Goal: Task Accomplishment & Management: Manage account settings

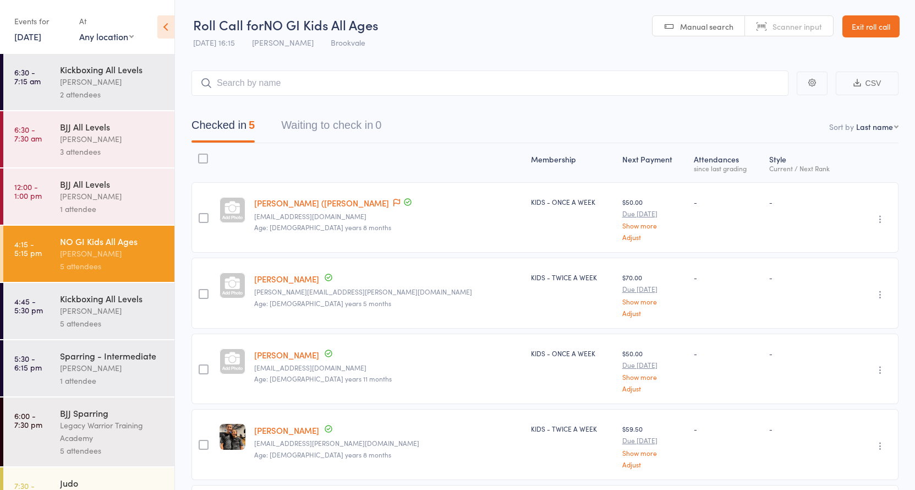
click at [6, 26] on div "Events for [DATE] [DATE] [DATE] Sun Mon Tue Wed Thu Fri Sat 36 31 01 02 03 04 0…" at bounding box center [87, 28] width 174 height 56
click at [36, 31] on link "[DATE]" at bounding box center [27, 36] width 27 height 12
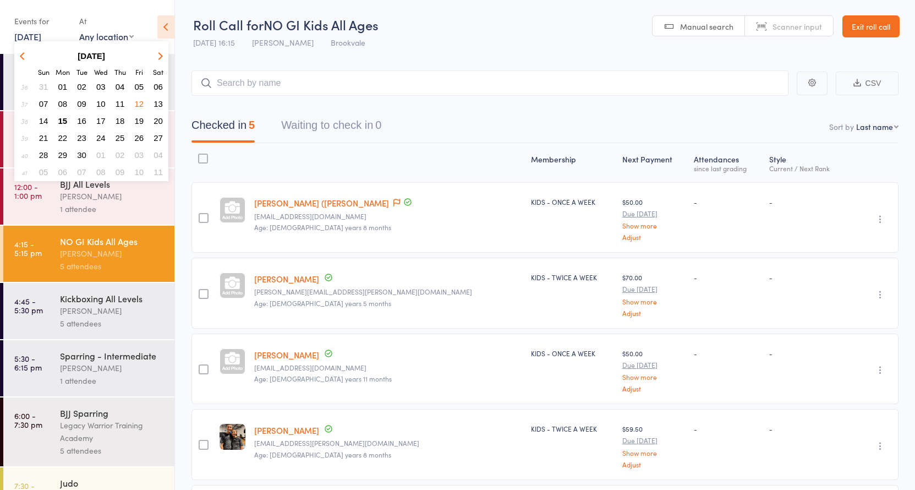
click at [64, 120] on span "15" at bounding box center [62, 120] width 9 height 9
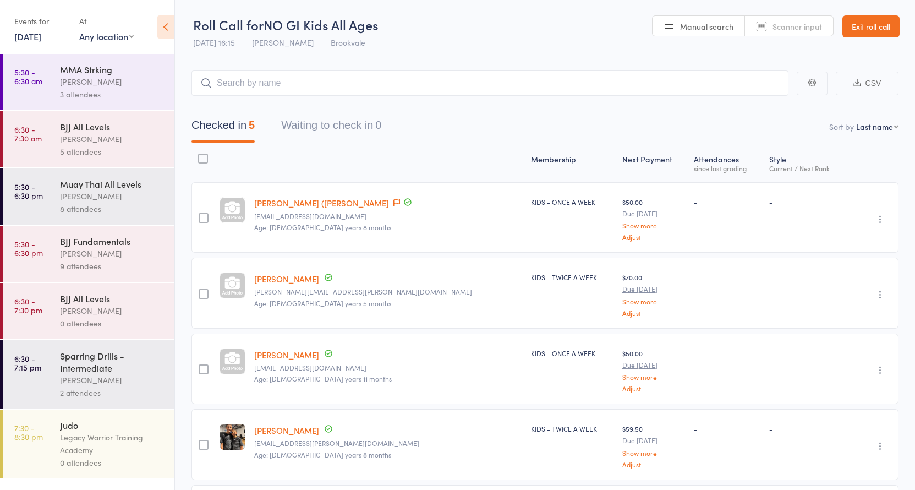
click at [110, 259] on div "[PERSON_NAME]" at bounding box center [112, 253] width 105 height 13
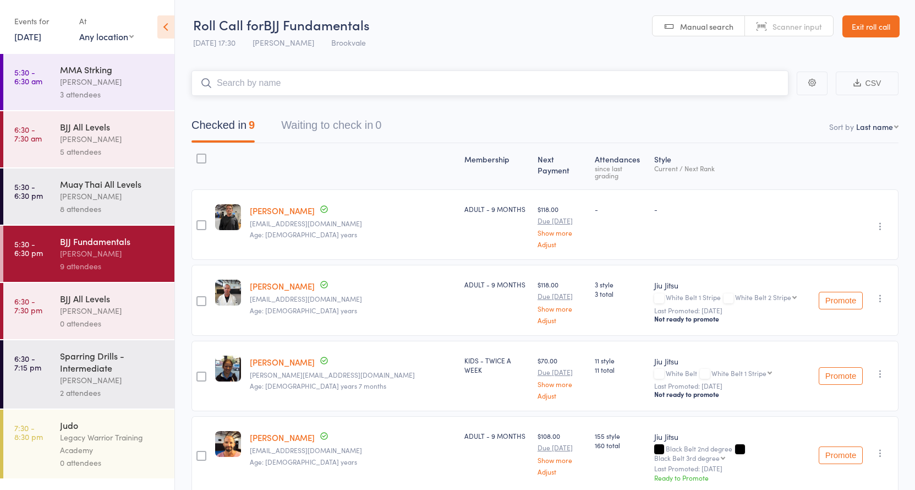
click at [274, 88] on input "search" at bounding box center [490, 82] width 597 height 25
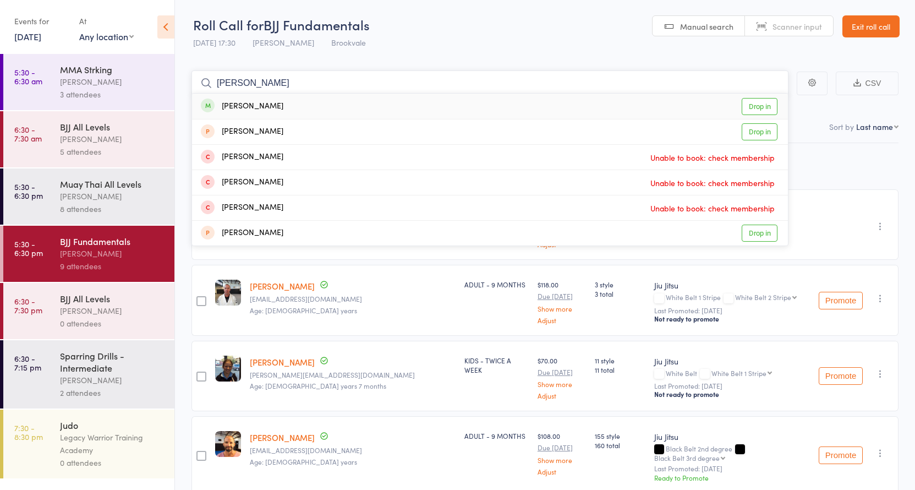
type input "tricia"
click at [273, 106] on div "Tricia Tan Drop in" at bounding box center [490, 106] width 596 height 25
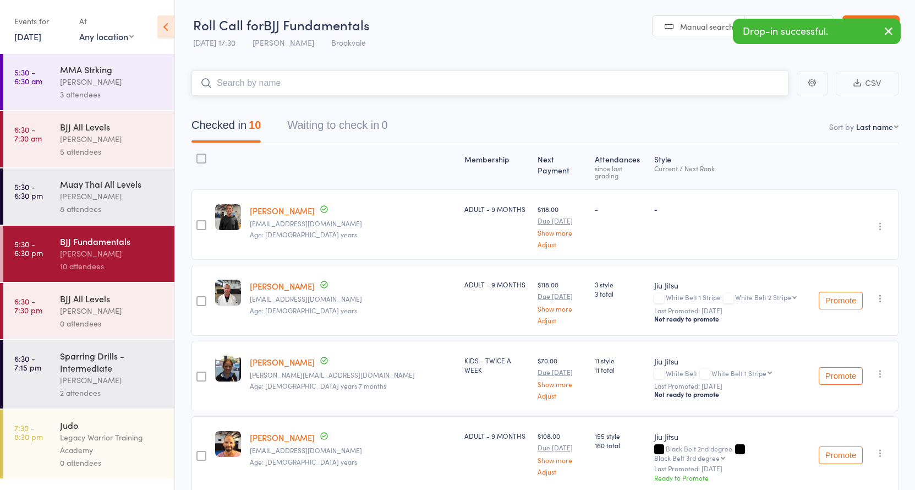
click at [260, 82] on input "search" at bounding box center [490, 82] width 597 height 25
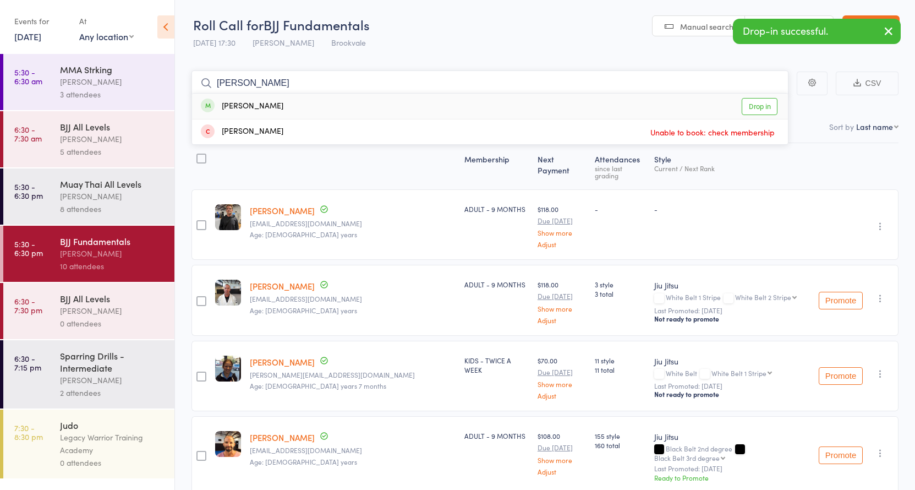
type input "Julian"
drag, startPoint x: 260, startPoint y: 82, endPoint x: 254, endPoint y: 105, distance: 23.4
click at [254, 105] on div "Juliana Fleytas" at bounding box center [242, 106] width 83 height 13
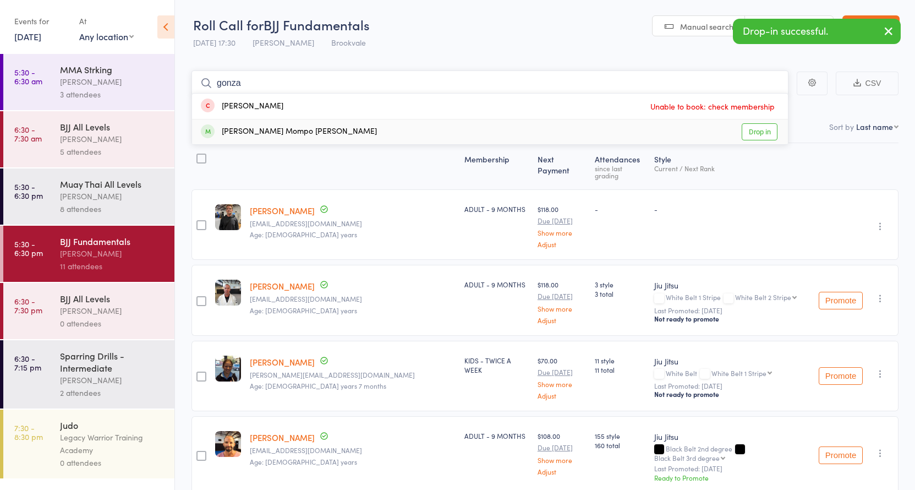
type input "gonza"
click at [268, 134] on div "Gonzalo Mompo fernandez" at bounding box center [289, 131] width 176 height 13
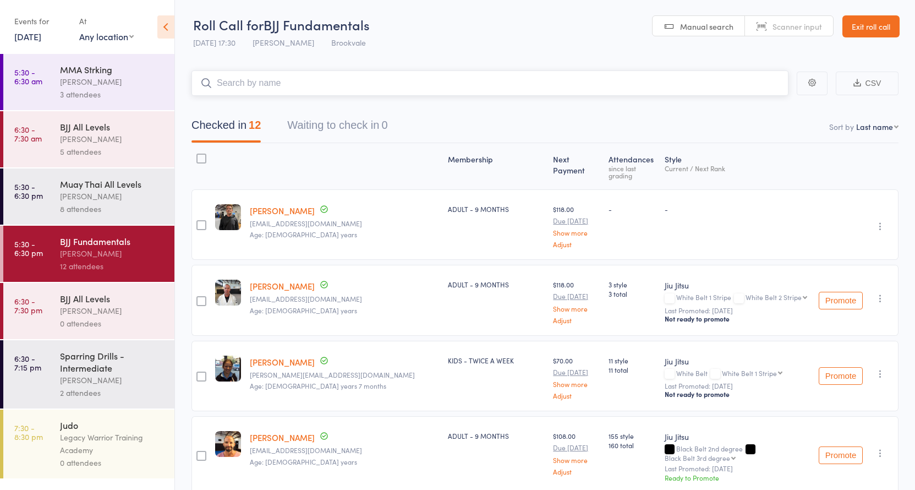
click at [231, 79] on input "search" at bounding box center [490, 82] width 597 height 25
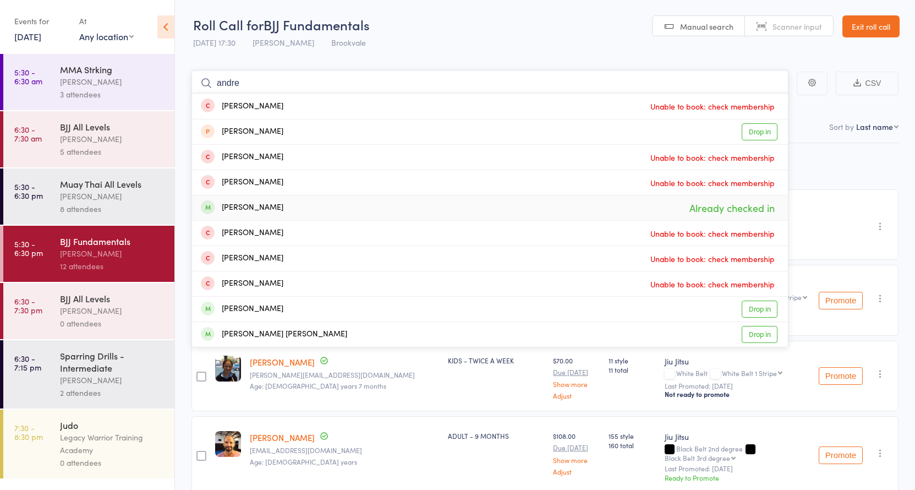
type input "andre"
click at [297, 206] on div "Andrew Button Already checked in" at bounding box center [490, 207] width 596 height 25
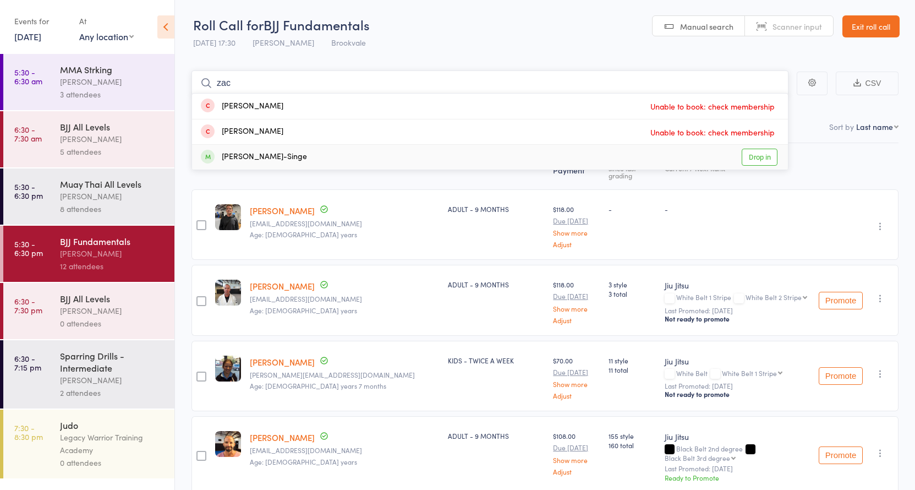
type input "zac"
click at [289, 152] on div "Zach Cooper-Singe" at bounding box center [254, 157] width 106 height 13
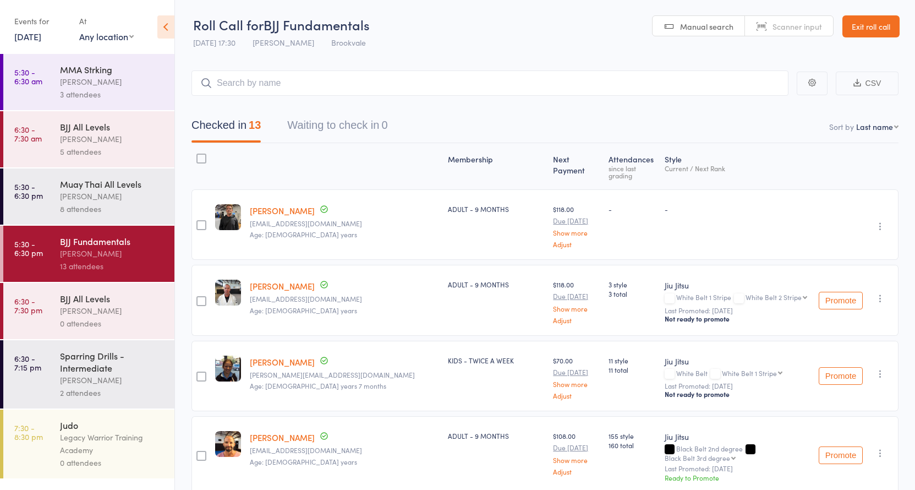
click at [885, 27] on link "Exit roll call" at bounding box center [871, 26] width 57 height 22
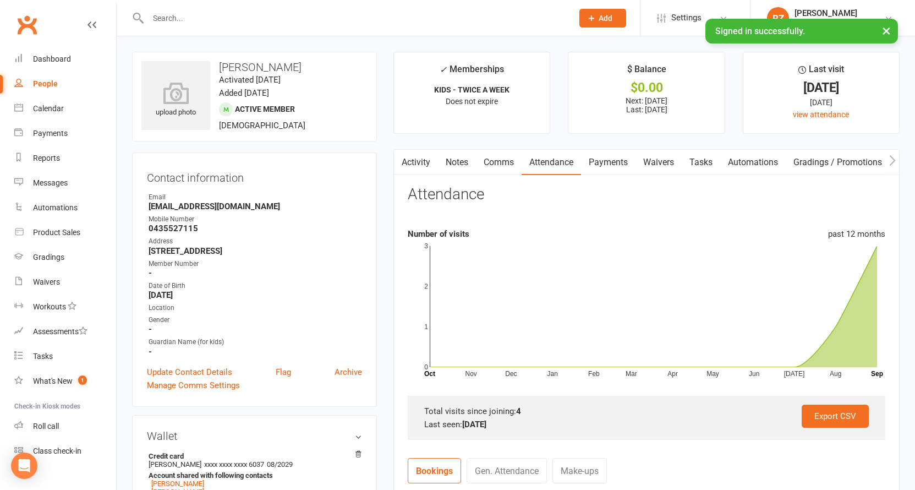
click at [888, 29] on button "×" at bounding box center [887, 31] width 20 height 24
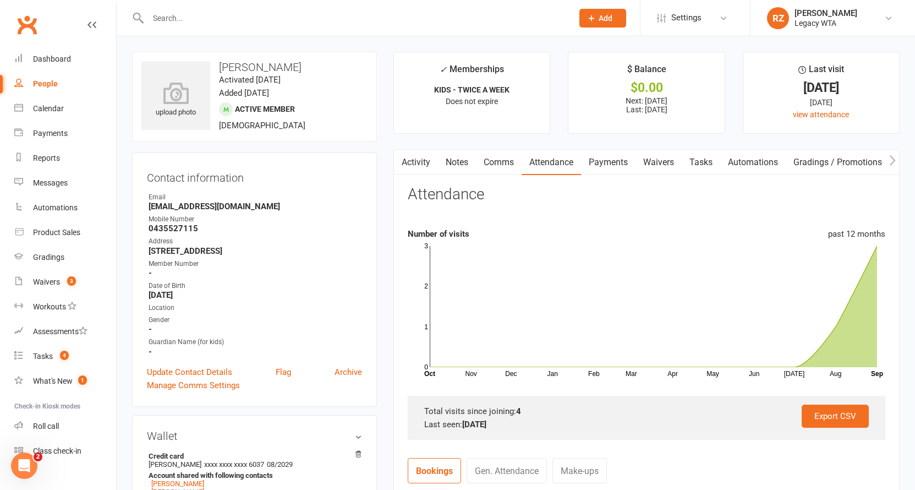
click at [230, 24] on input "text" at bounding box center [355, 17] width 420 height 15
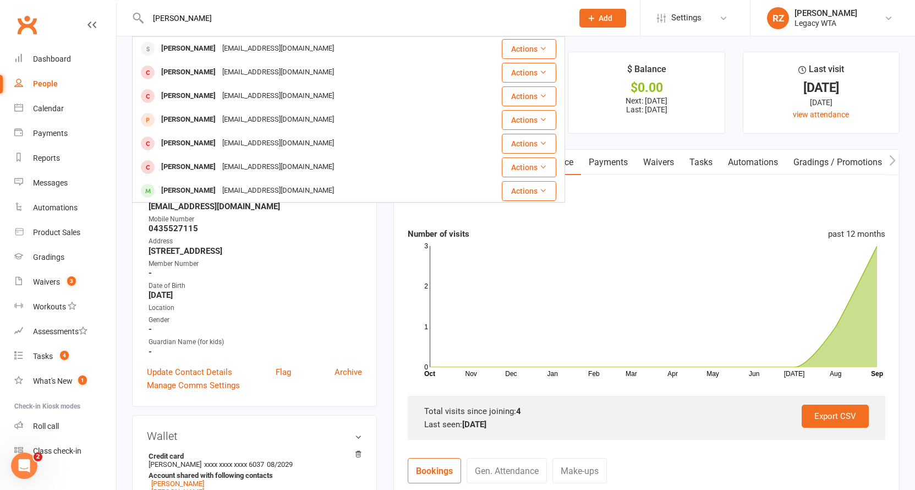
type input "Tricia"
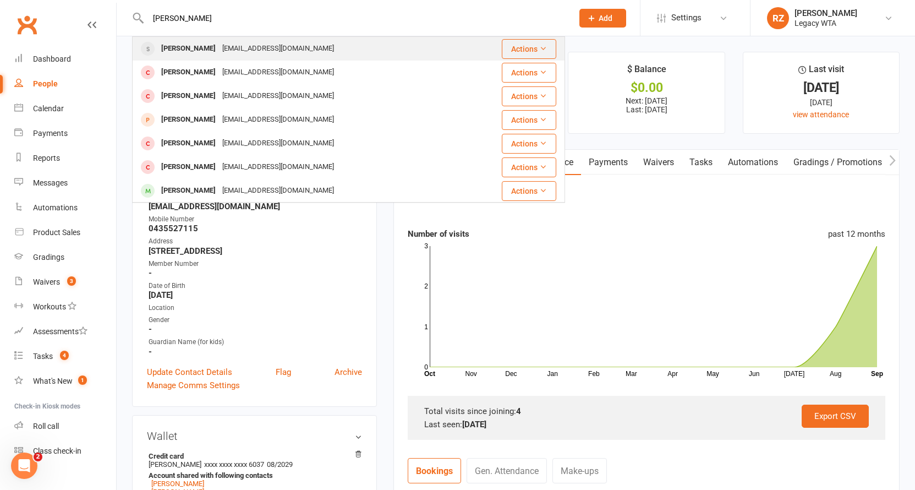
drag, startPoint x: 230, startPoint y: 24, endPoint x: 224, endPoint y: 47, distance: 23.9
click at [224, 47] on div "bluechinarose@gmail.com" at bounding box center [278, 49] width 118 height 16
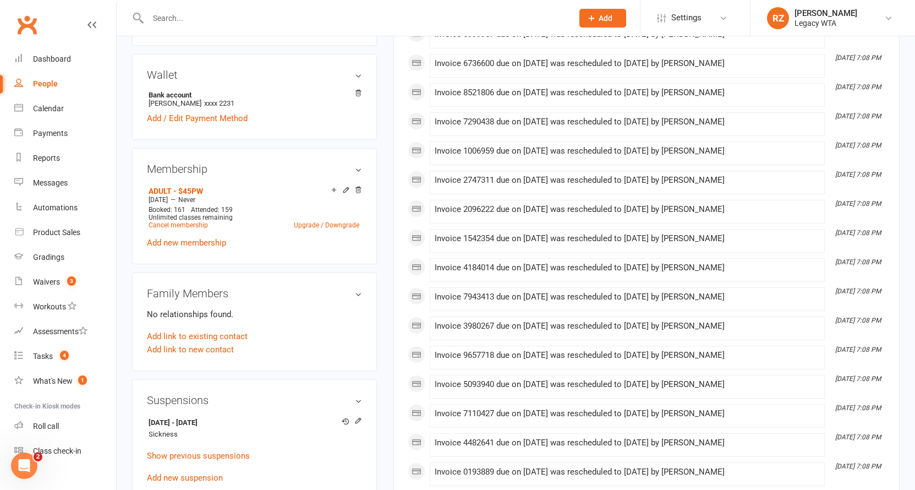
scroll to position [484, 0]
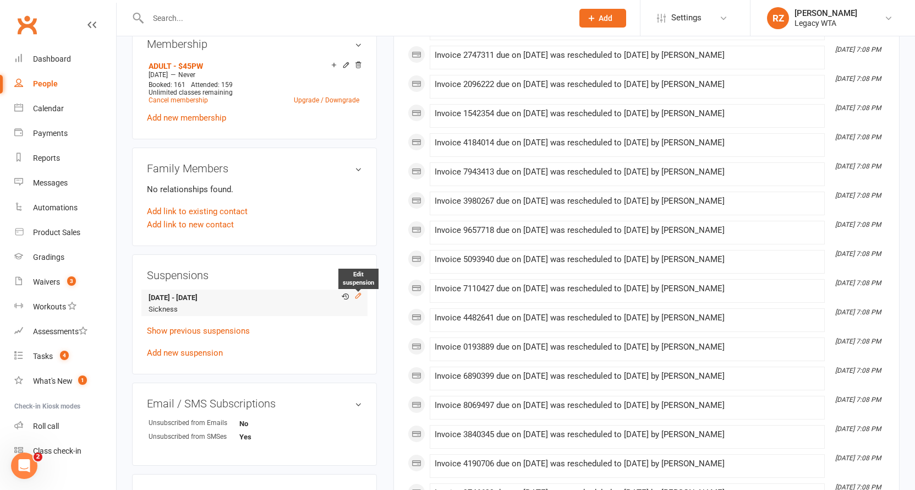
click at [360, 296] on icon at bounding box center [358, 296] width 8 height 8
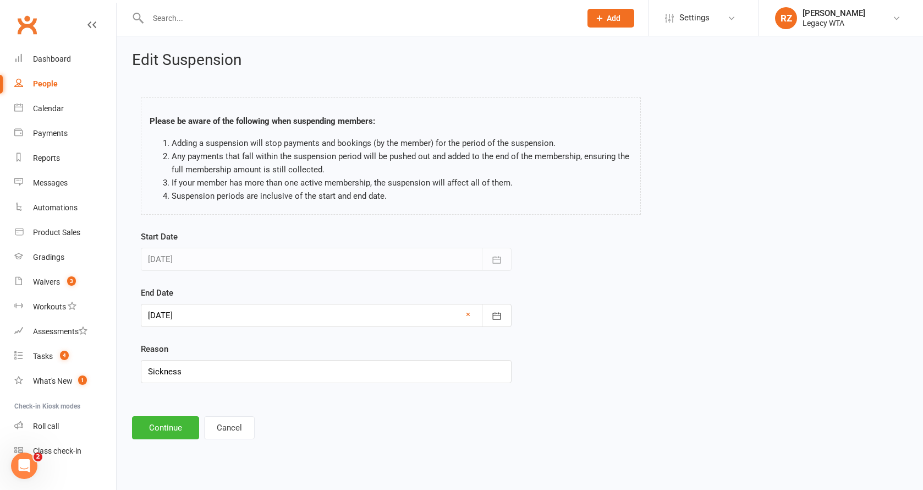
click at [267, 311] on div at bounding box center [326, 315] width 371 height 23
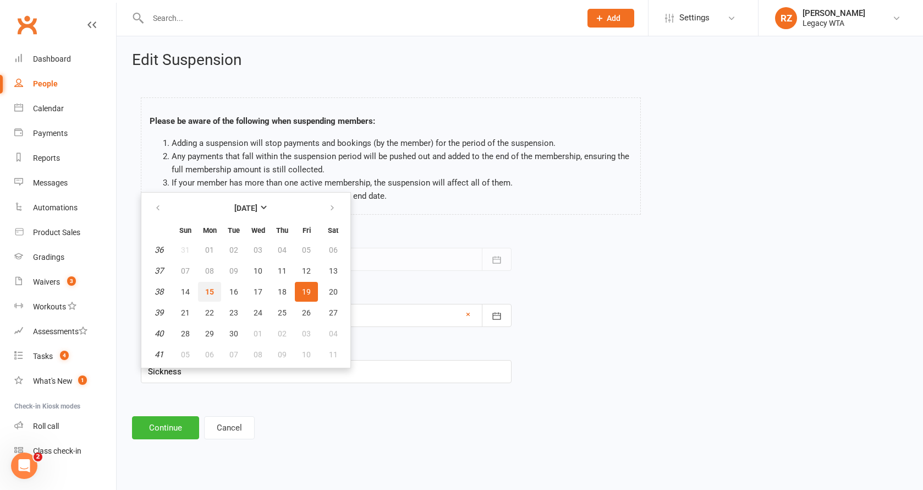
click at [216, 289] on button "15" at bounding box center [209, 292] width 23 height 20
type input "[DATE]"
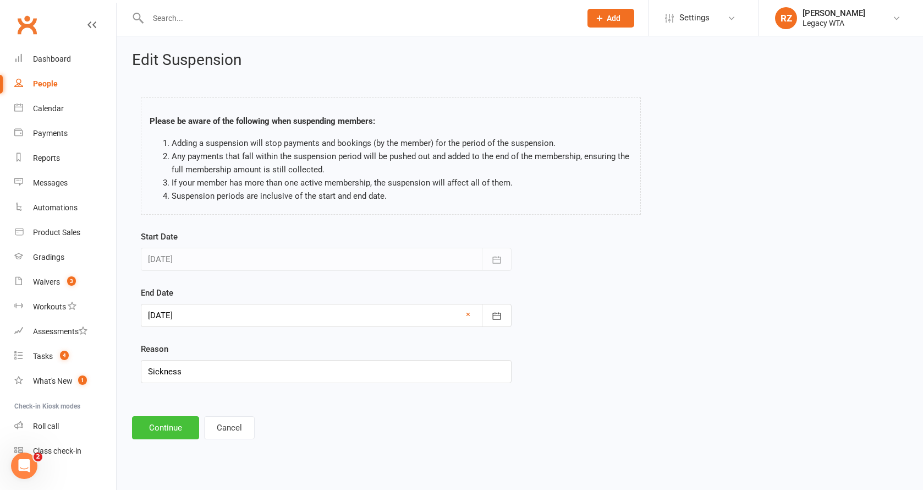
click at [190, 424] on button "Continue" at bounding box center [165, 427] width 67 height 23
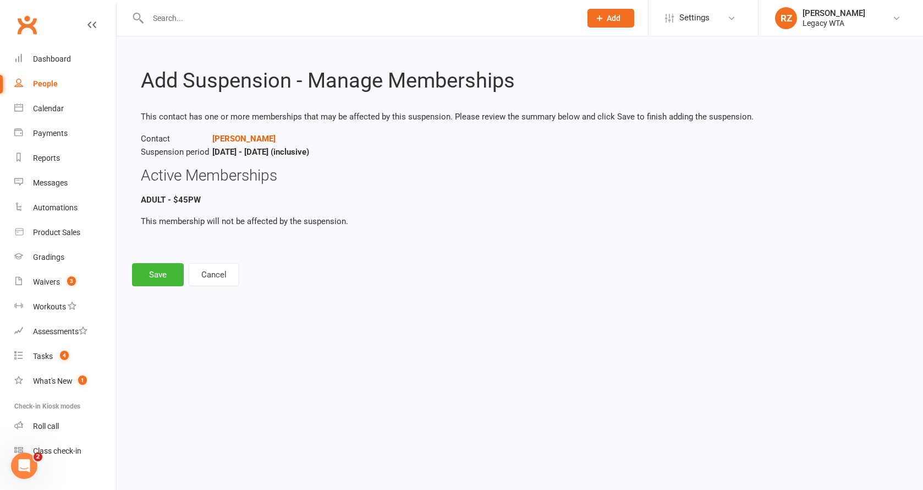
click at [152, 275] on button "Save" at bounding box center [158, 274] width 52 height 23
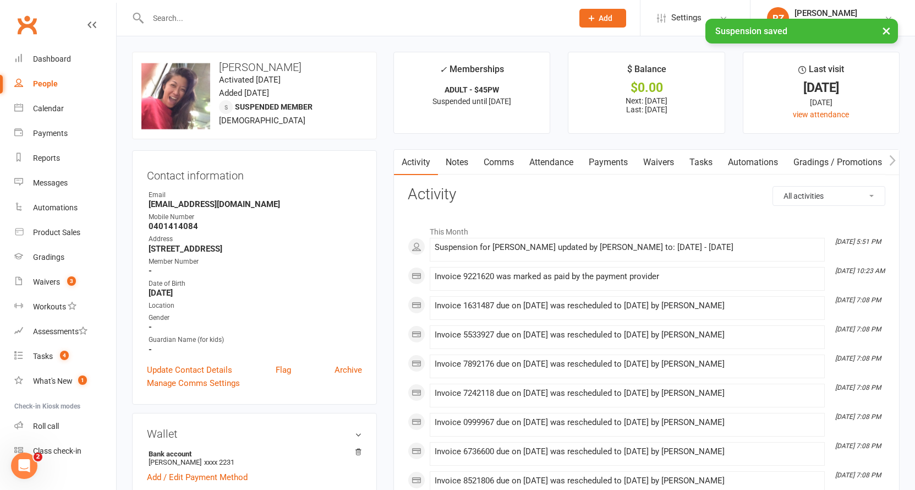
click at [605, 159] on link "Payments" at bounding box center [608, 162] width 54 height 25
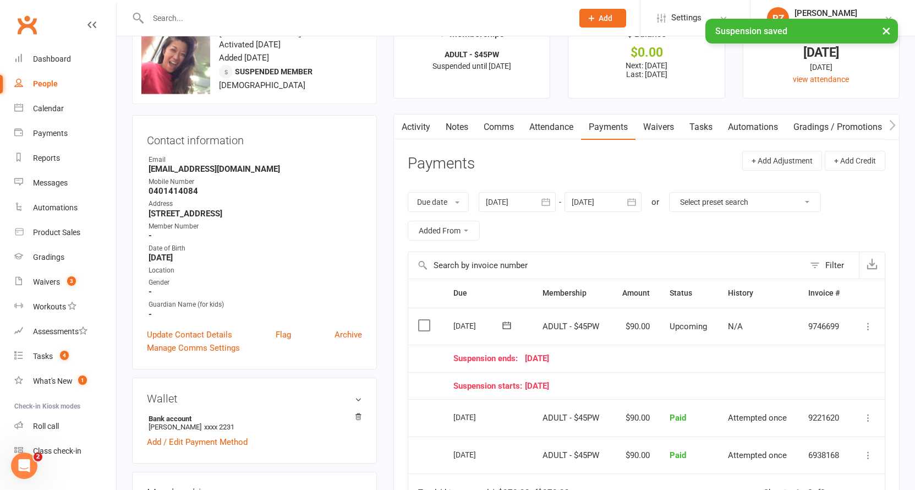
scroll to position [63, 0]
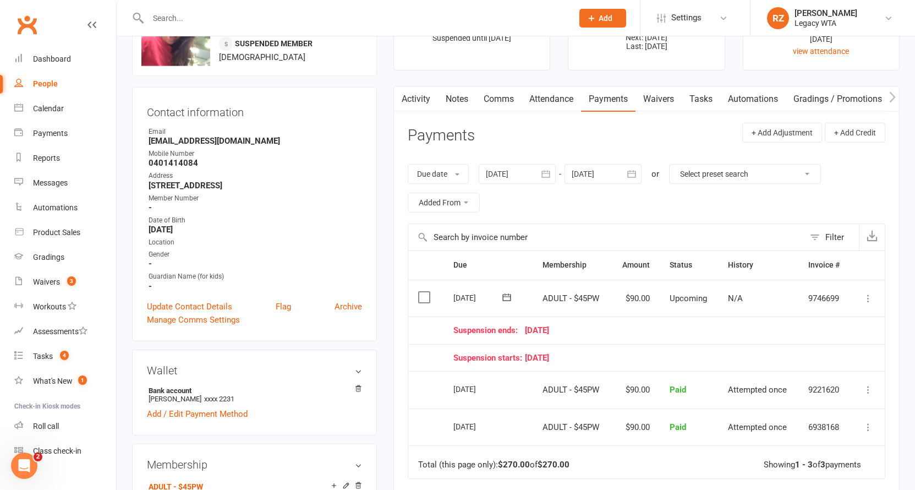
click at [865, 294] on icon at bounding box center [868, 298] width 11 height 11
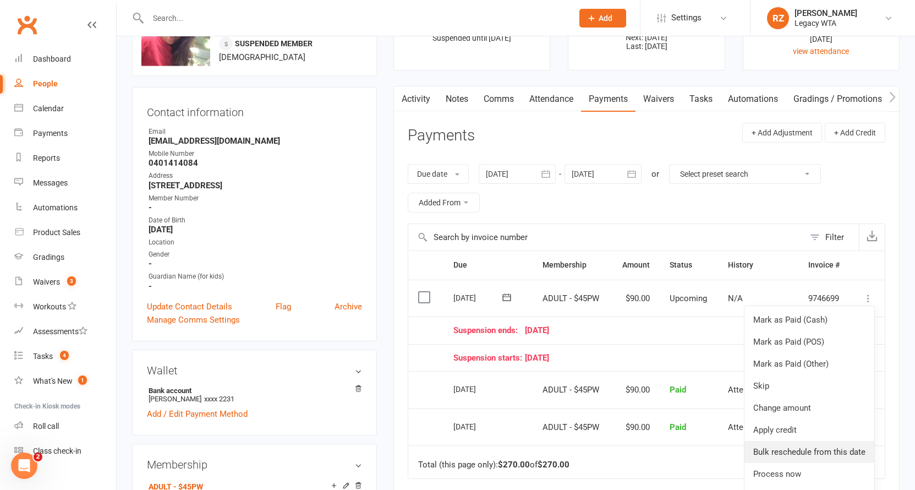
click at [769, 447] on link "Bulk reschedule from this date" at bounding box center [810, 452] width 130 height 22
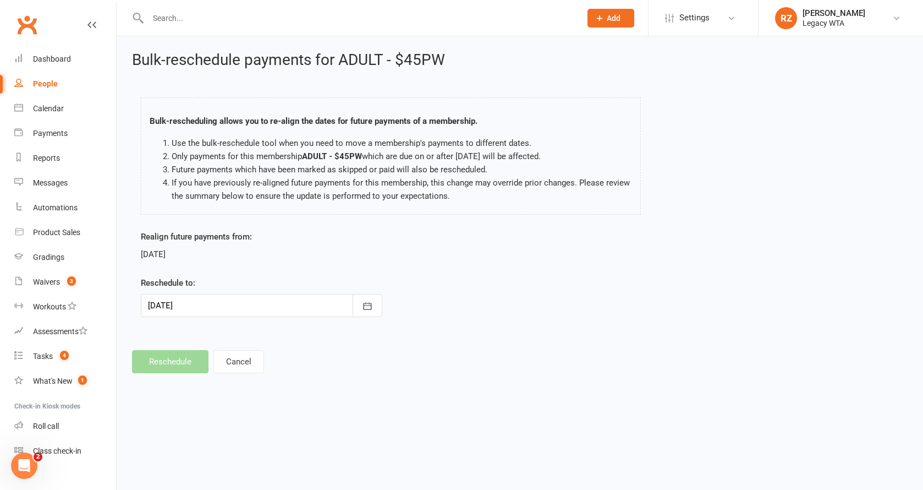
click at [206, 304] on div at bounding box center [262, 305] width 242 height 23
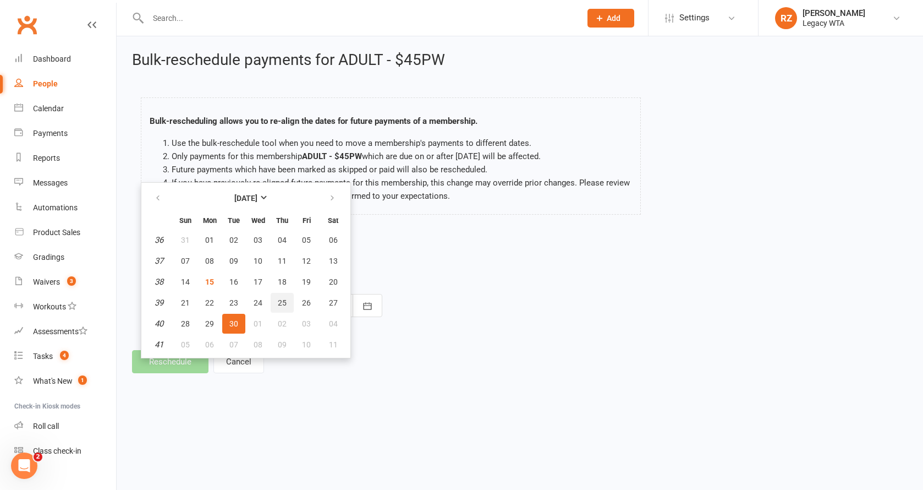
click at [281, 303] on span "25" at bounding box center [282, 302] width 9 height 9
type input "25 Sep 2025"
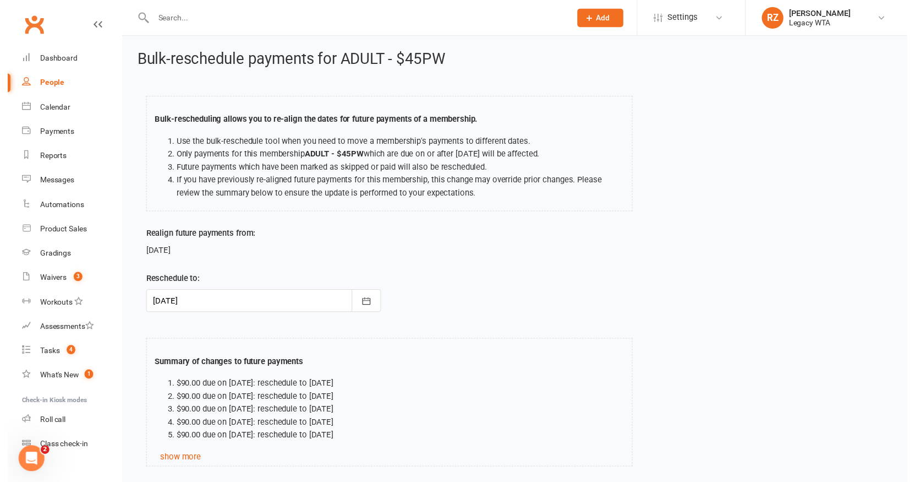
scroll to position [80, 0]
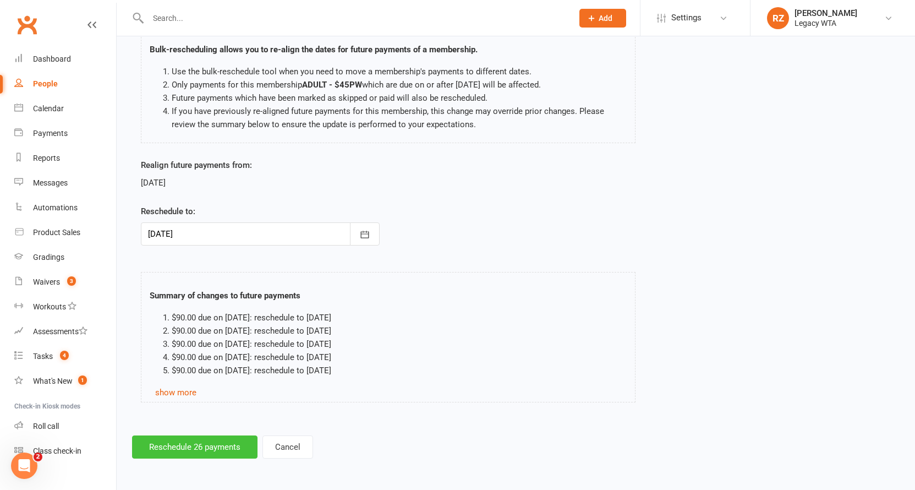
click at [167, 438] on button "Reschedule 26 payments" at bounding box center [194, 446] width 125 height 23
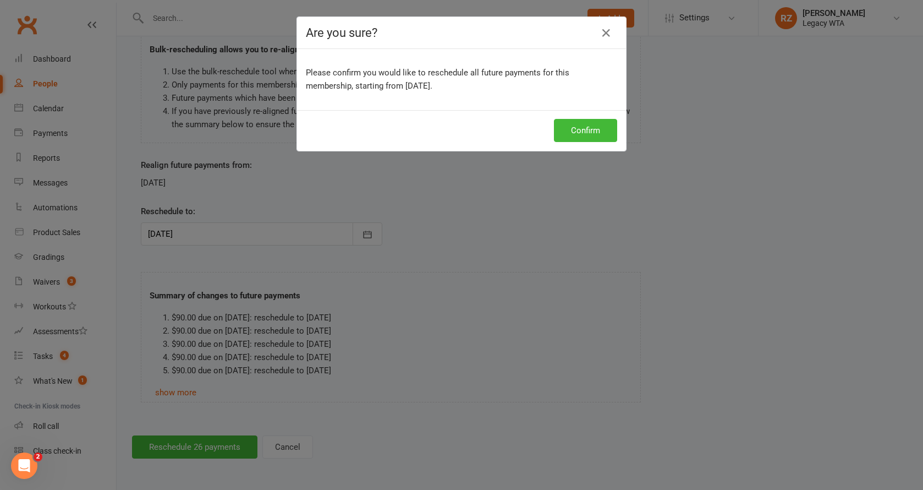
click at [615, 136] on div "Confirm" at bounding box center [461, 130] width 329 height 41
click at [599, 132] on button "Confirm" at bounding box center [585, 130] width 63 height 23
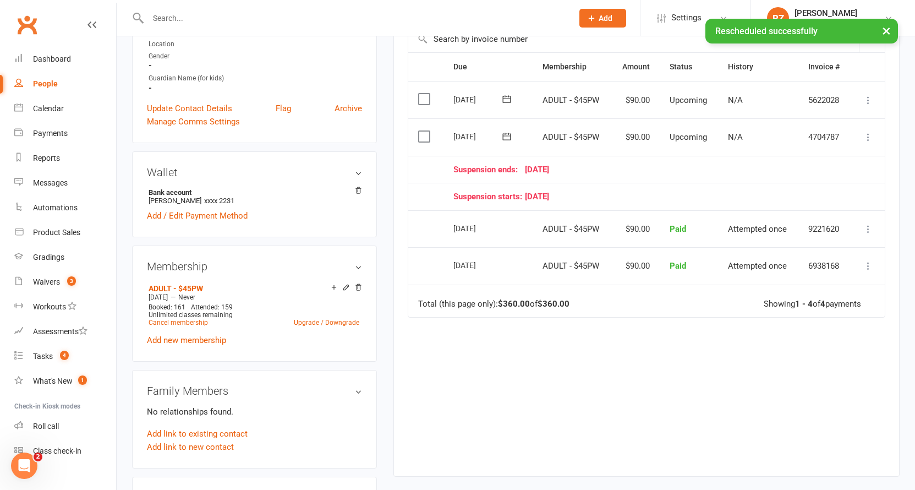
scroll to position [462, 0]
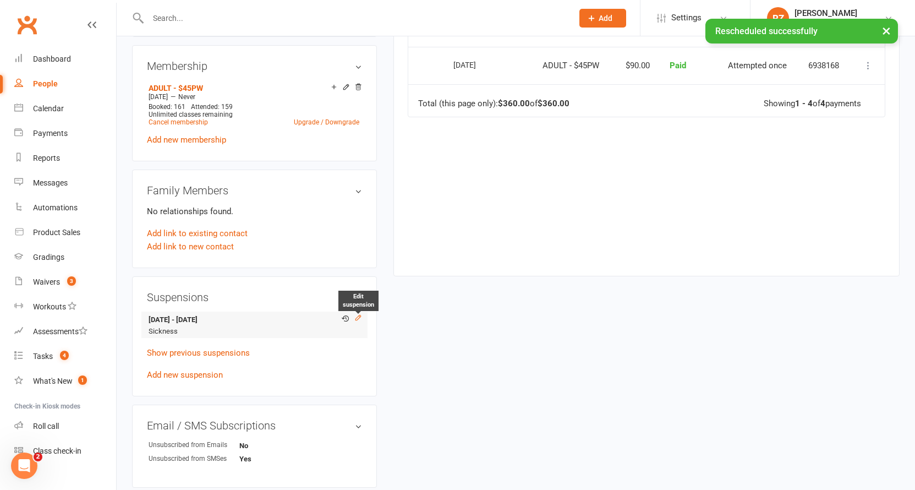
click at [357, 315] on icon at bounding box center [358, 318] width 8 height 8
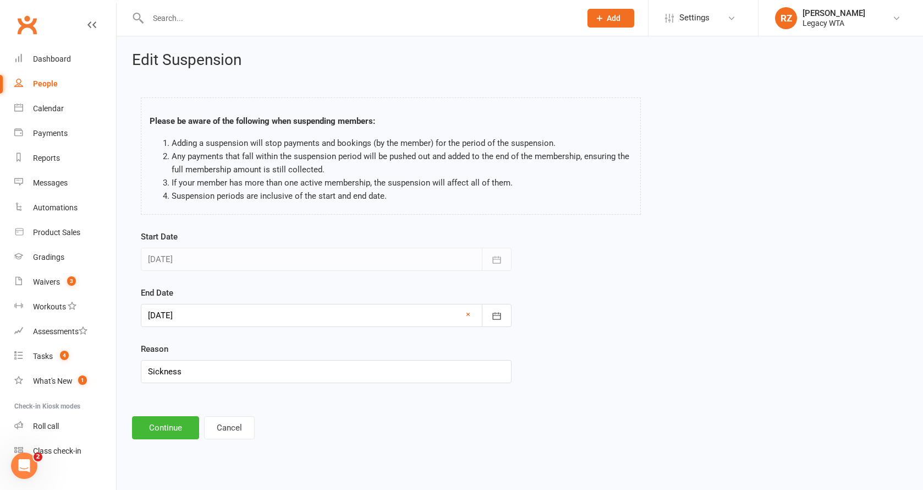
click at [185, 310] on div at bounding box center [326, 315] width 371 height 23
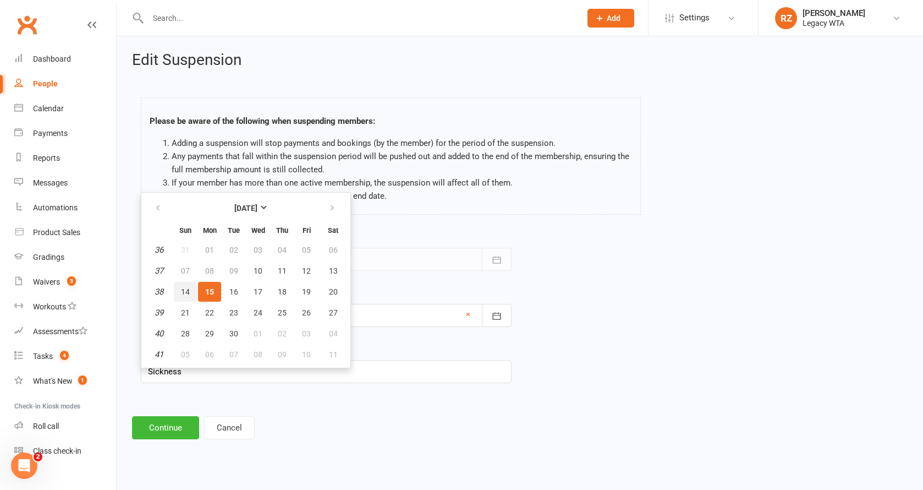
drag, startPoint x: 189, startPoint y: 296, endPoint x: 186, endPoint y: 314, distance: 18.5
click at [189, 296] on button "14" at bounding box center [185, 292] width 23 height 20
type input "14 Sep 2025"
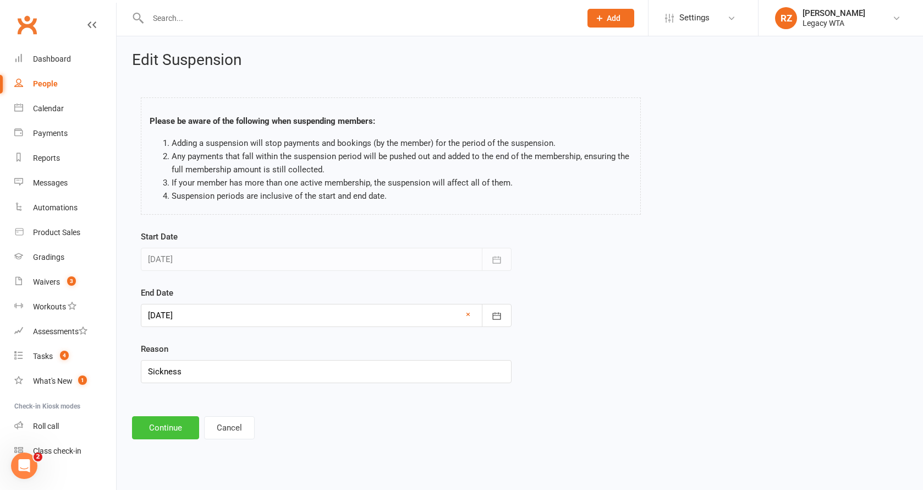
click at [168, 420] on button "Continue" at bounding box center [165, 427] width 67 height 23
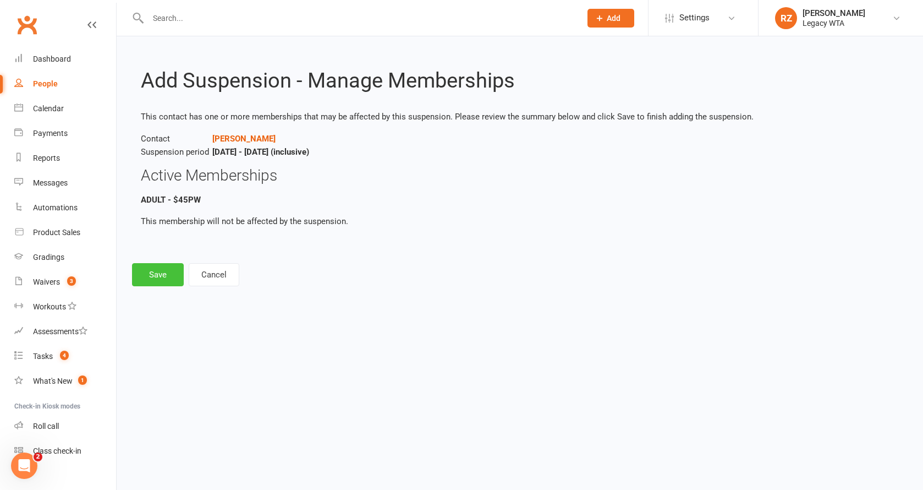
click at [163, 278] on button "Save" at bounding box center [158, 274] width 52 height 23
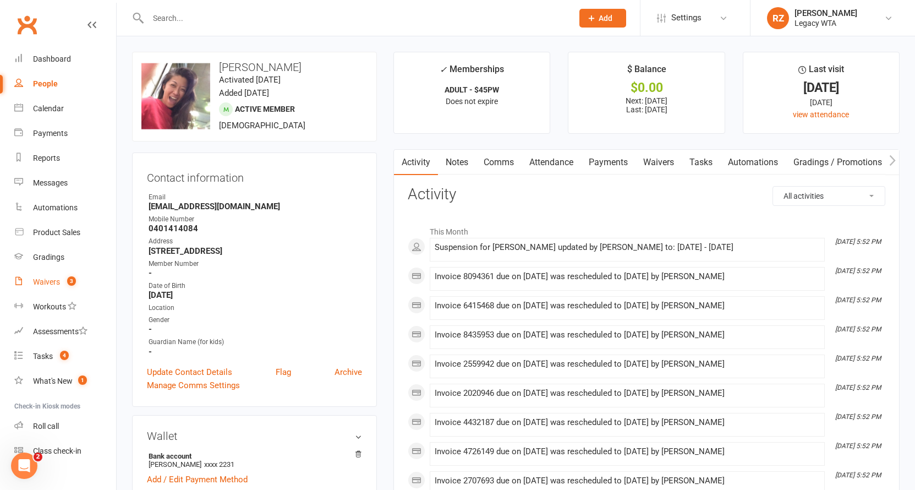
click at [57, 285] on div "Waivers" at bounding box center [46, 281] width 27 height 9
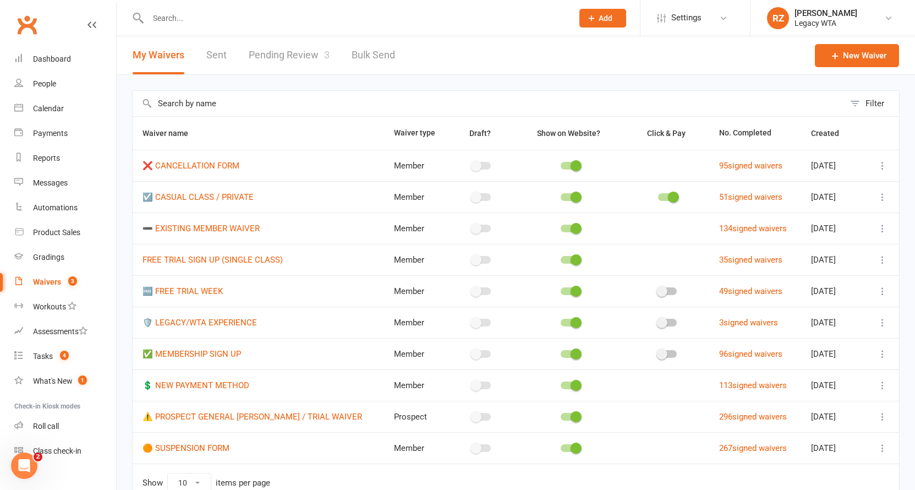
click at [261, 63] on link "Pending Review 3" at bounding box center [289, 55] width 81 height 38
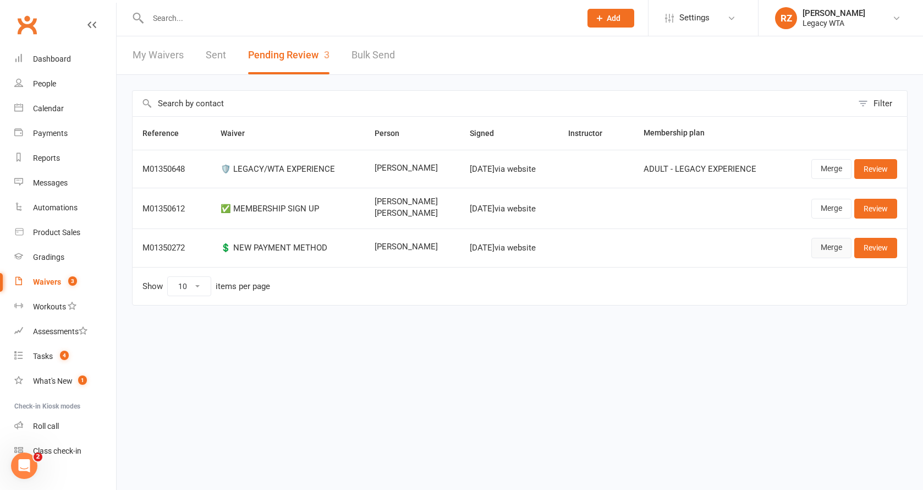
click at [821, 242] on link "Merge" at bounding box center [832, 248] width 40 height 20
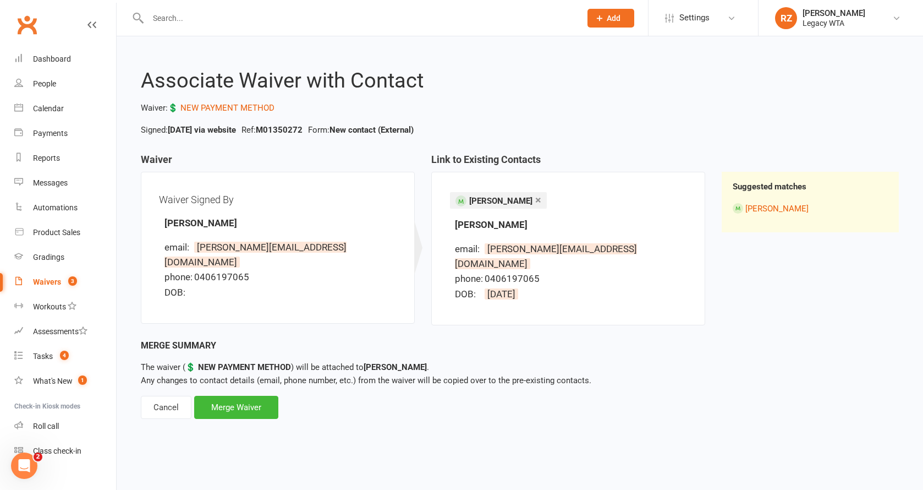
click at [157, 396] on div "Cancel" at bounding box center [166, 407] width 51 height 23
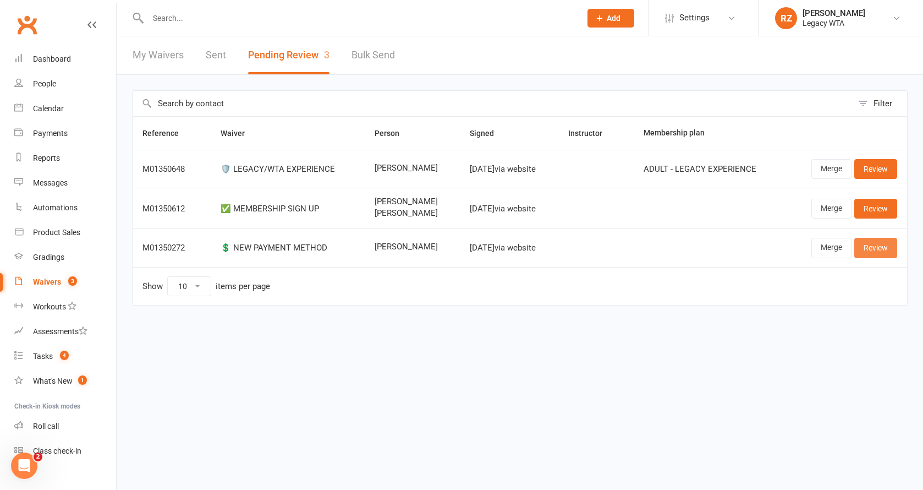
click at [867, 244] on link "Review" at bounding box center [876, 248] width 43 height 20
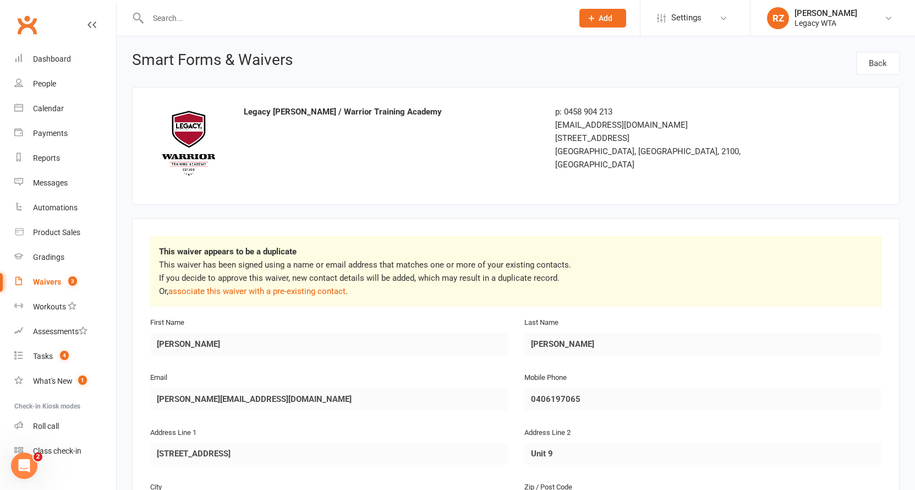
scroll to position [546, 0]
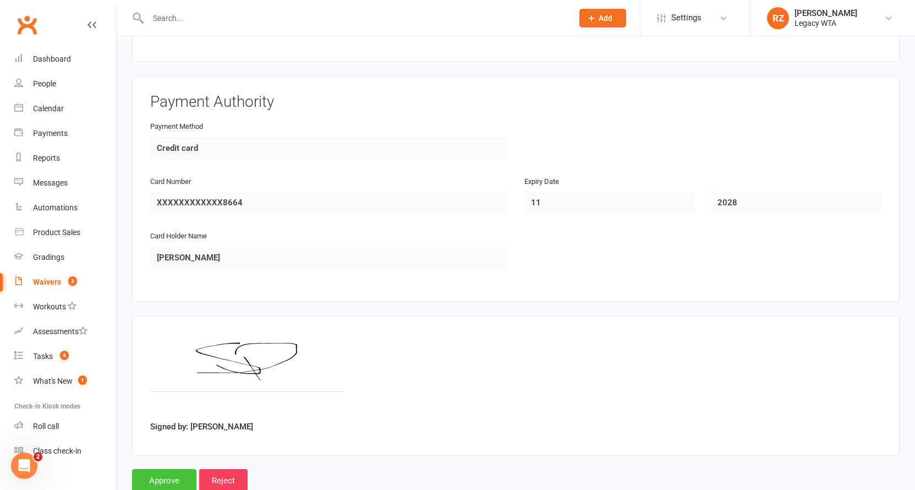
click at [179, 469] on input "Approve" at bounding box center [164, 480] width 64 height 23
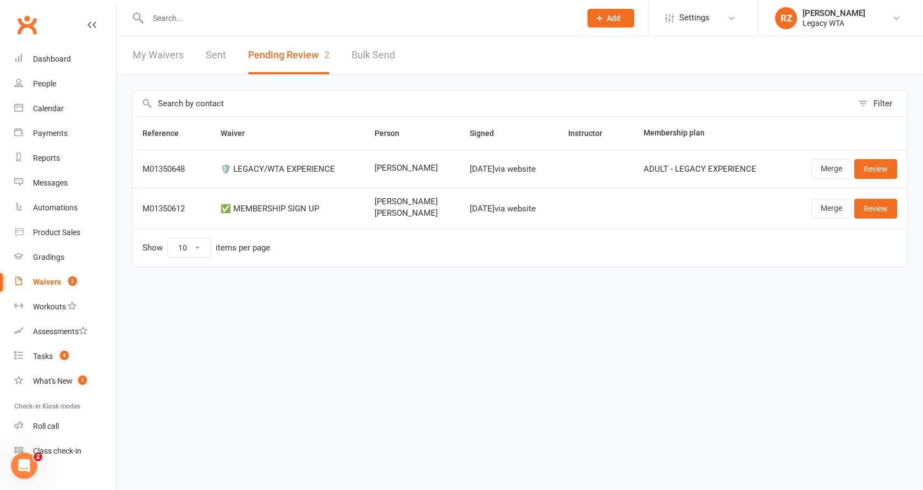
click at [209, 25] on input "text" at bounding box center [359, 17] width 429 height 15
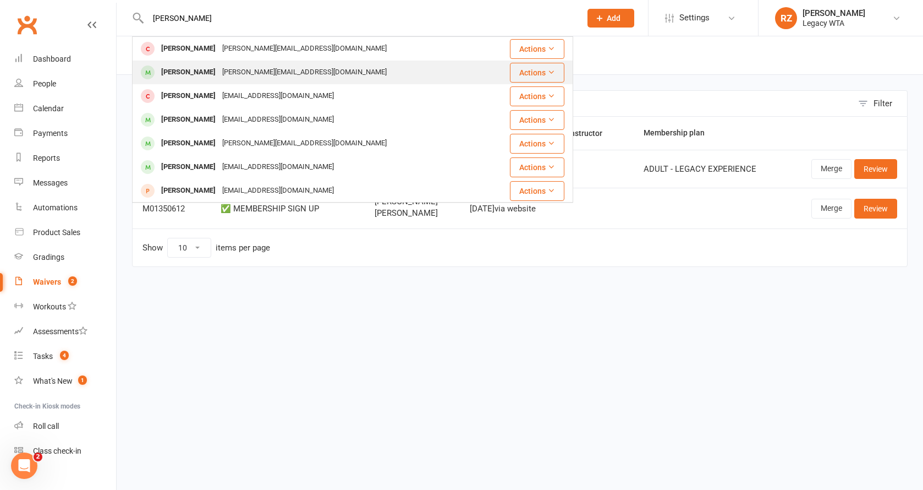
type input "[PERSON_NAME]"
click at [202, 69] on div "[PERSON_NAME]" at bounding box center [188, 72] width 61 height 16
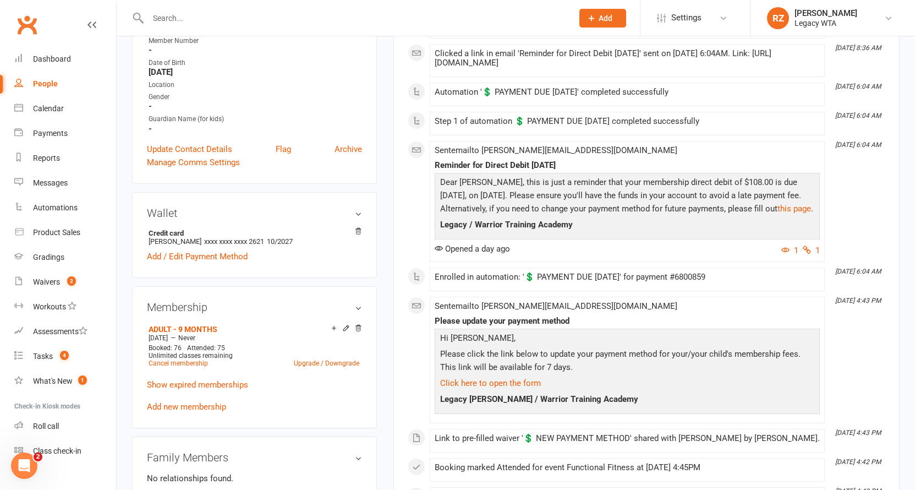
scroll to position [354, 0]
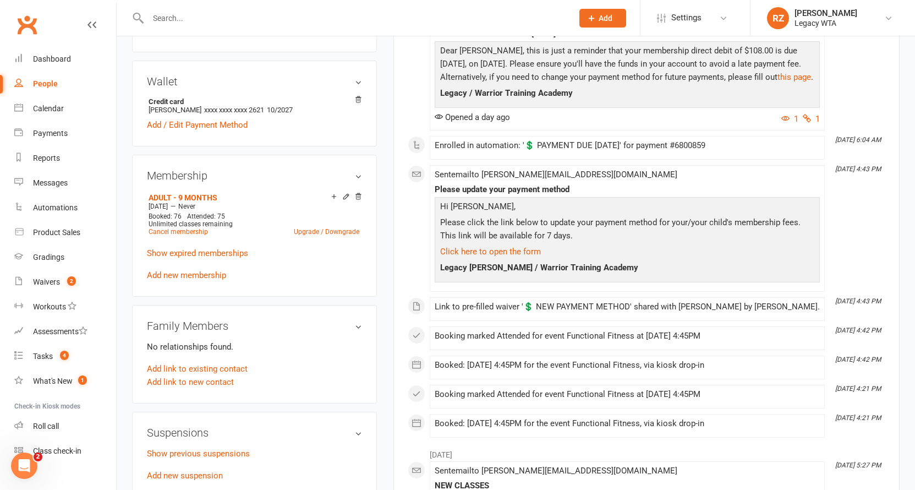
click at [365, 96] on div "Wallet Credit card Samuel k phillips xxxx xxxx xxxx 2621 10/2027 Add / Edit Pay…" at bounding box center [254, 104] width 245 height 86
click at [359, 100] on icon at bounding box center [358, 100] width 8 height 8
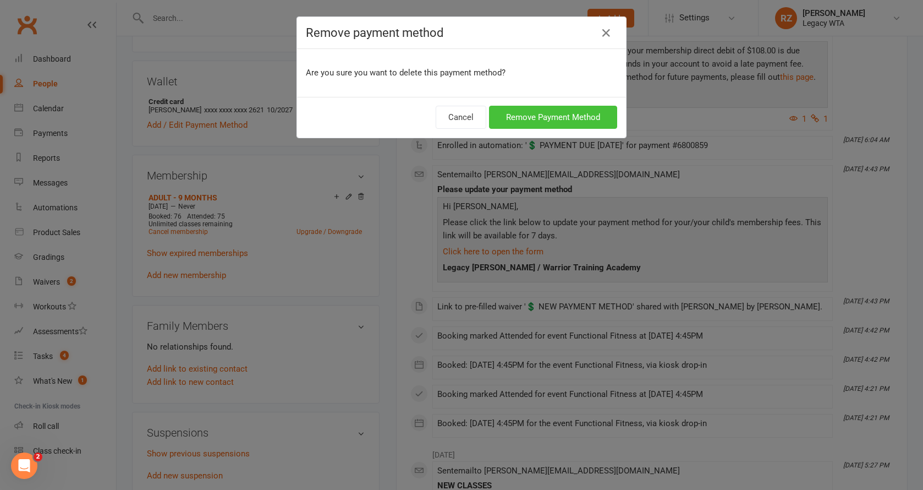
click at [586, 116] on button "Remove Payment Method" at bounding box center [553, 117] width 128 height 23
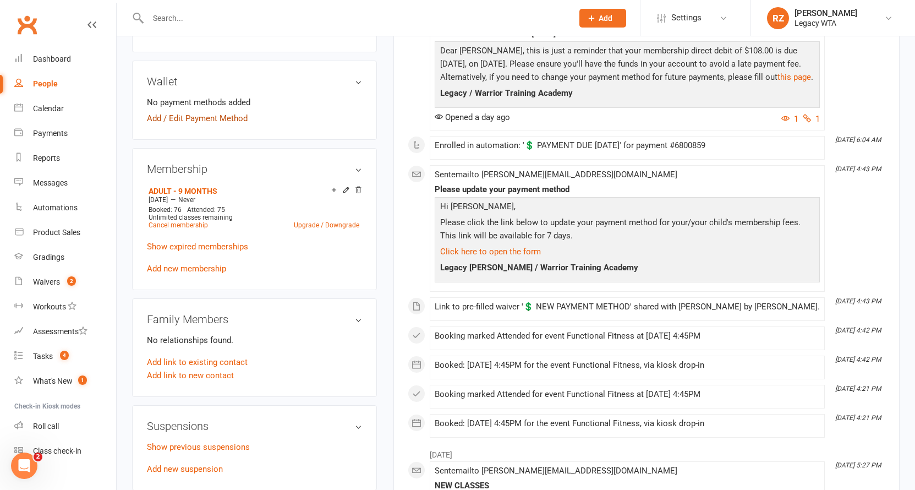
click at [203, 117] on link "Add / Edit Payment Method" at bounding box center [197, 118] width 101 height 13
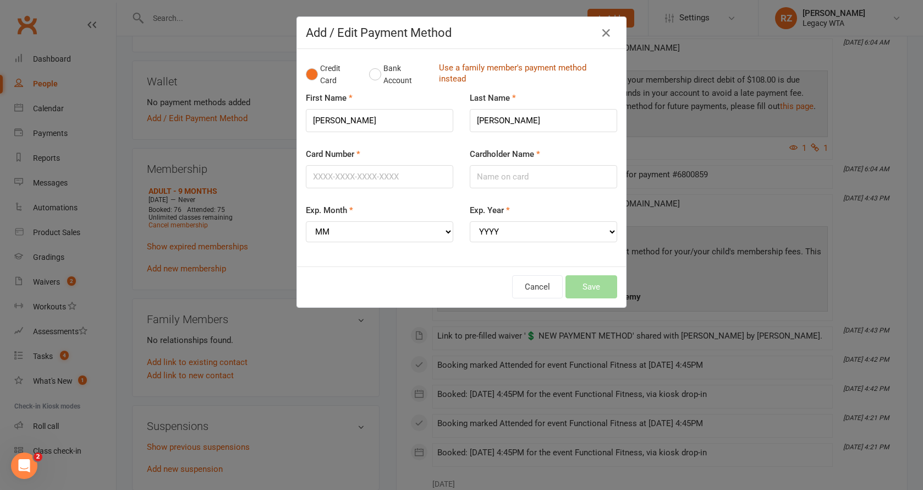
click at [451, 68] on link "Use a family member's payment method instead" at bounding box center [525, 74] width 173 height 25
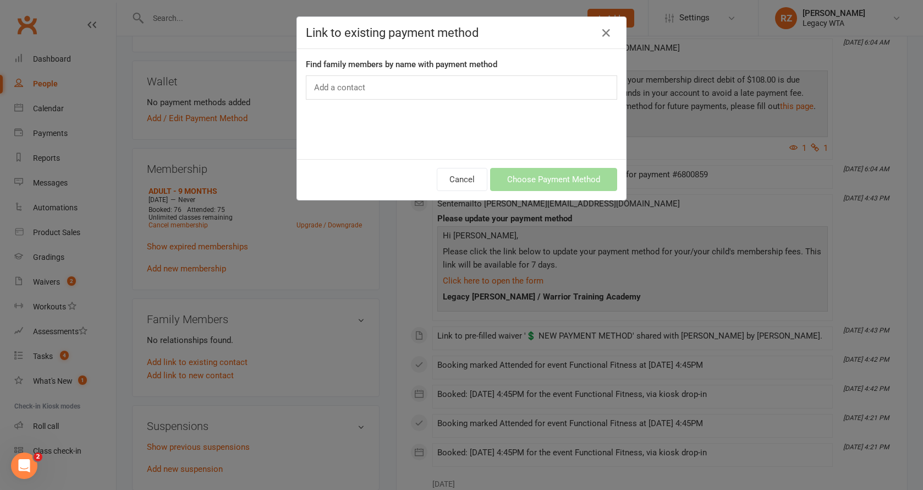
click at [357, 90] on input "text" at bounding box center [341, 87] width 57 height 14
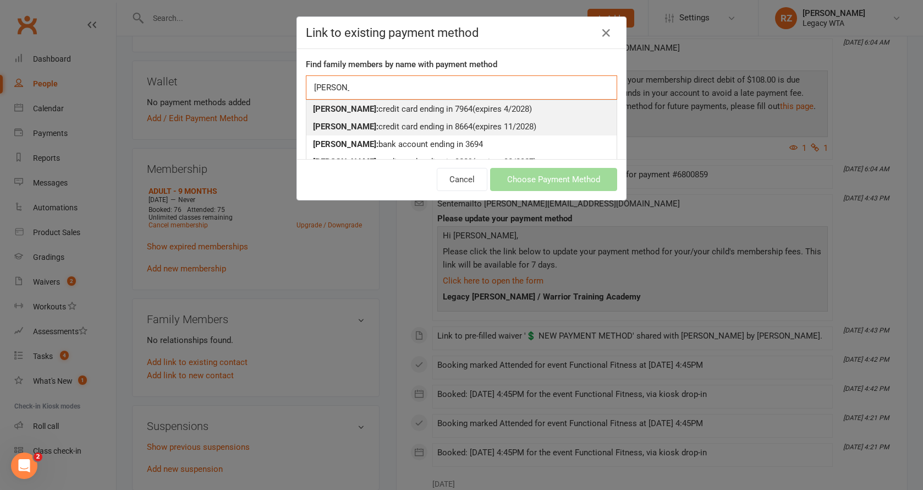
type input "[PERSON_NAME]"
click at [370, 123] on div "Sam Phillips: credit card ending in 8664 (expires 11/2028)" at bounding box center [461, 126] width 297 height 13
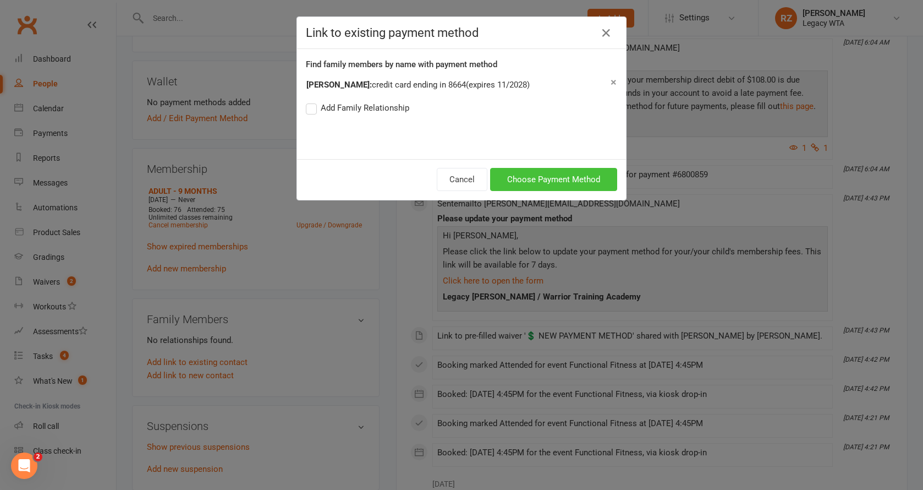
click at [557, 183] on button "Choose Payment Method" at bounding box center [553, 179] width 127 height 23
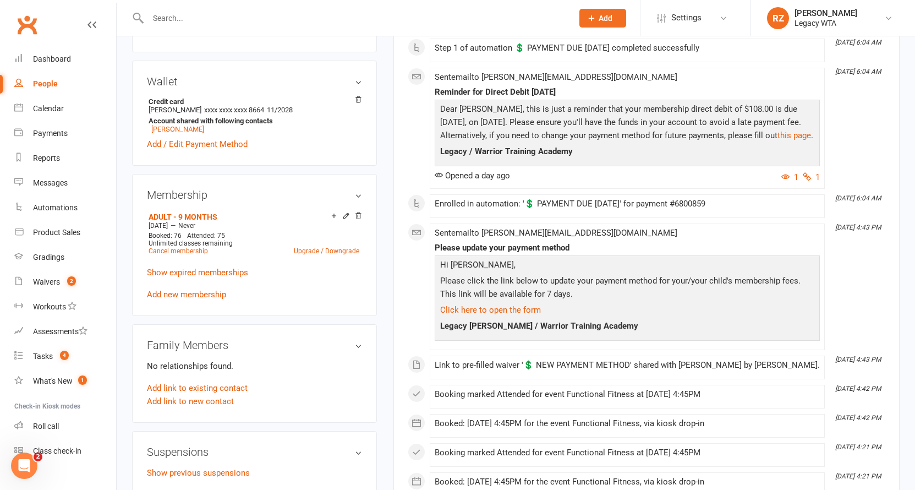
scroll to position [0, 0]
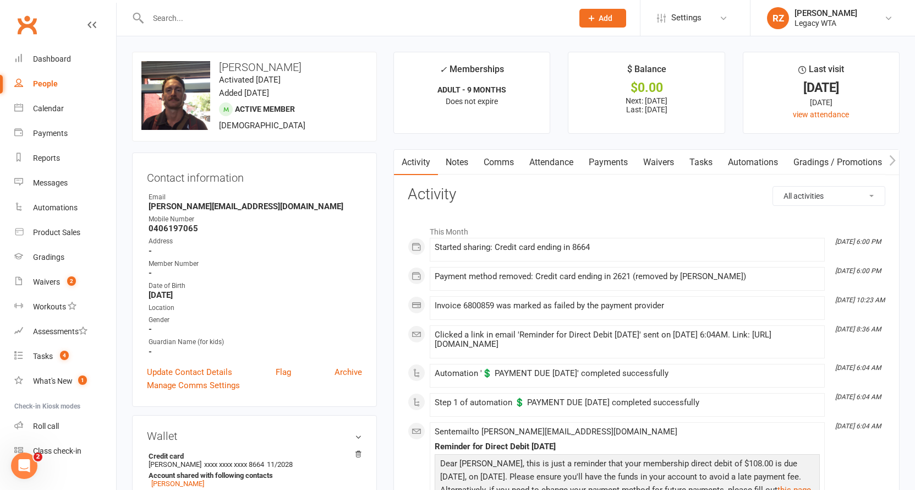
click at [596, 165] on link "Payments" at bounding box center [608, 162] width 54 height 25
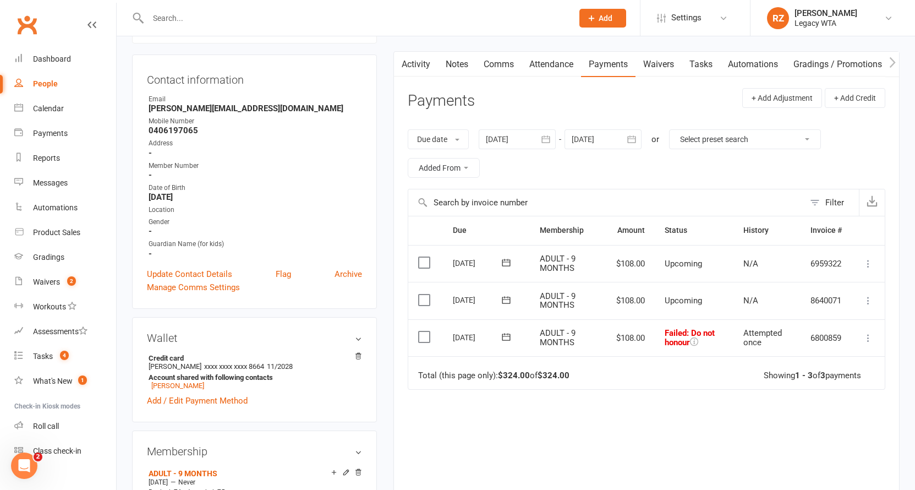
scroll to position [199, 0]
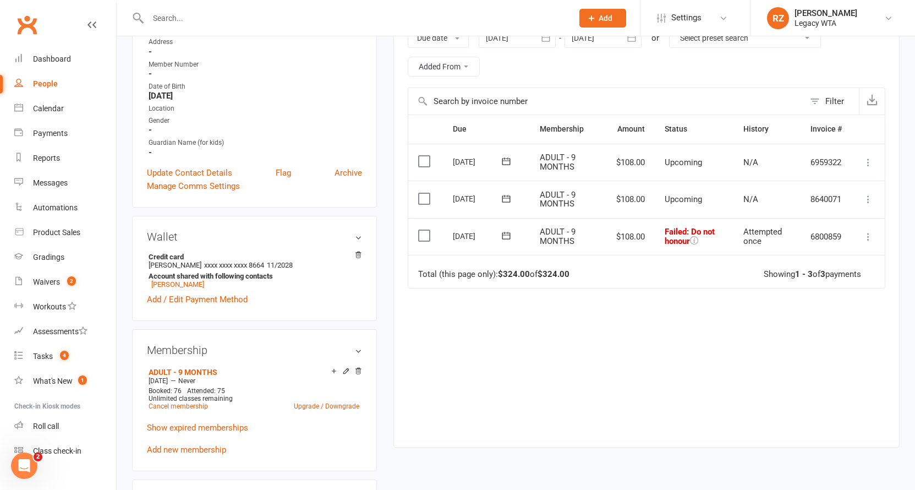
click at [507, 233] on icon at bounding box center [506, 235] width 11 height 11
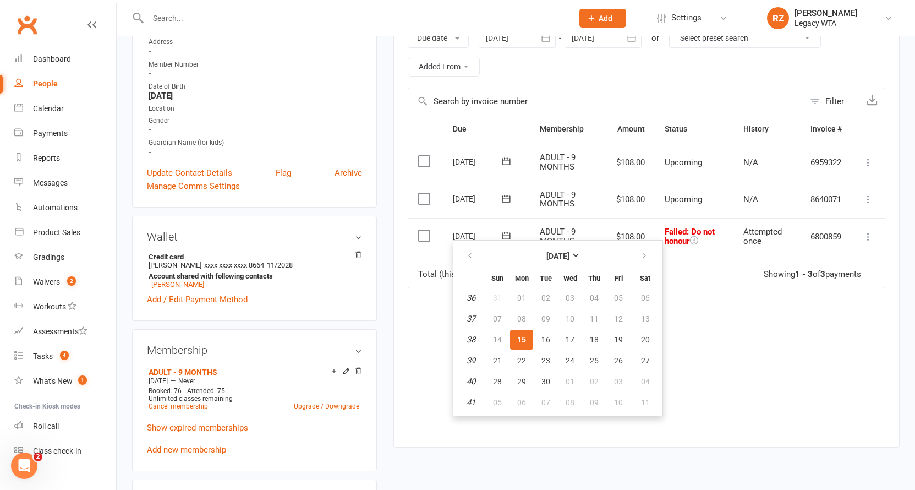
click at [528, 341] on button "15" at bounding box center [521, 340] width 23 height 20
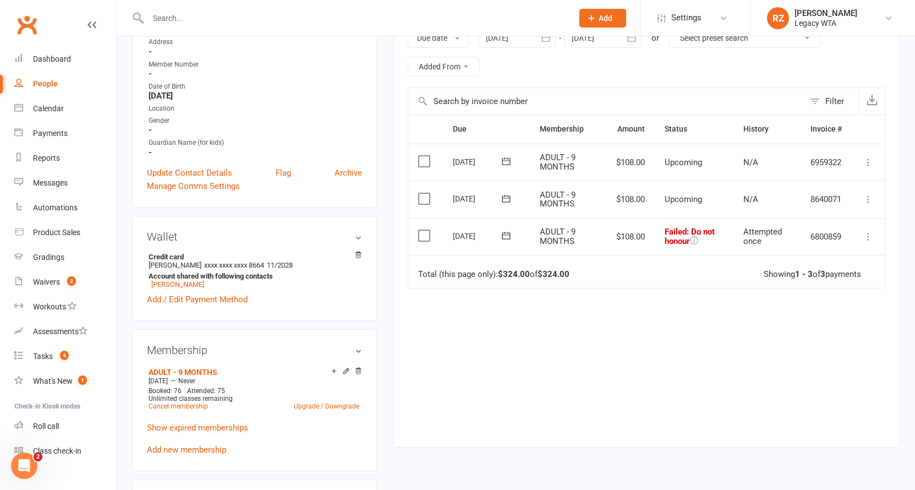
click at [510, 234] on icon at bounding box center [506, 235] width 8 height 7
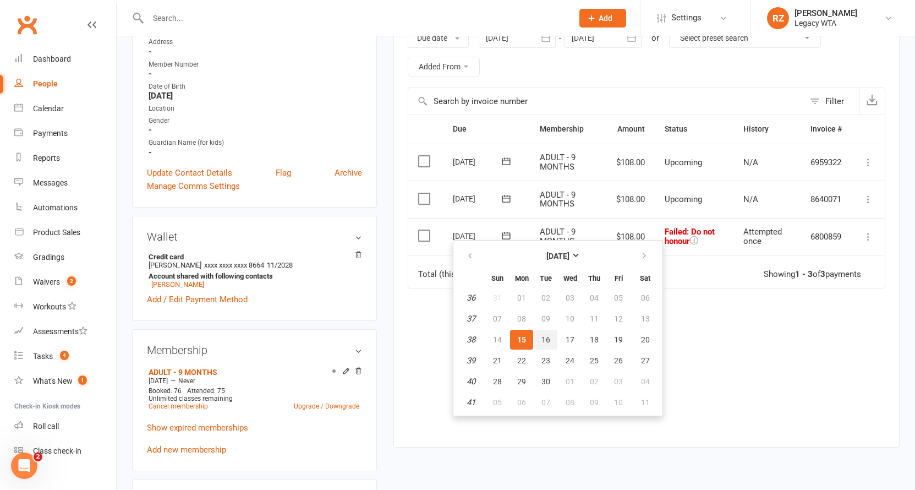
click at [539, 333] on button "16" at bounding box center [545, 340] width 23 height 20
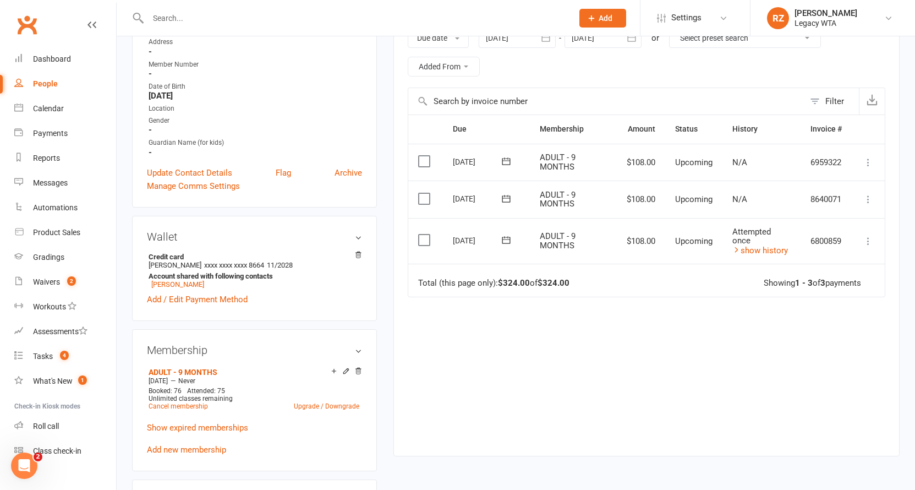
click at [179, 27] on div at bounding box center [348, 18] width 433 height 36
click at [181, 25] on input "text" at bounding box center [355, 17] width 420 height 15
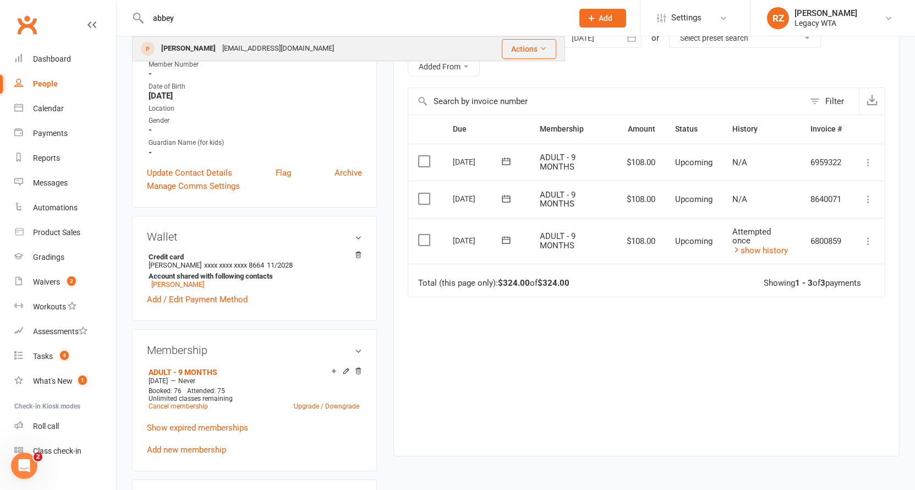
type input "abbey"
click at [193, 46] on div "[PERSON_NAME]" at bounding box center [188, 49] width 61 height 16
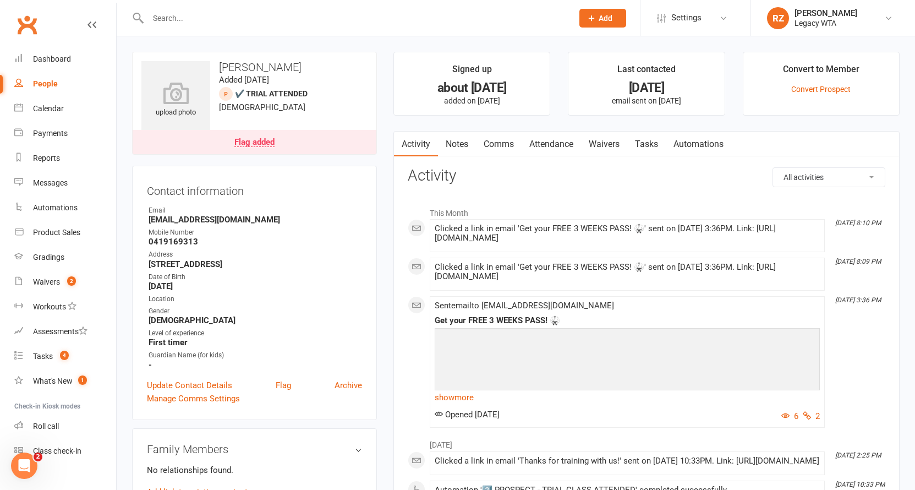
click at [306, 4] on div at bounding box center [348, 18] width 433 height 36
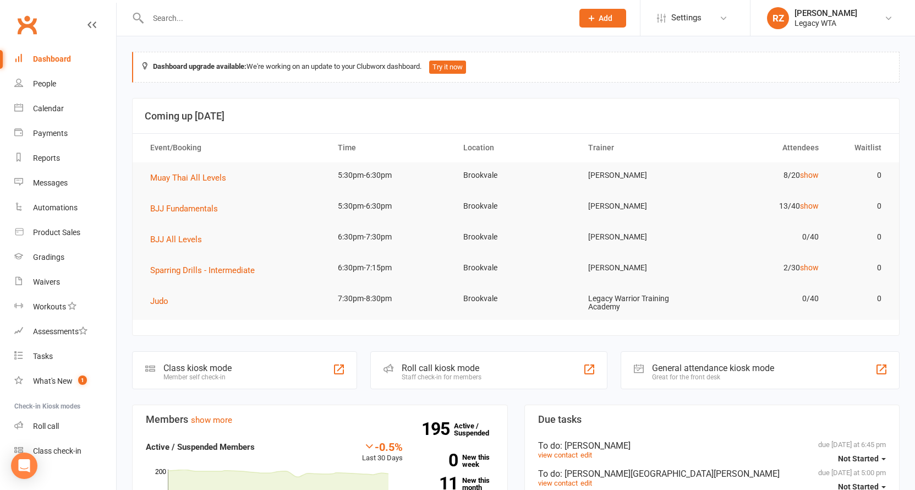
click at [299, 21] on input "text" at bounding box center [355, 17] width 420 height 15
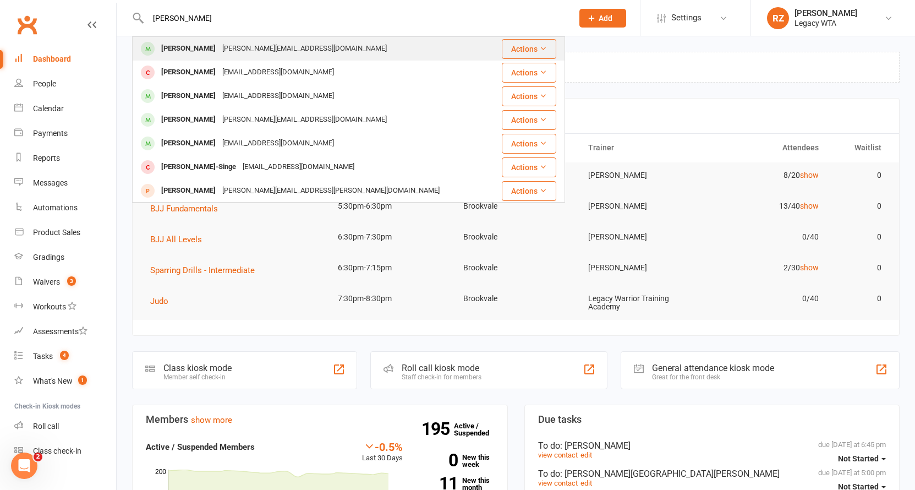
type input "sam phi"
click at [277, 39] on div "Sam Phillips Sam.phillips91@hotmail.com" at bounding box center [312, 48] width 359 height 23
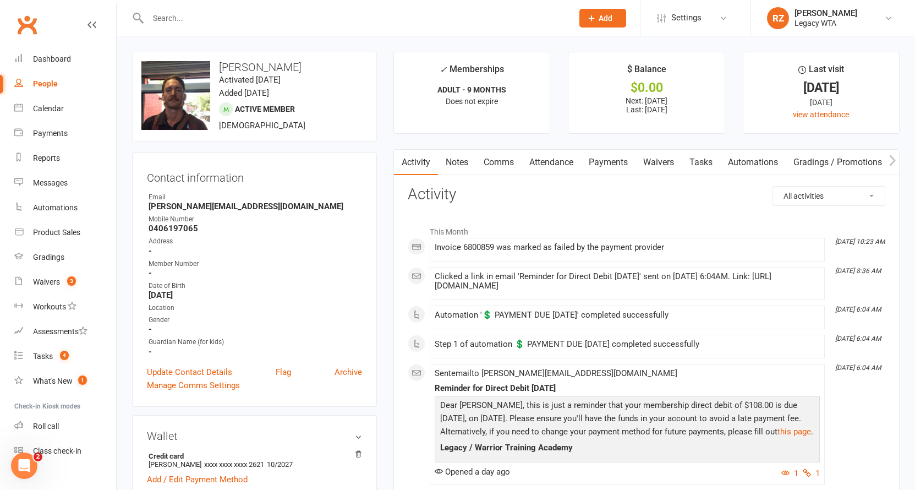
click at [551, 163] on link "Attendance" at bounding box center [551, 162] width 59 height 25
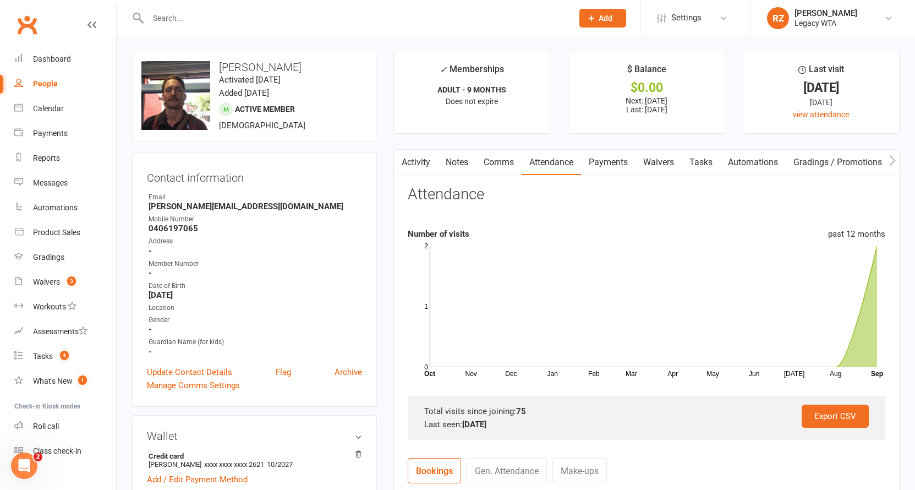
click at [653, 162] on link "Waivers" at bounding box center [659, 162] width 46 height 25
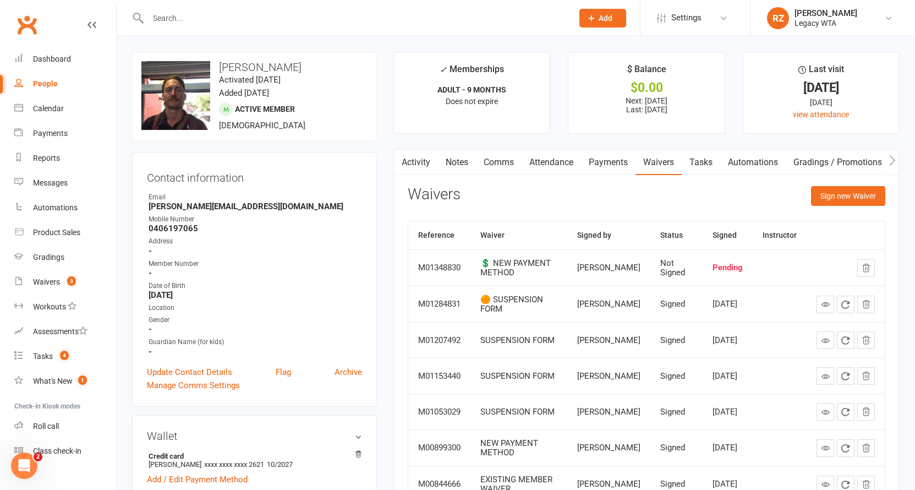
click at [600, 154] on link "Payments" at bounding box center [608, 162] width 54 height 25
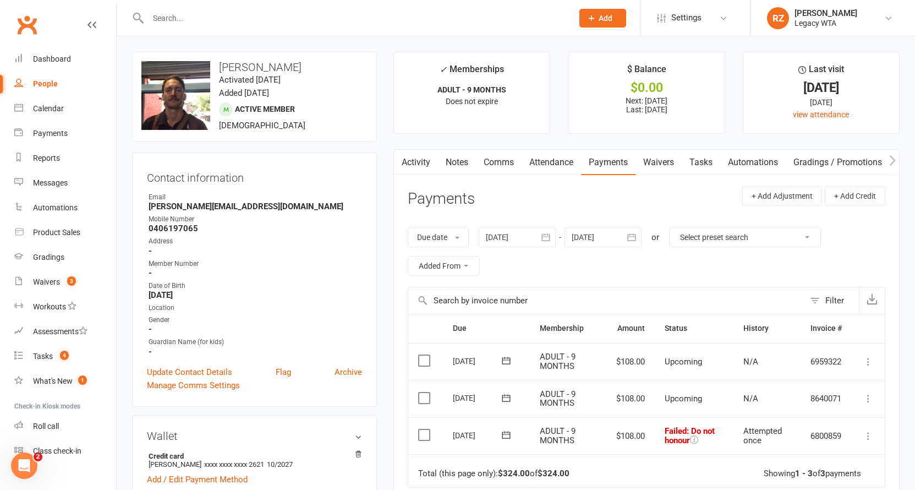
click at [422, 0] on div at bounding box center [348, 18] width 433 height 36
click at [51, 278] on div "Waivers" at bounding box center [46, 281] width 27 height 9
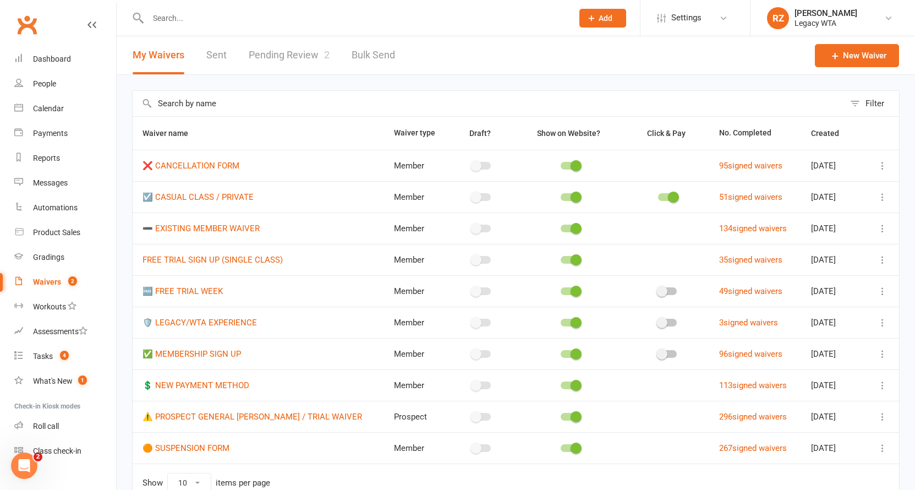
click at [228, 25] on input "text" at bounding box center [355, 17] width 420 height 15
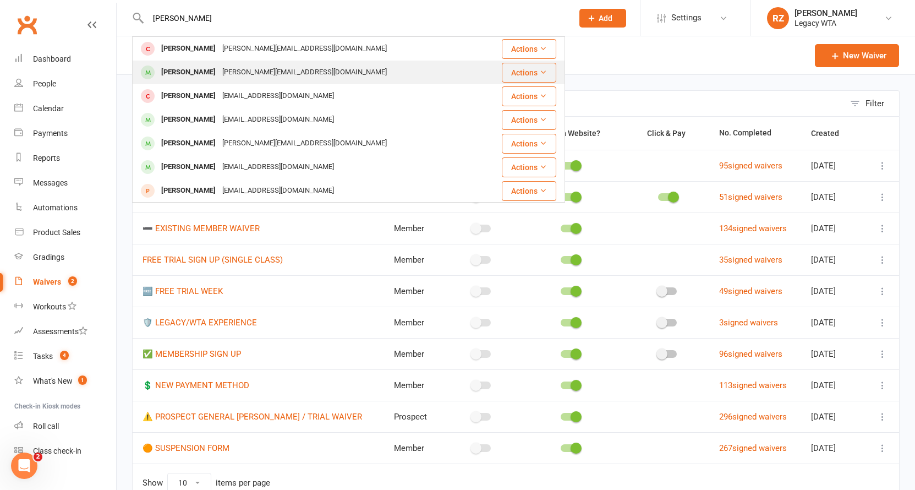
type input "[PERSON_NAME]"
click at [220, 76] on div "[PERSON_NAME][EMAIL_ADDRESS][DOMAIN_NAME]" at bounding box center [304, 72] width 171 height 16
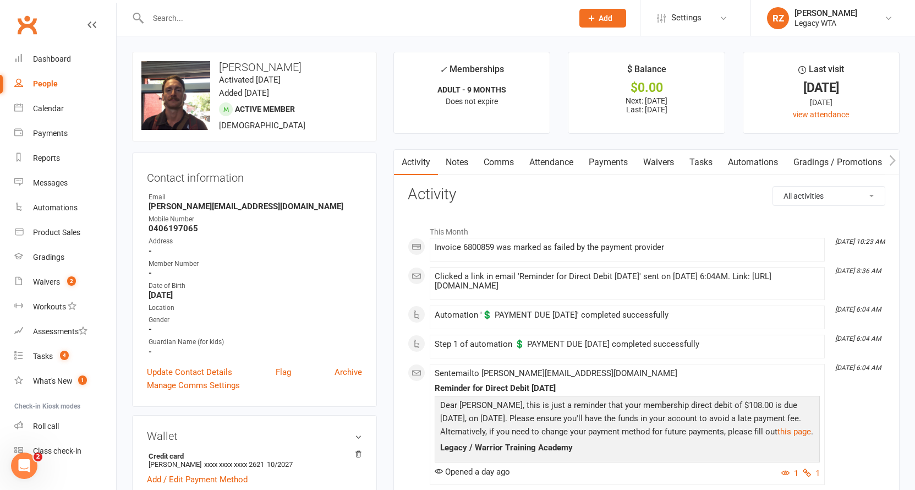
click at [204, 13] on input "text" at bounding box center [355, 17] width 420 height 15
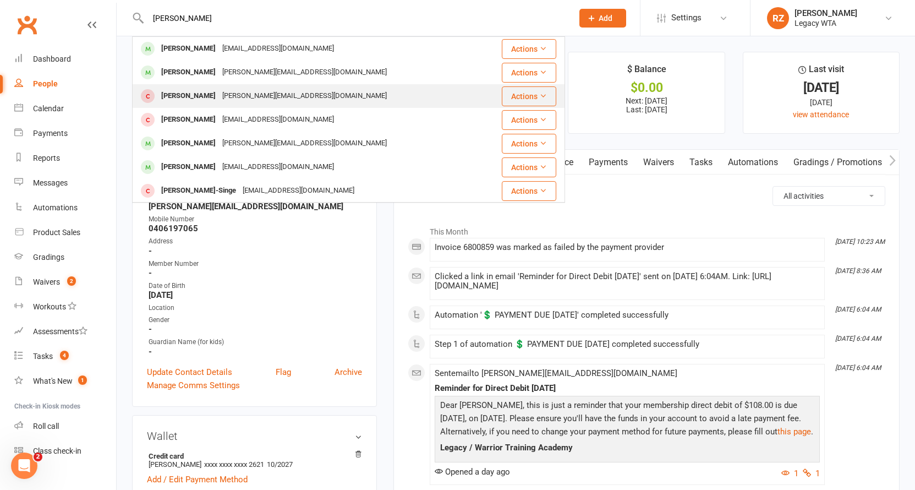
type input "[PERSON_NAME]"
click at [219, 94] on div "[PERSON_NAME][EMAIL_ADDRESS][DOMAIN_NAME]" at bounding box center [304, 96] width 171 height 16
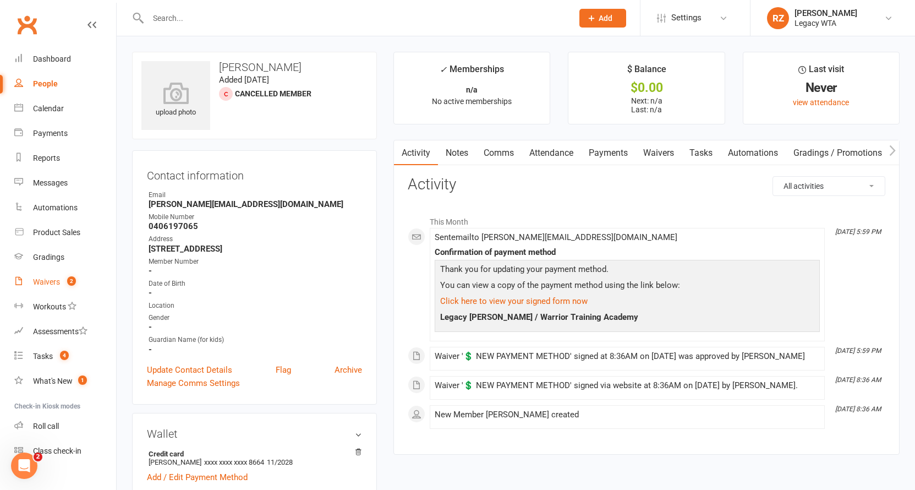
click at [40, 285] on div "Waivers" at bounding box center [46, 281] width 27 height 9
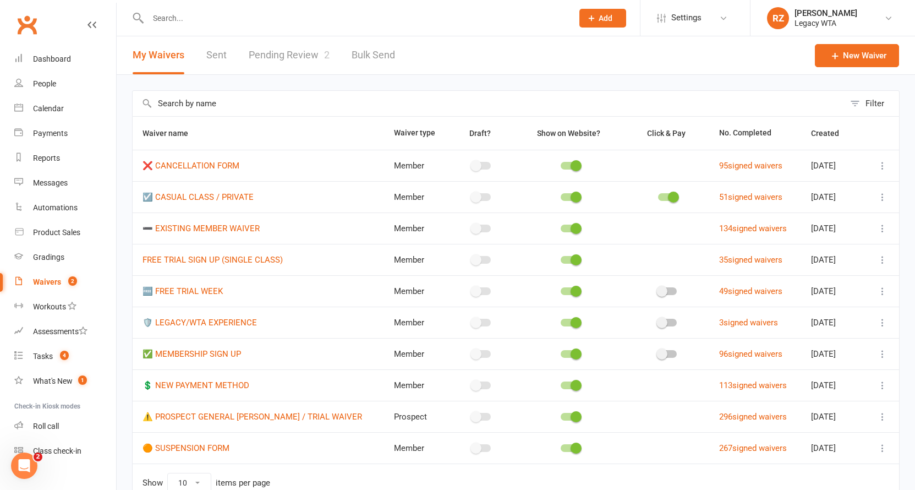
click at [290, 40] on link "Pending Review 2" at bounding box center [289, 55] width 81 height 38
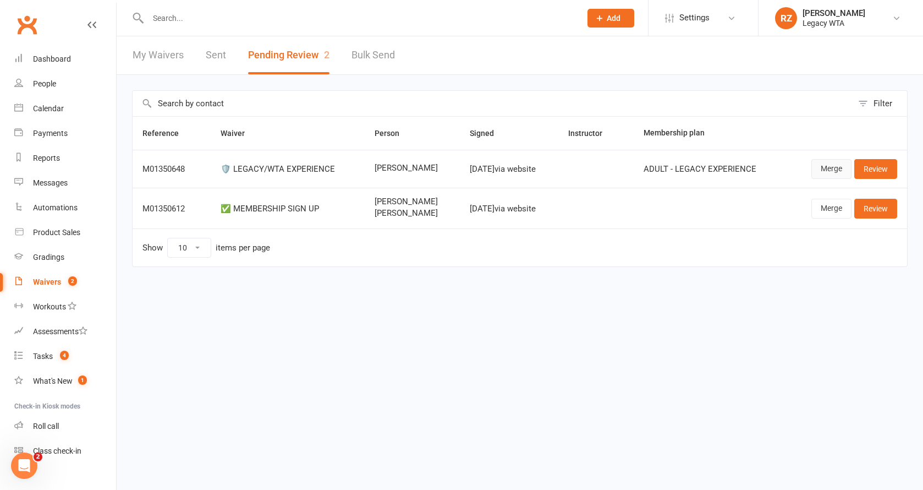
click at [835, 168] on link "Merge" at bounding box center [832, 169] width 40 height 20
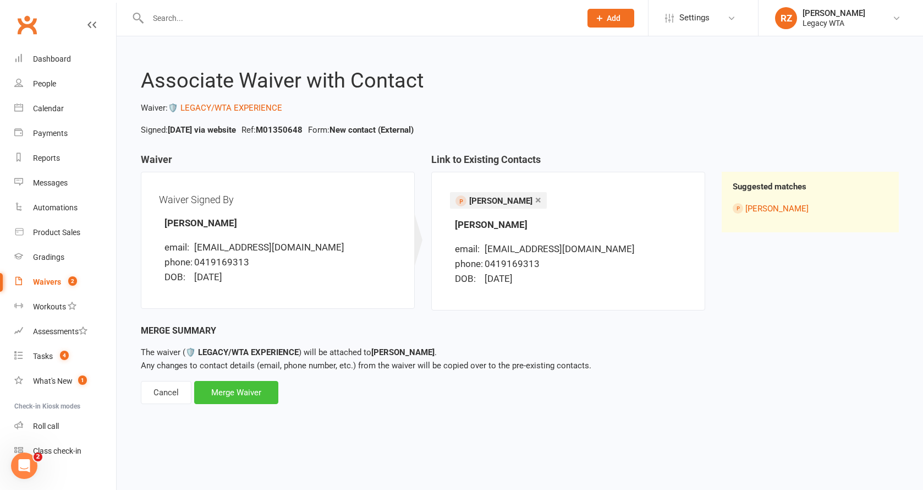
click at [244, 392] on div "Merge Waiver" at bounding box center [236, 392] width 84 height 23
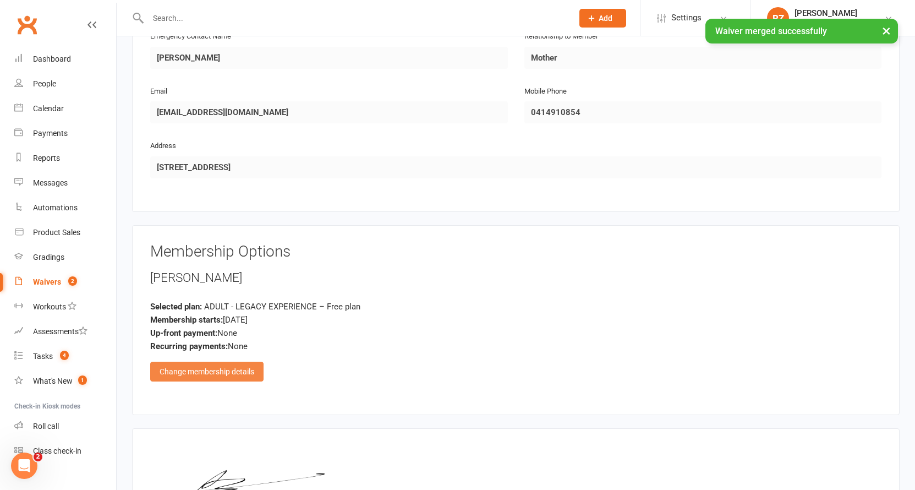
scroll to position [603, 0]
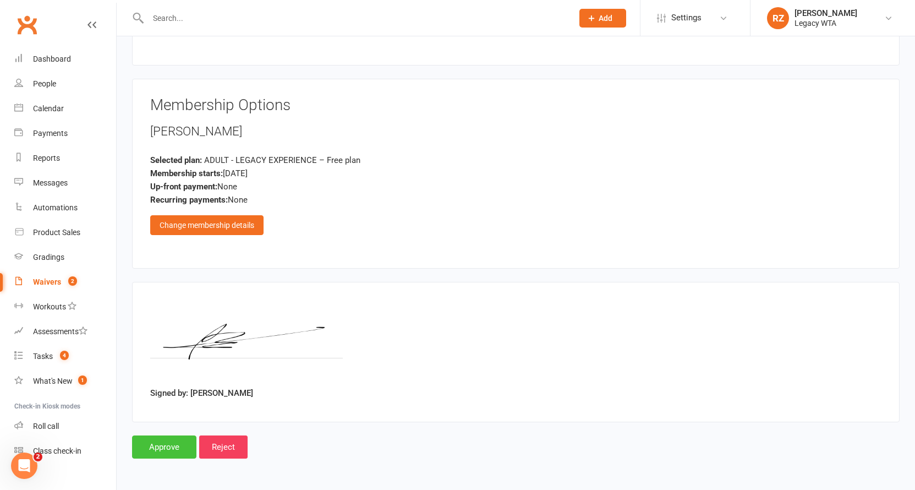
click at [167, 435] on input "Approve" at bounding box center [164, 446] width 64 height 23
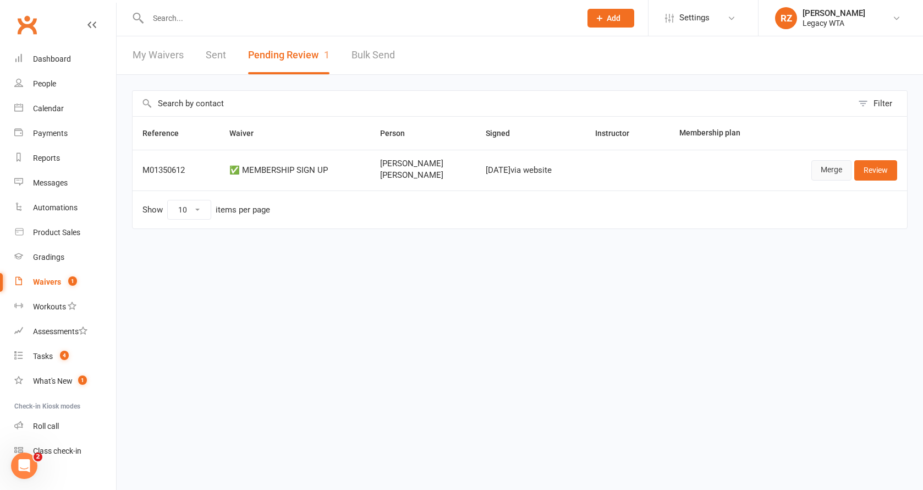
click at [841, 169] on link "Merge" at bounding box center [832, 170] width 40 height 20
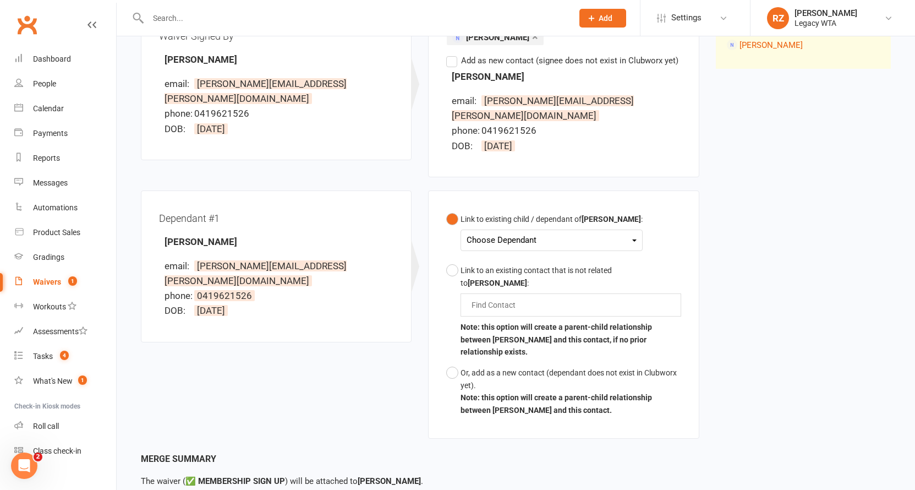
scroll to position [231, 0]
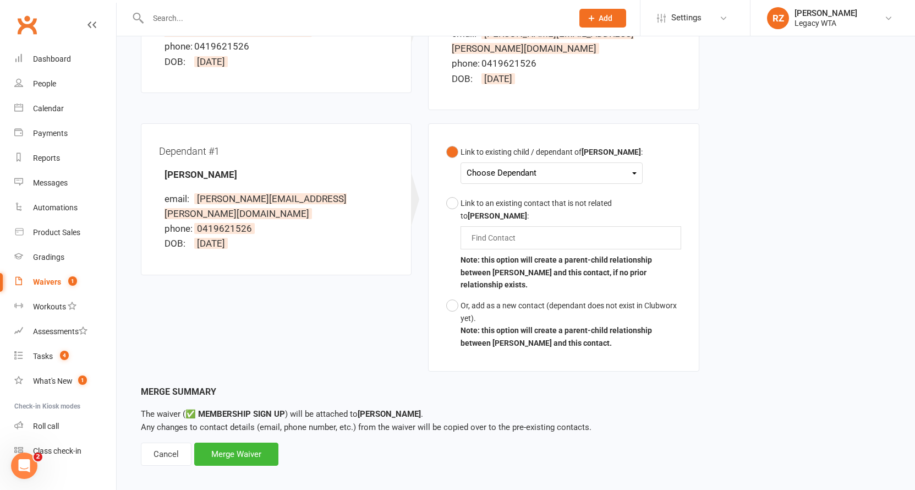
click at [593, 166] on div "Choose Dependant" at bounding box center [552, 173] width 170 height 15
click at [535, 187] on link "[PERSON_NAME]" at bounding box center [521, 199] width 109 height 24
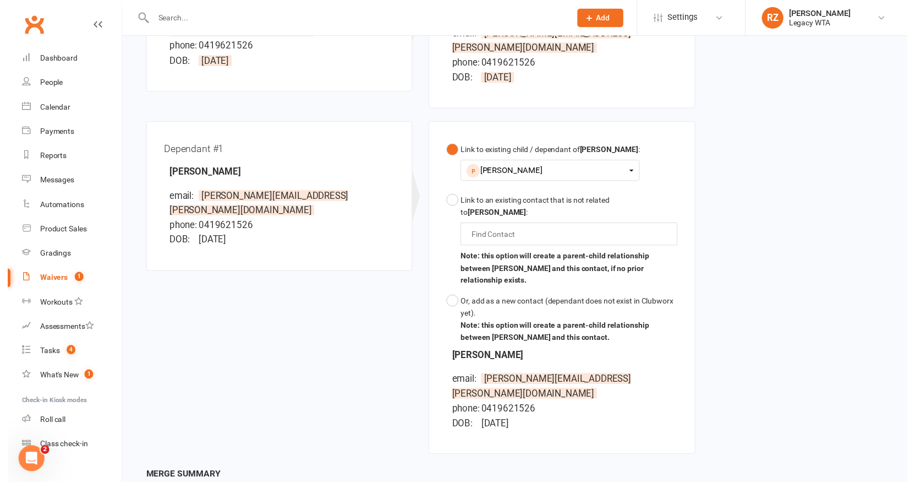
scroll to position [318, 0]
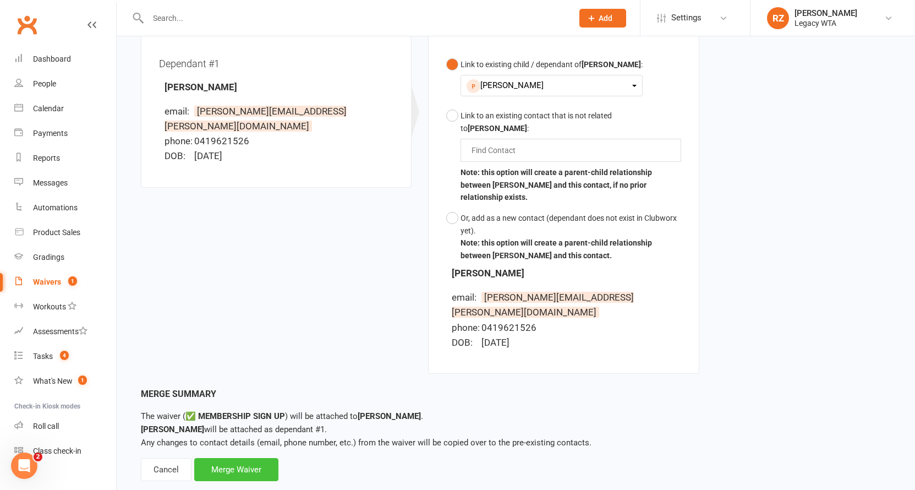
click at [243, 458] on div "Merge Waiver" at bounding box center [236, 469] width 84 height 23
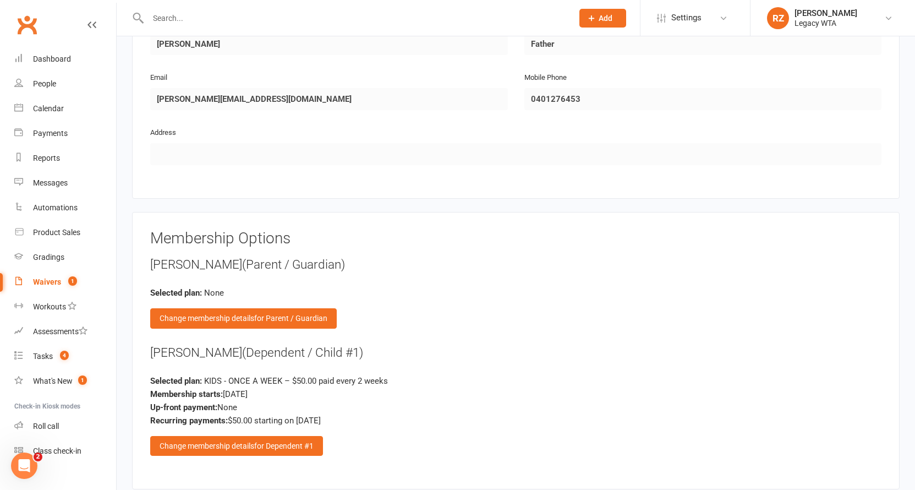
scroll to position [1080, 0]
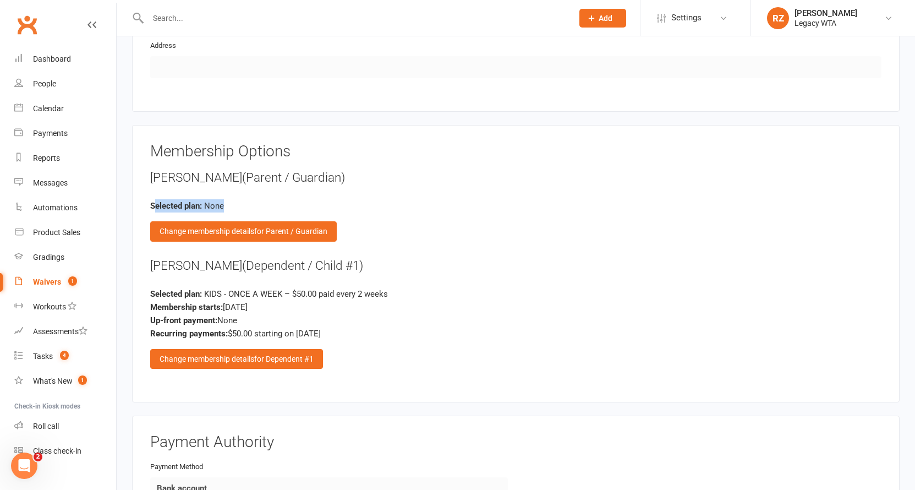
drag, startPoint x: 187, startPoint y: 196, endPoint x: 319, endPoint y: 199, distance: 132.1
click at [319, 199] on div "Selected plan: None" at bounding box center [515, 205] width 731 height 13
click at [426, 200] on div "Selected plan: None" at bounding box center [515, 205] width 731 height 13
drag, startPoint x: 294, startPoint y: 281, endPoint x: 459, endPoint y: 276, distance: 165.2
click at [458, 276] on div "Freddie Stevens (Dependent / Child #1) Selected plan: KIDS - ONCE A WEEK – $50.…" at bounding box center [515, 313] width 731 height 112
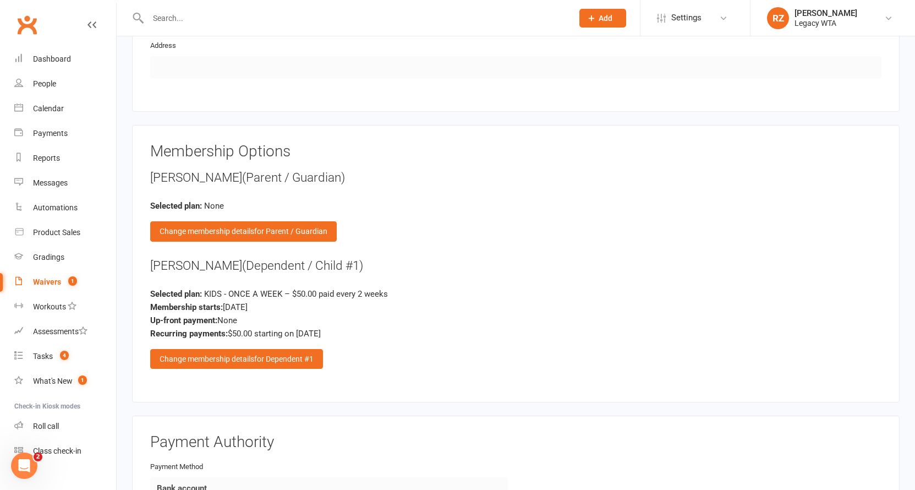
click at [463, 287] on div "Selected plan: KIDS - ONCE A WEEK – $50.00 paid every 2 weeks" at bounding box center [515, 293] width 731 height 13
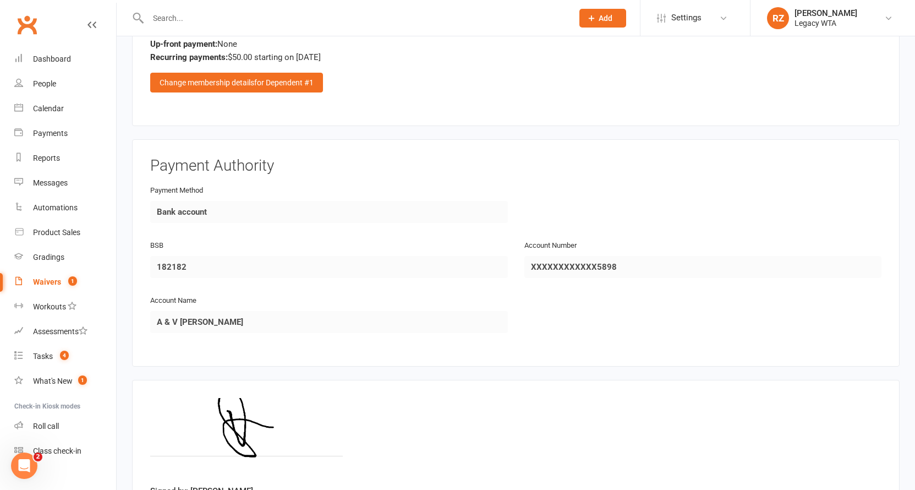
scroll to position [1453, 0]
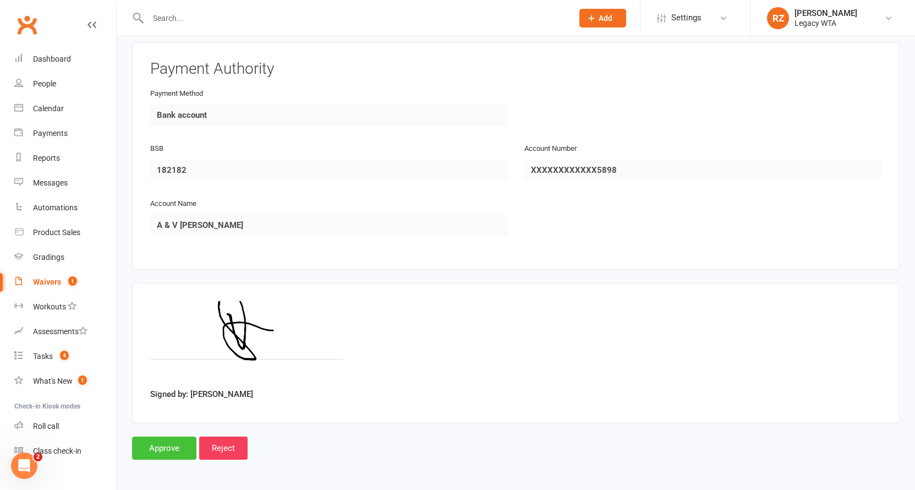
click at [157, 444] on input "Approve" at bounding box center [164, 447] width 64 height 23
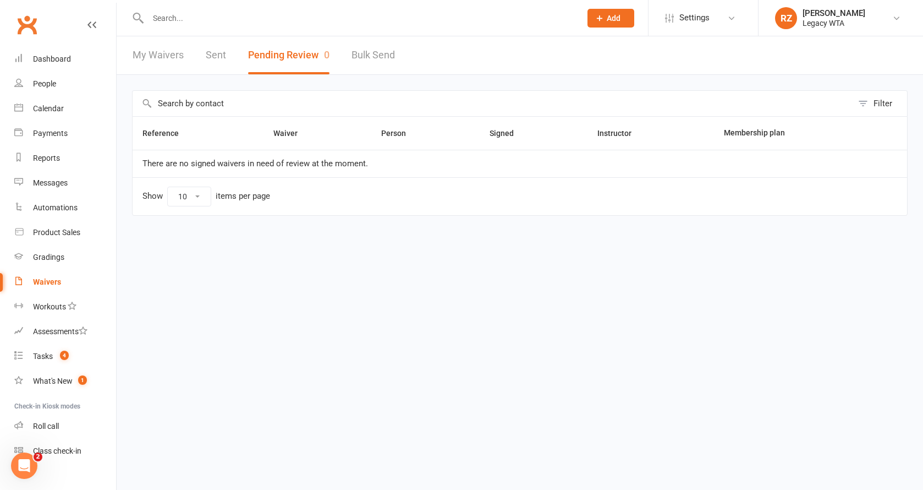
drag, startPoint x: 206, startPoint y: 32, endPoint x: 209, endPoint y: 23, distance: 9.4
click at [206, 32] on div at bounding box center [352, 18] width 441 height 36
click at [209, 23] on input "text" at bounding box center [359, 17] width 429 height 15
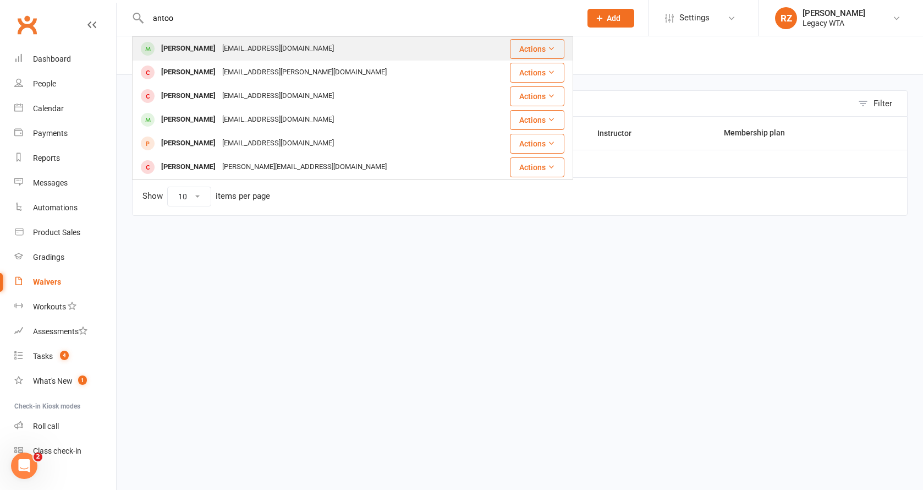
type input "antoo"
click at [265, 50] on div "antoov@gmail.com" at bounding box center [278, 49] width 118 height 16
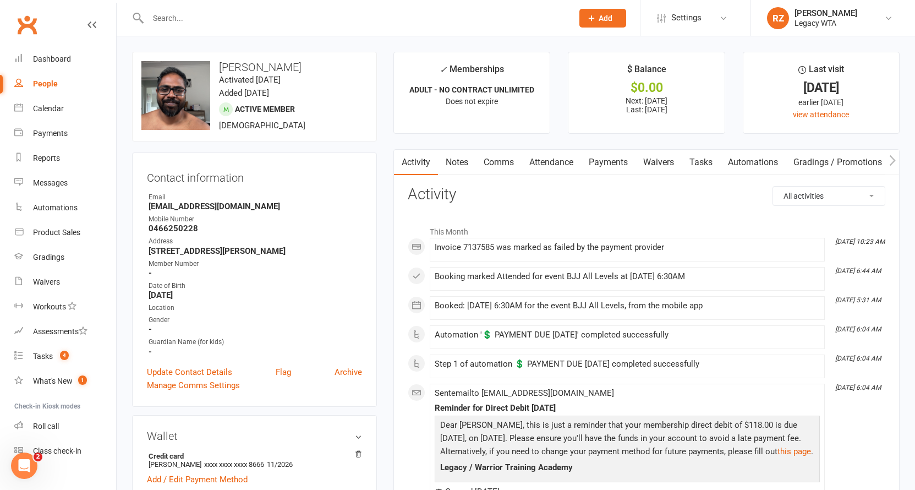
click at [602, 162] on link "Payments" at bounding box center [608, 162] width 54 height 25
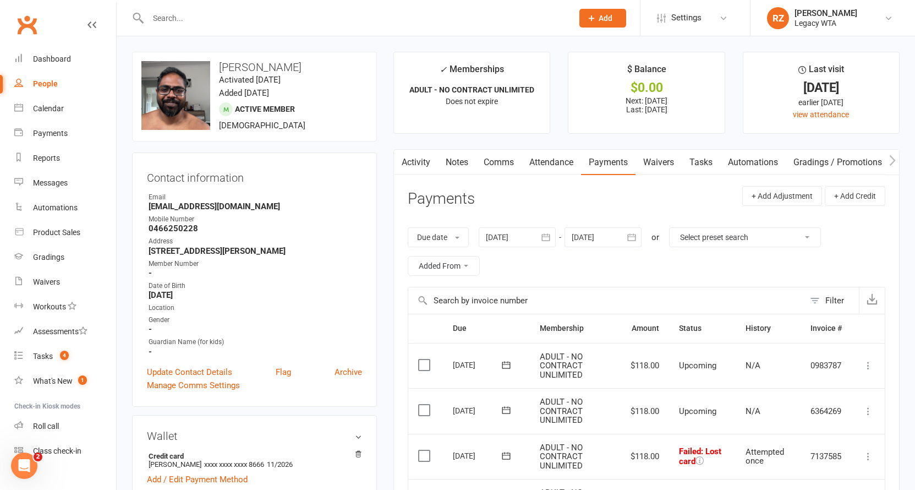
click at [660, 161] on link "Waivers" at bounding box center [659, 162] width 46 height 25
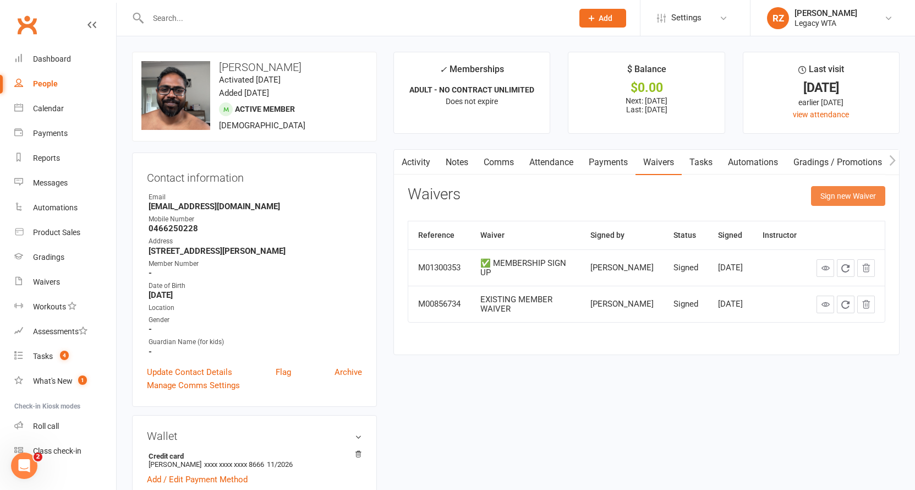
click at [830, 198] on button "Sign new Waiver" at bounding box center [848, 196] width 74 height 20
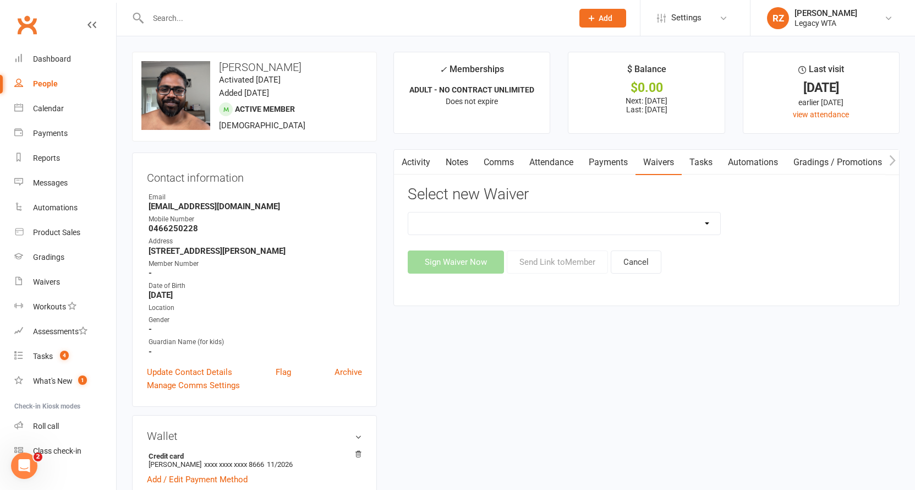
select select "10302"
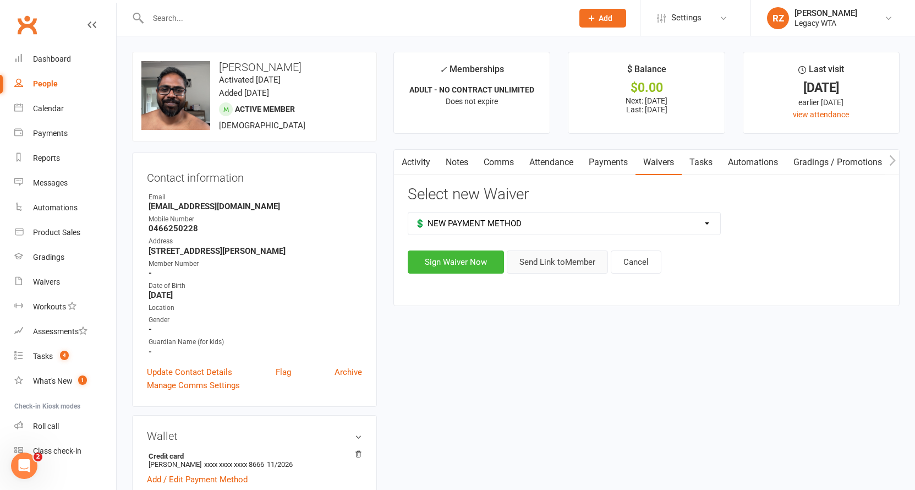
click at [568, 266] on button "Send Link to Member" at bounding box center [557, 261] width 101 height 23
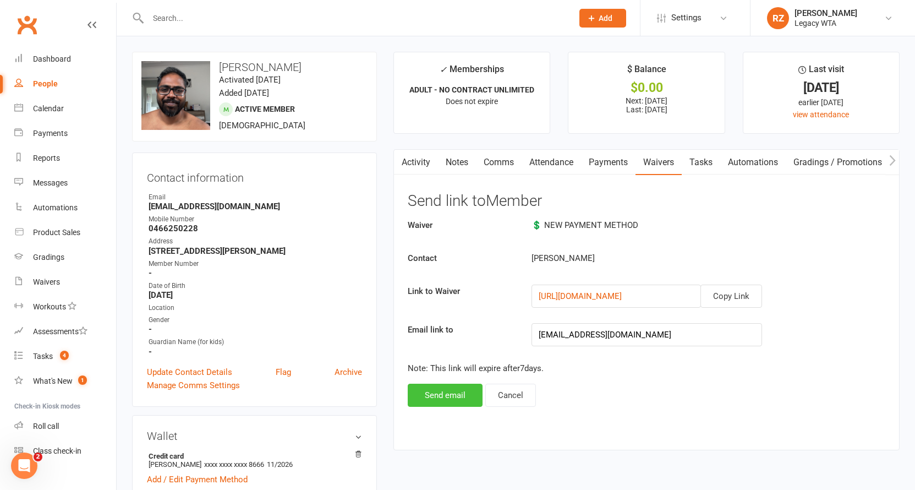
click at [468, 391] on button "Send email" at bounding box center [445, 395] width 75 height 23
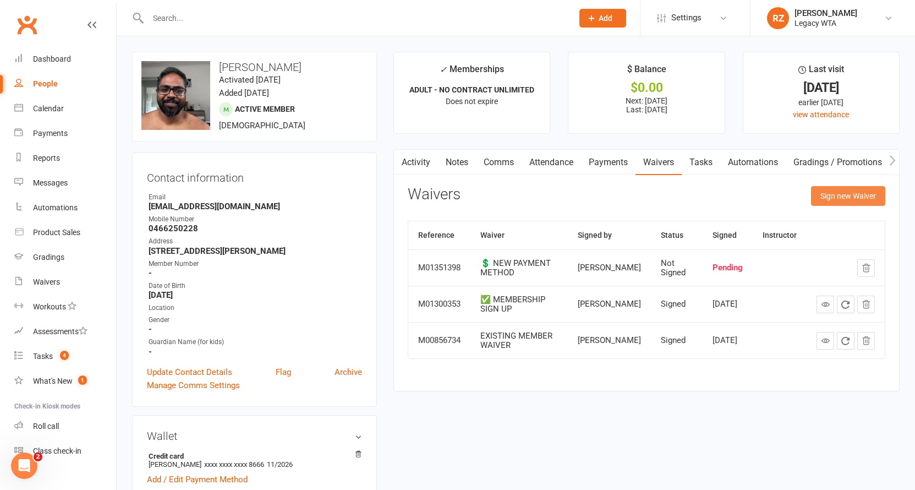
click at [835, 200] on button "Sign new Waiver" at bounding box center [848, 196] width 74 height 20
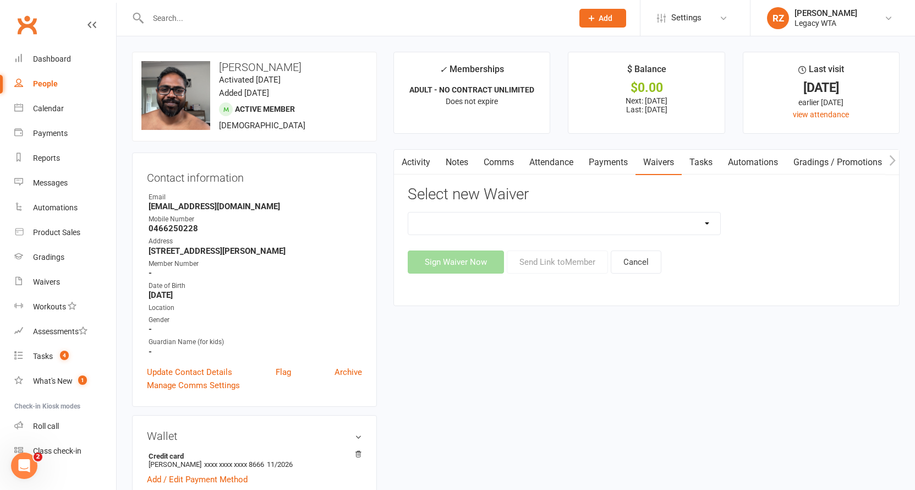
click at [712, 167] on link "Tasks" at bounding box center [701, 162] width 39 height 25
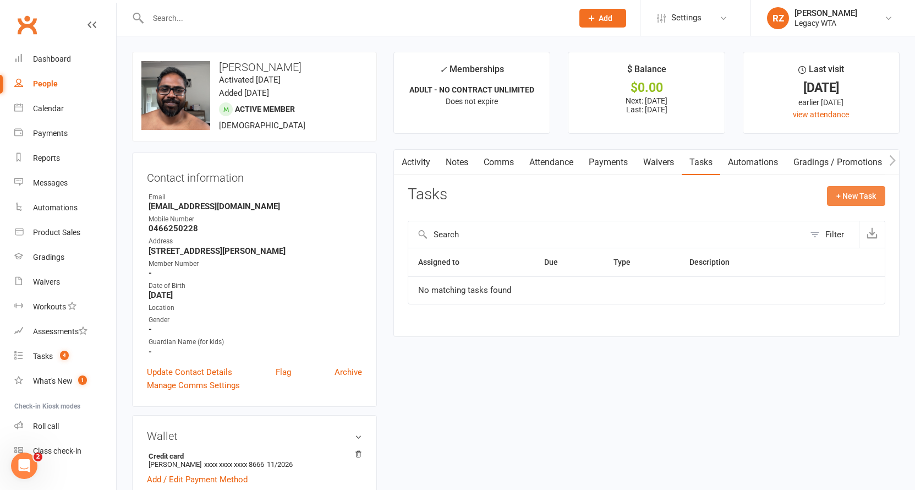
click at [851, 198] on button "+ New Task" at bounding box center [856, 196] width 58 height 20
select select "51023"
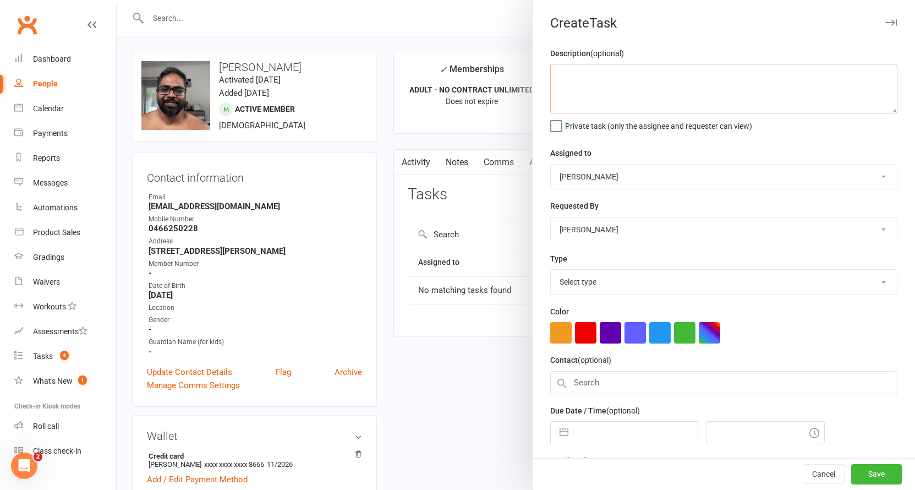
click at [622, 81] on textarea at bounding box center [723, 89] width 347 height 50
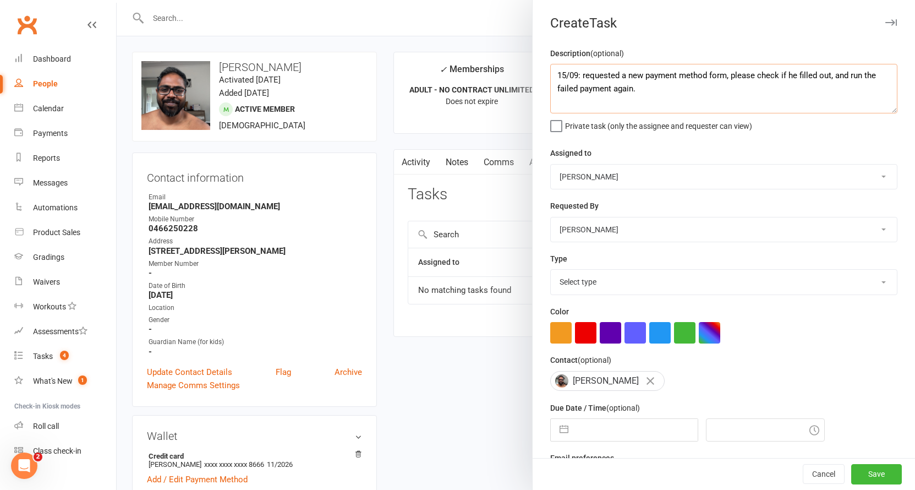
type textarea "15/09: requested a new payment method form, please check if he filled out, and …"
select select "48918"
select select "7"
select select "2025"
select select "8"
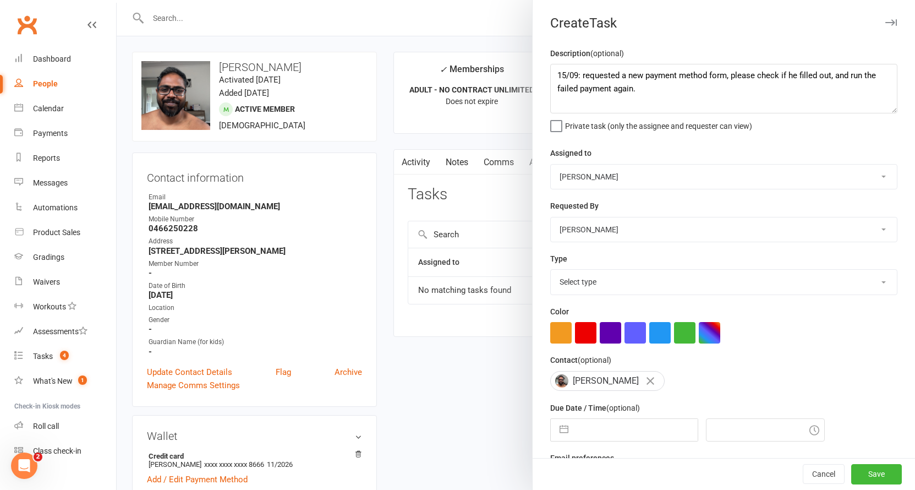
select select "2025"
select select "9"
select select "2025"
drag, startPoint x: 606, startPoint y: 430, endPoint x: 613, endPoint y: 426, distance: 7.9
click at [607, 430] on input "text" at bounding box center [636, 430] width 124 height 22
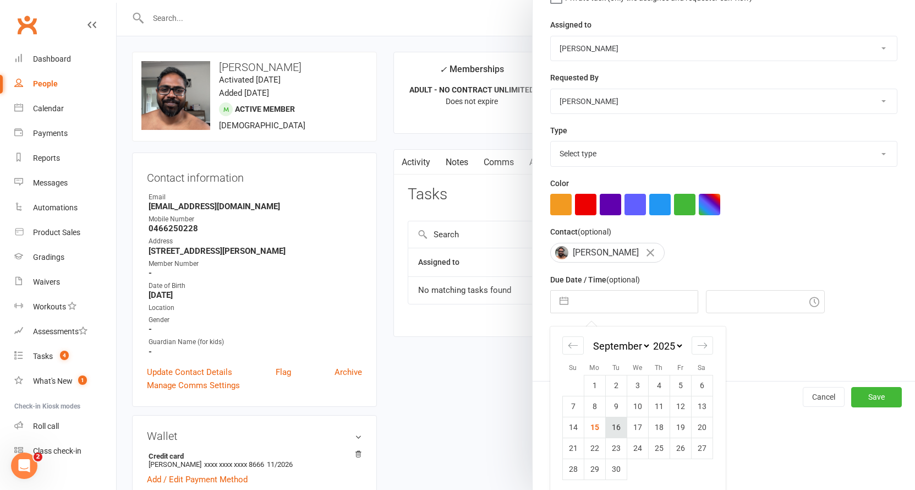
click at [610, 425] on td "16" at bounding box center [615, 427] width 21 height 21
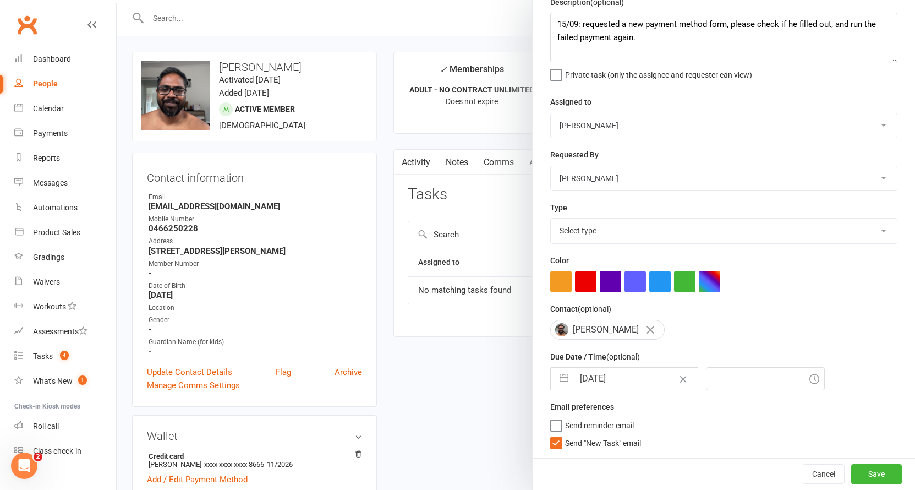
type input "[DATE]"
type input "6:30pm"
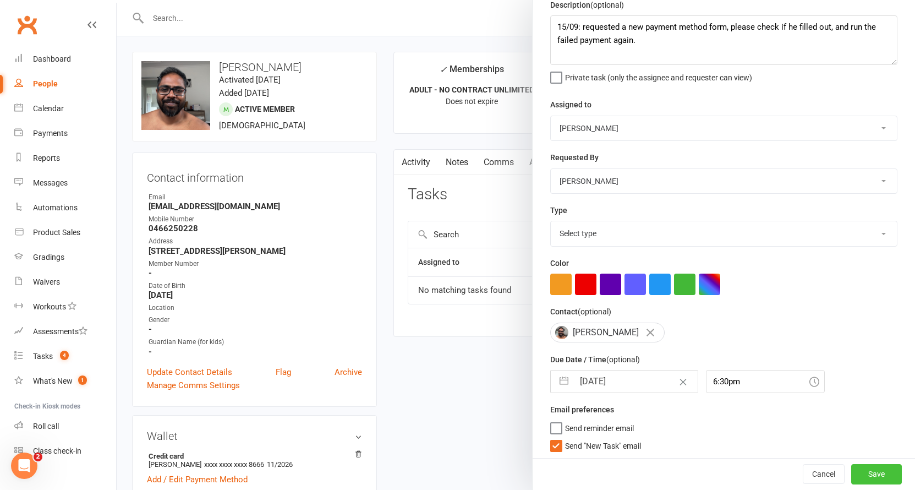
click at [881, 472] on button "Save" at bounding box center [876, 474] width 51 height 20
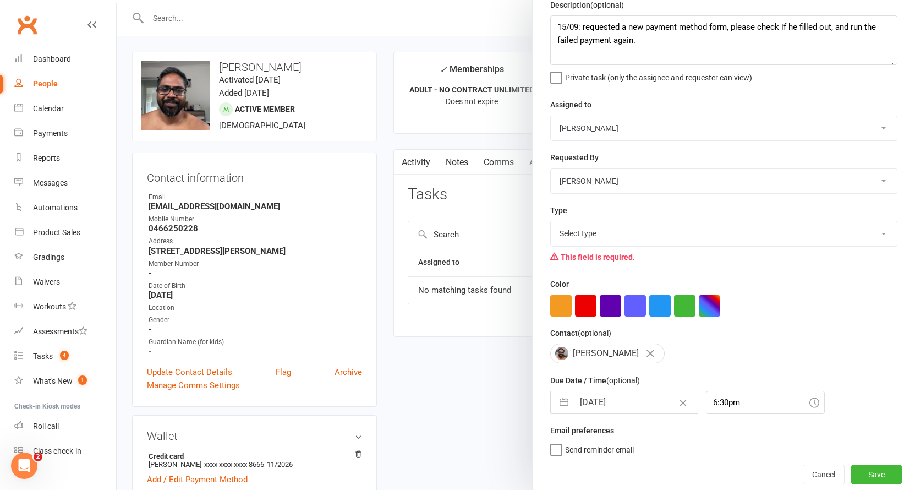
select select "27658"
click at [863, 472] on button "Save" at bounding box center [876, 474] width 51 height 20
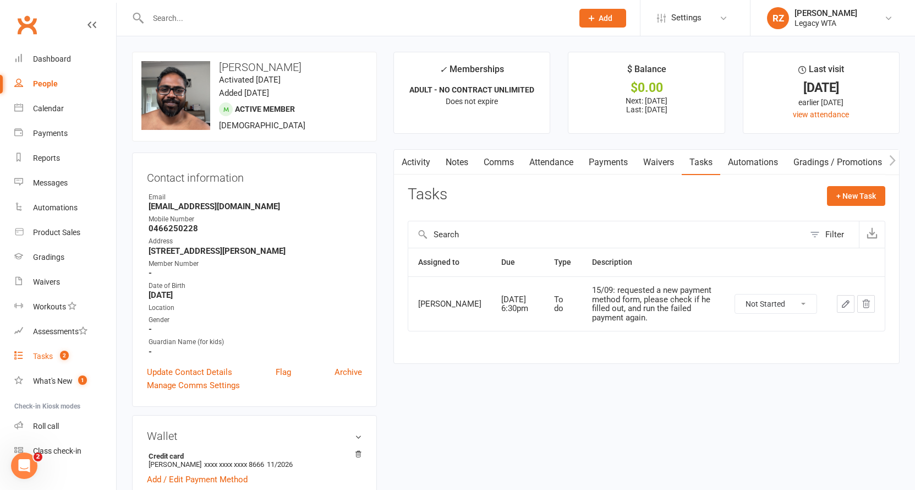
click at [42, 358] on div "Tasks" at bounding box center [43, 356] width 20 height 9
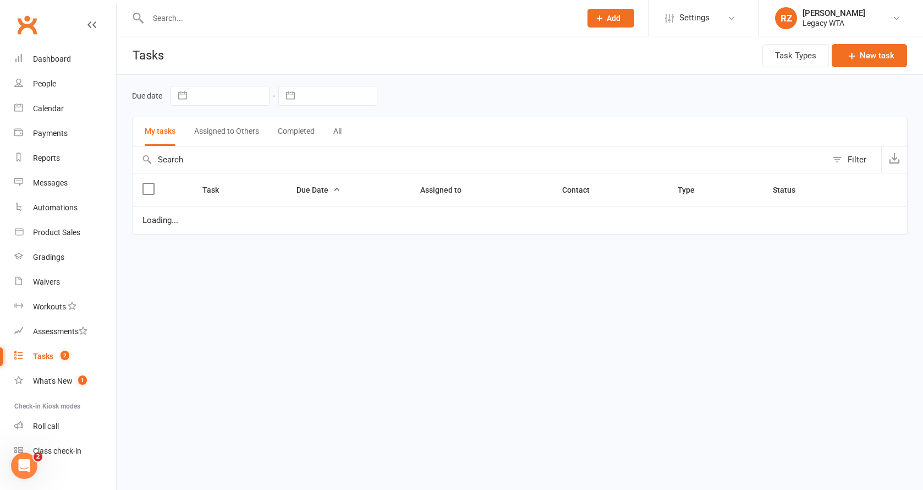
select select "started"
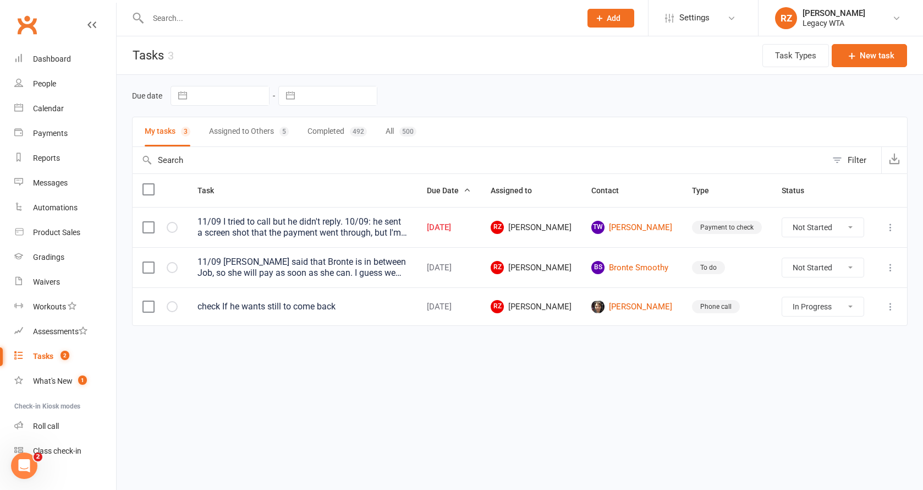
click at [239, 138] on button "Assigned to Others 5" at bounding box center [249, 131] width 80 height 29
select select "started"
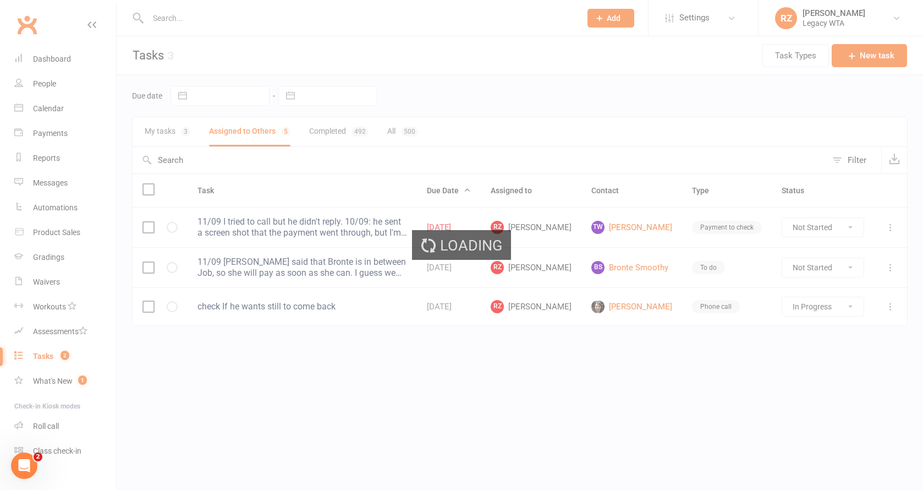
select select "started"
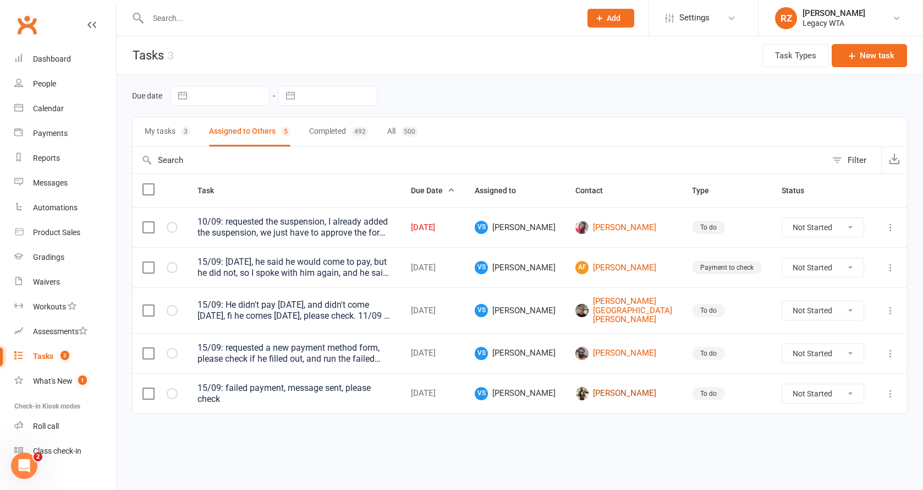
click at [638, 391] on link "[PERSON_NAME]" at bounding box center [624, 393] width 97 height 13
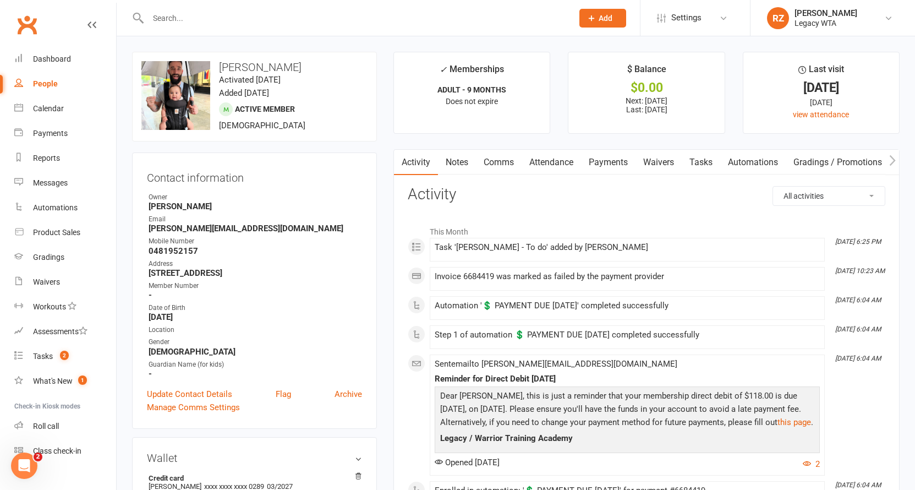
click at [619, 163] on link "Payments" at bounding box center [608, 162] width 54 height 25
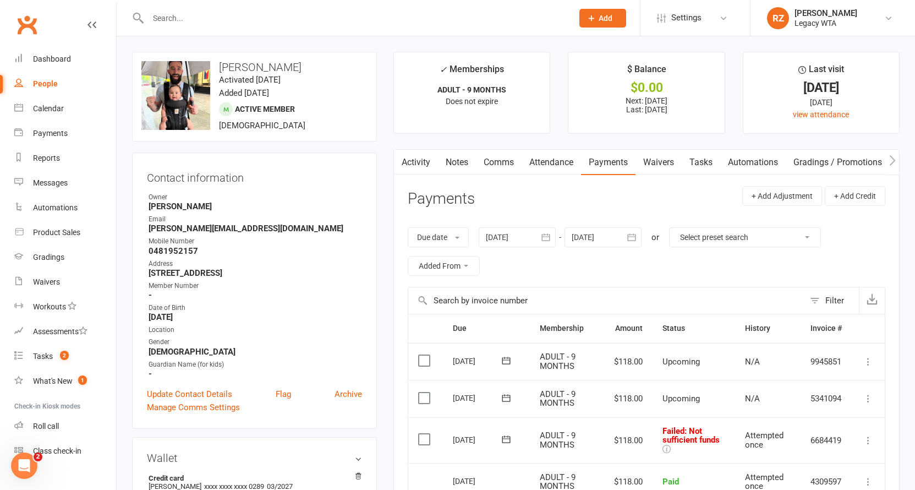
click at [507, 435] on icon at bounding box center [506, 438] width 8 height 7
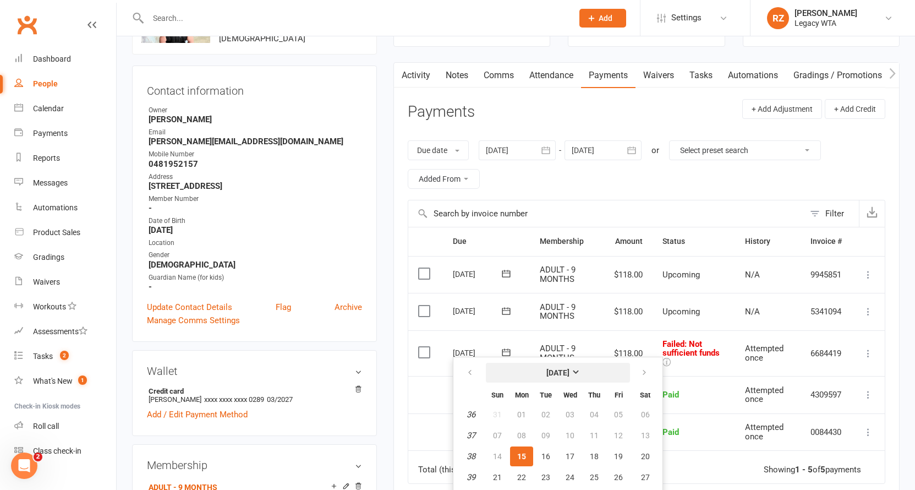
scroll to position [177, 0]
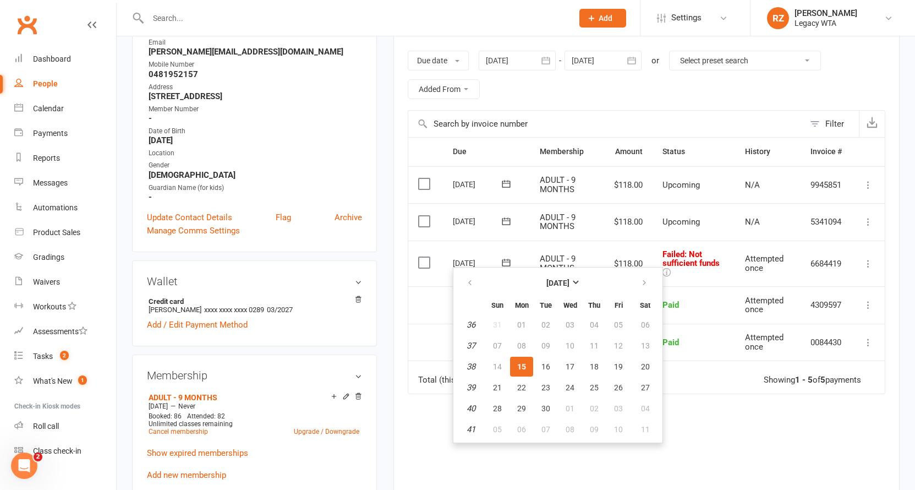
click at [725, 437] on div "Due Contact Membership Amount Status History Invoice # Select this 13 Oct 2025 …" at bounding box center [647, 336] width 478 height 398
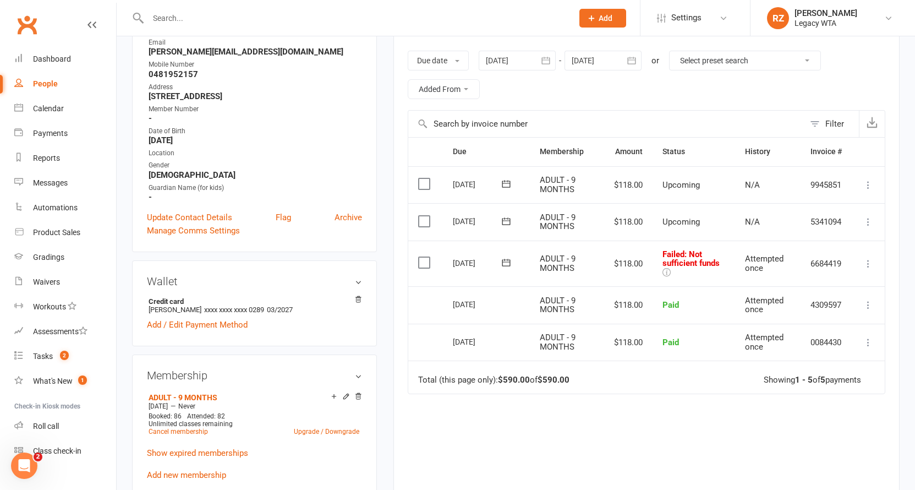
click at [868, 259] on icon at bounding box center [868, 263] width 11 height 11
click at [618, 406] on div "Due Contact Membership Amount Status History Invoice # Select this 13 Oct 2025 …" at bounding box center [647, 336] width 478 height 398
click at [508, 261] on icon at bounding box center [506, 262] width 11 height 11
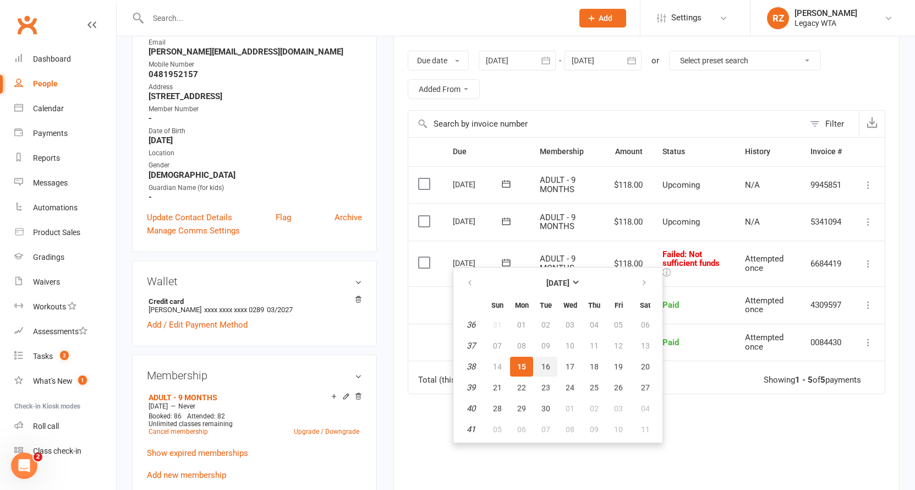
click at [548, 362] on span "16" at bounding box center [546, 366] width 9 height 9
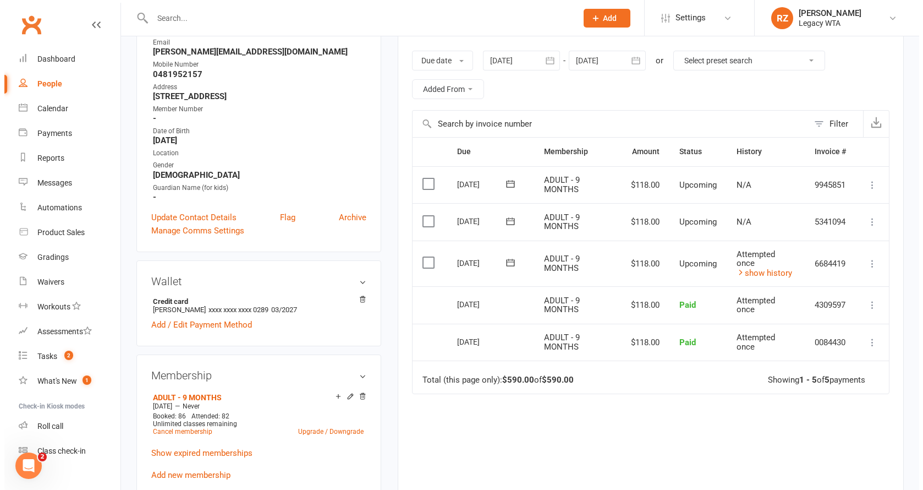
scroll to position [0, 0]
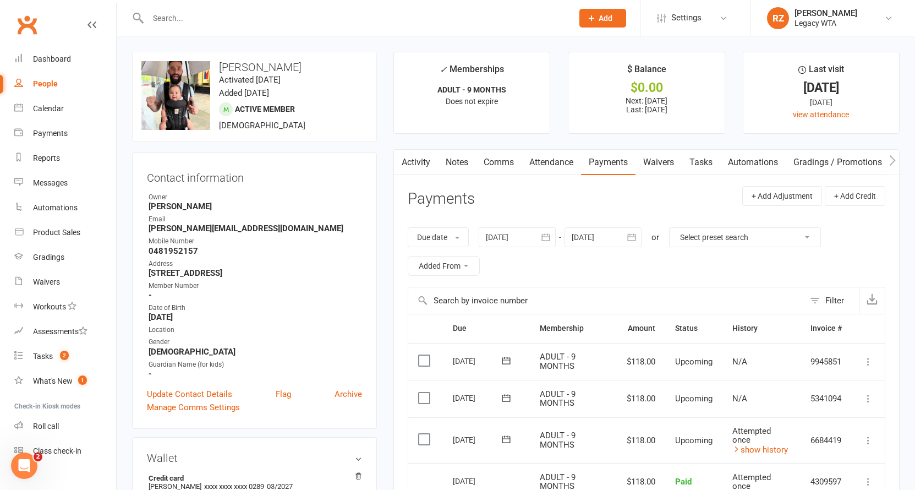
click at [707, 155] on link "Tasks" at bounding box center [701, 162] width 39 height 25
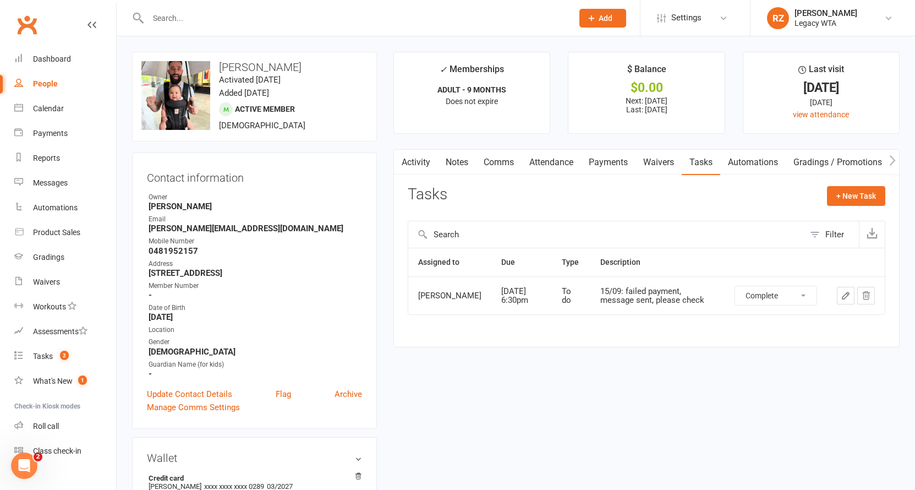
select select "unstarted"
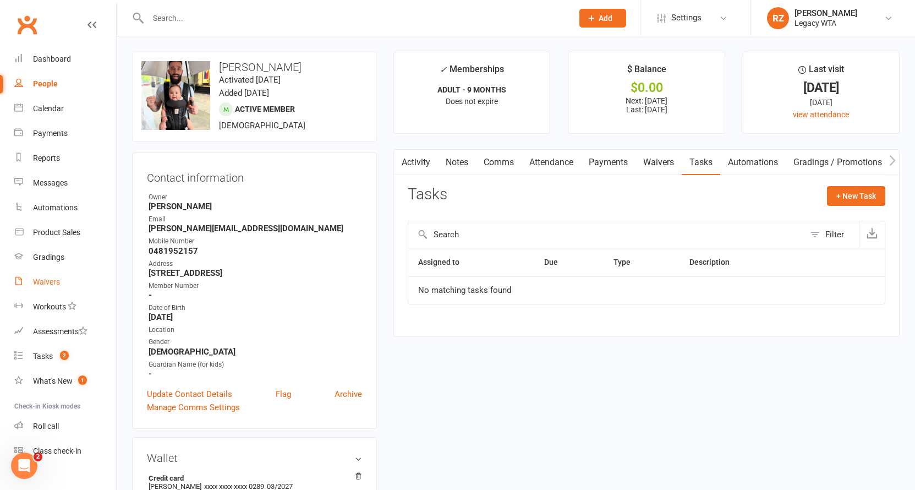
click at [47, 279] on div "Waivers" at bounding box center [46, 281] width 27 height 9
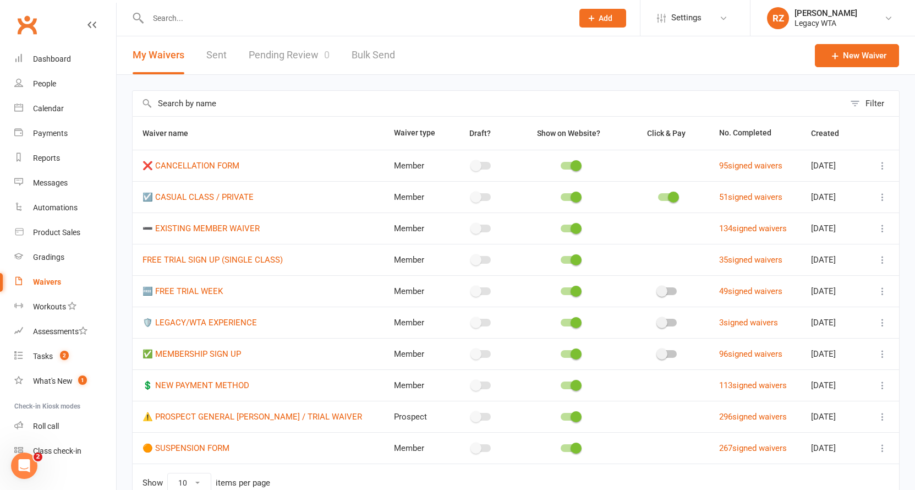
click at [313, 57] on link "Pending Review 0" at bounding box center [289, 55] width 81 height 38
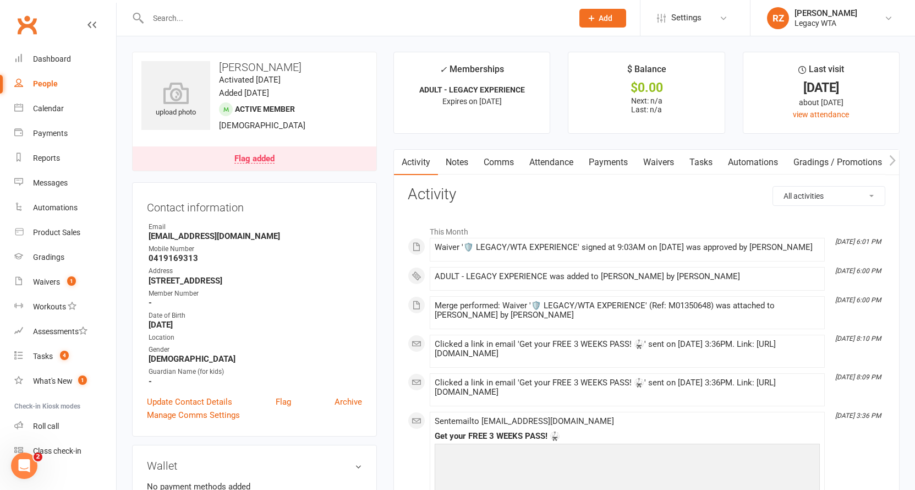
click at [249, 21] on input "text" at bounding box center [355, 17] width 420 height 15
click at [57, 289] on link "Waivers 1" at bounding box center [65, 282] width 102 height 25
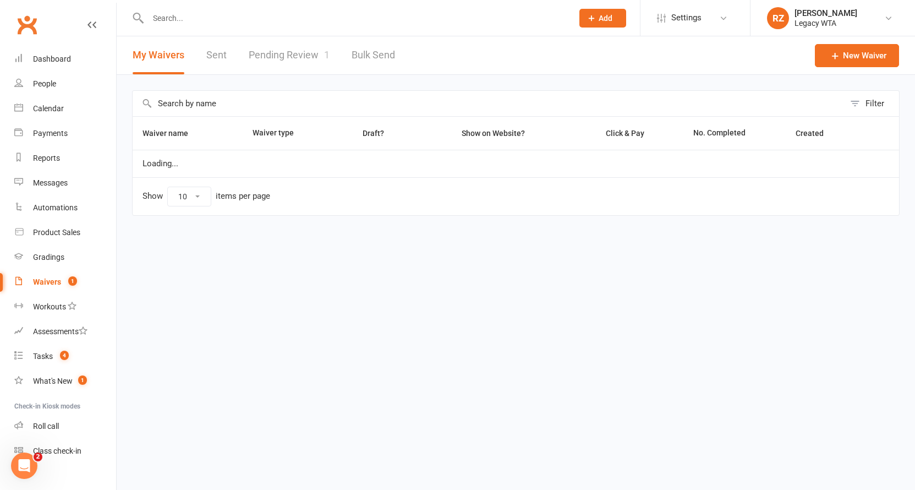
click at [283, 60] on link "Pending Review 1" at bounding box center [289, 55] width 81 height 38
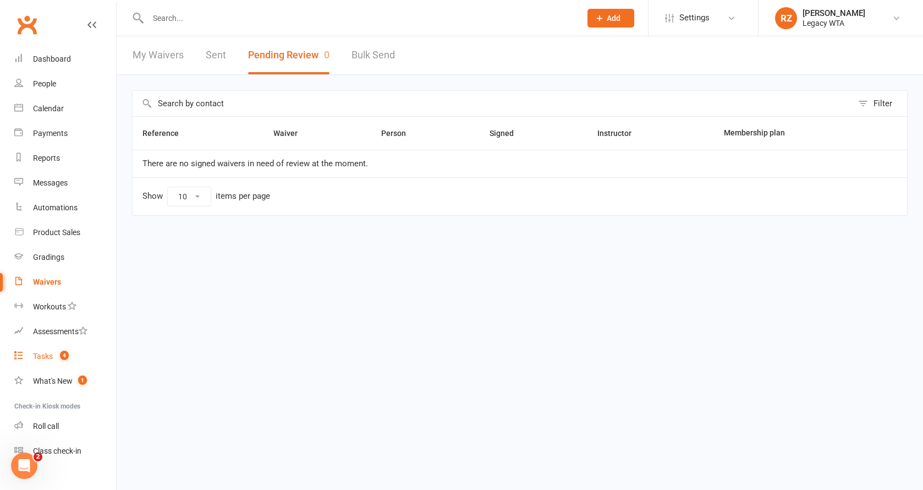
click at [40, 353] on div "Tasks" at bounding box center [43, 356] width 20 height 9
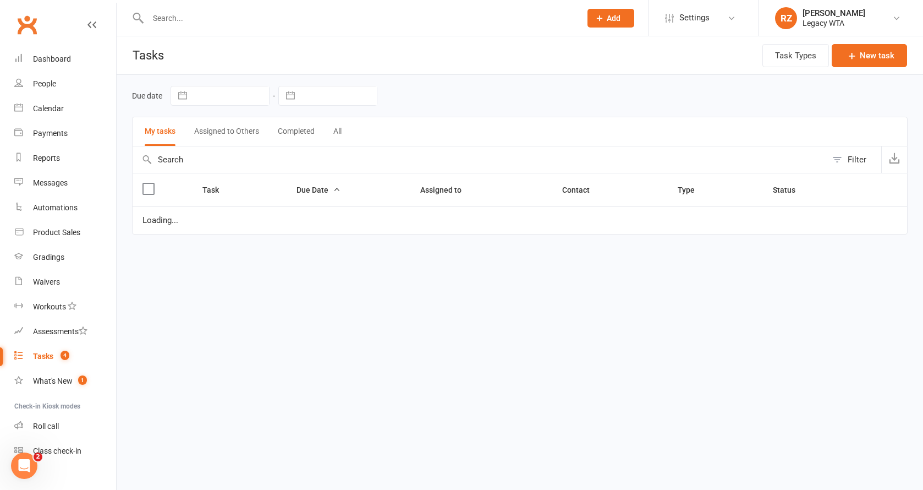
select select "started"
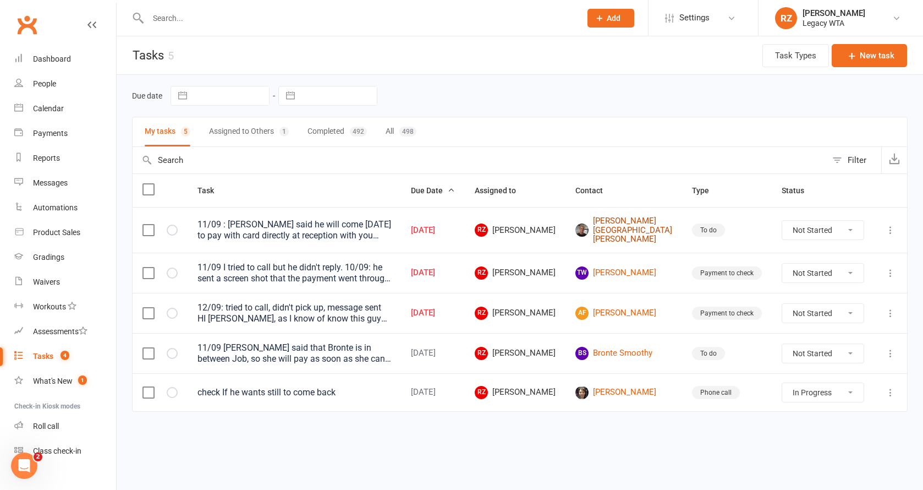
click at [651, 230] on link "[PERSON_NAME][GEOGRAPHIC_DATA][PERSON_NAME]" at bounding box center [624, 230] width 97 height 28
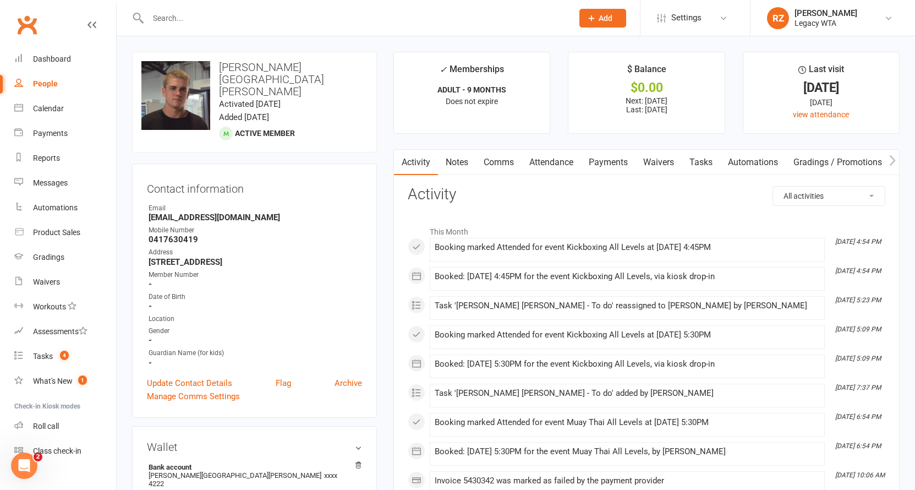
click at [597, 162] on link "Payments" at bounding box center [608, 162] width 54 height 25
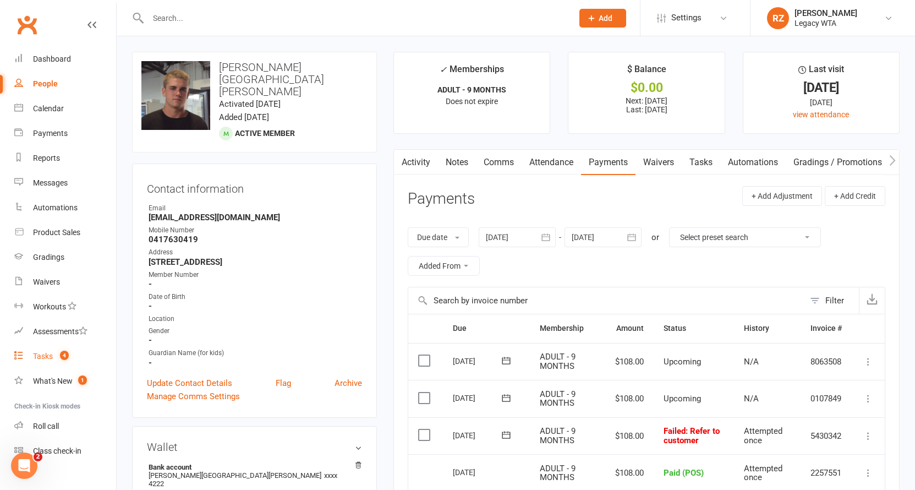
click at [37, 363] on link "Tasks 4" at bounding box center [65, 356] width 102 height 25
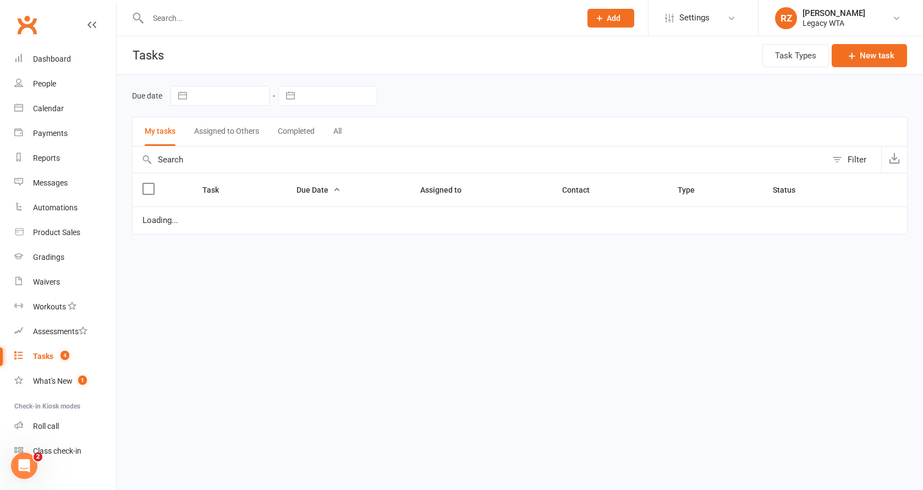
select select "started"
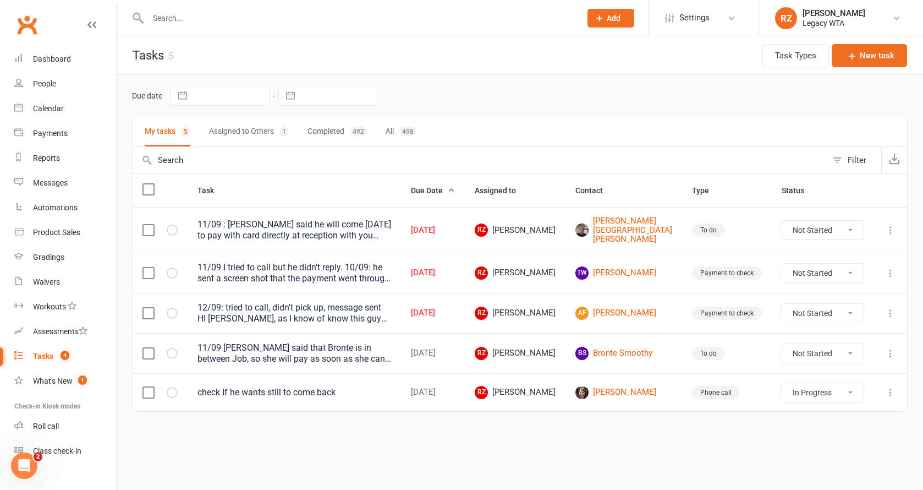
click at [892, 227] on icon at bounding box center [890, 230] width 11 height 11
click at [824, 272] on link "Edit" at bounding box center [842, 273] width 109 height 22
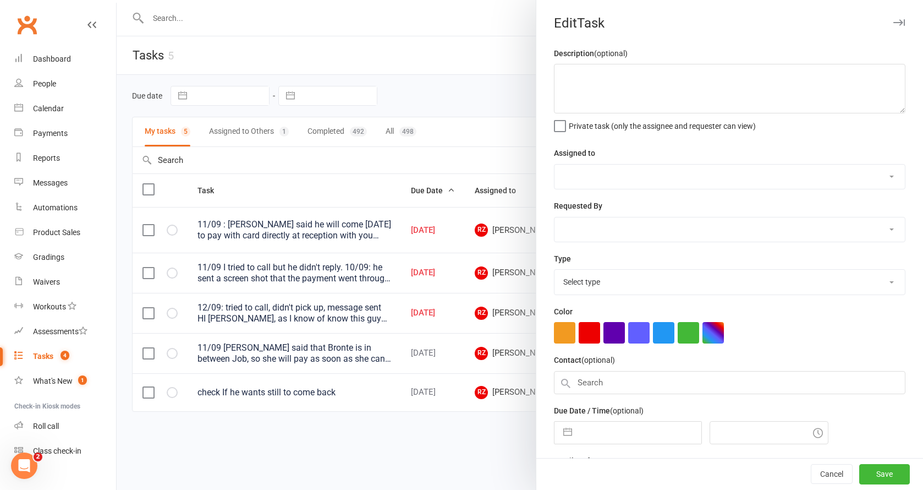
type textarea "11/09 : [PERSON_NAME] said he will come [DATE] to pay with card directly at rec…"
select select "51023"
select select "48918"
type input "[DATE]"
type input "5:00pm"
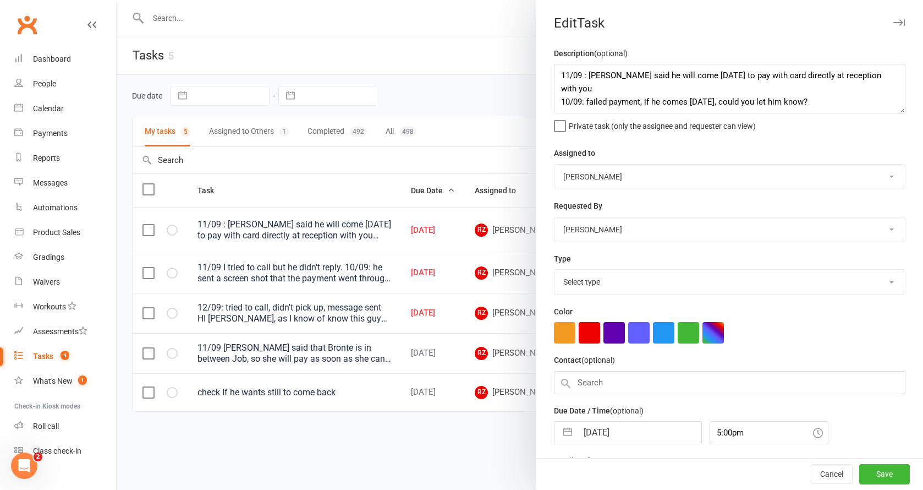
select select "27658"
click at [555, 74] on textarea "11/09 : [PERSON_NAME] said he will come [DATE] to pay with card directly at rec…" at bounding box center [730, 89] width 352 height 50
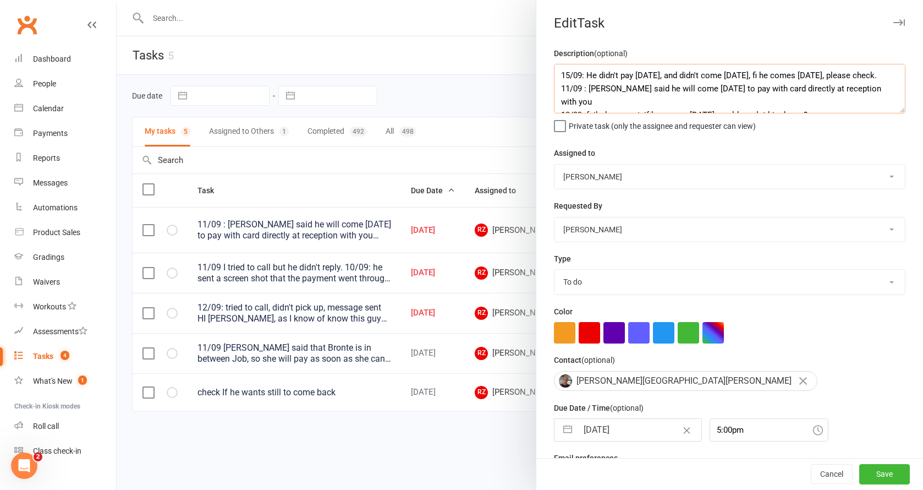
scroll to position [31, 0]
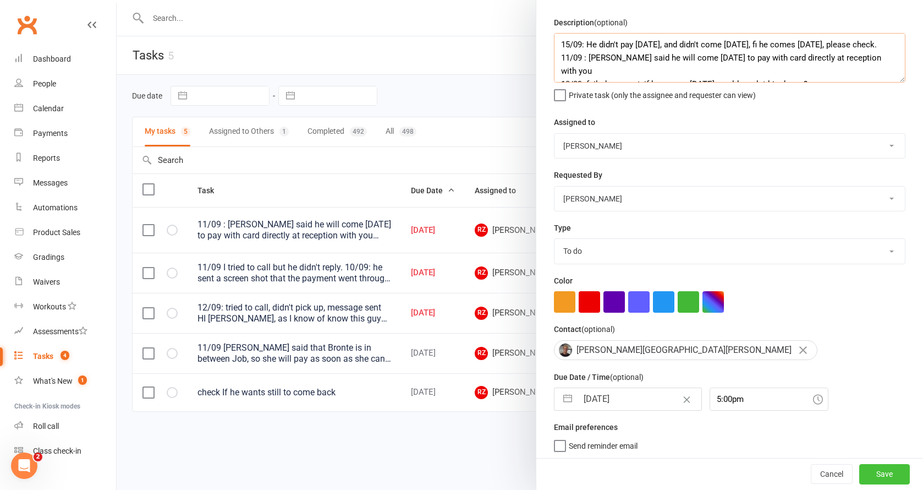
type textarea "15/09: He didn't pay [DATE], and didn't come [DATE], fi he comes [DATE], please…"
click at [867, 473] on button "Save" at bounding box center [885, 474] width 51 height 20
select select "started"
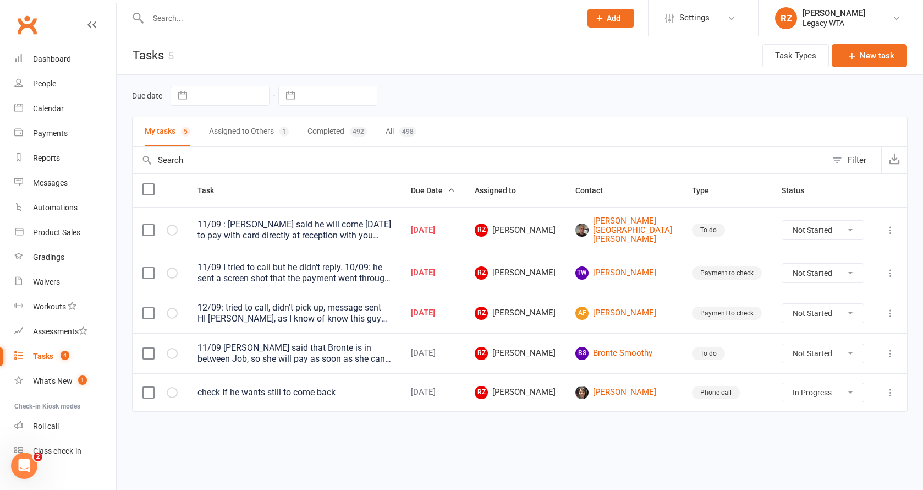
select select "started"
click at [898, 227] on td at bounding box center [890, 230] width 33 height 46
click at [893, 226] on icon at bounding box center [890, 230] width 11 height 11
click at [833, 267] on link "Edit" at bounding box center [842, 273] width 109 height 22
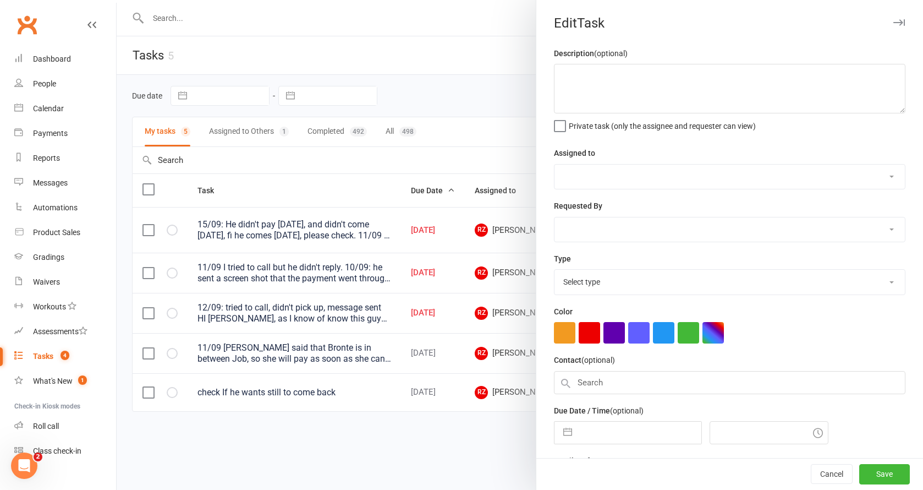
type textarea "15/09: He didn't pay [DATE], and didn't come [DATE], fi he comes [DATE], please…"
select select "51023"
select select "48918"
type input "[DATE]"
type input "5:00pm"
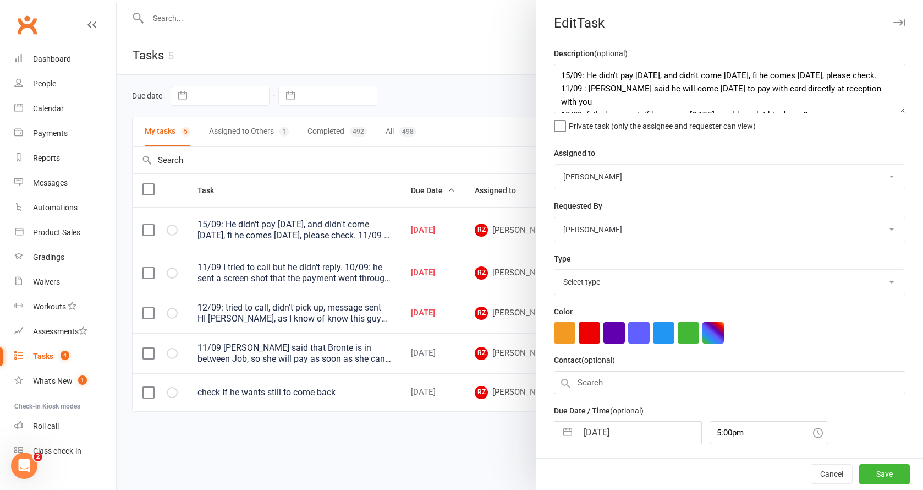
select select "27658"
select select "48918"
click at [621, 436] on input "[DATE]" at bounding box center [640, 430] width 124 height 22
select select "7"
select select "2025"
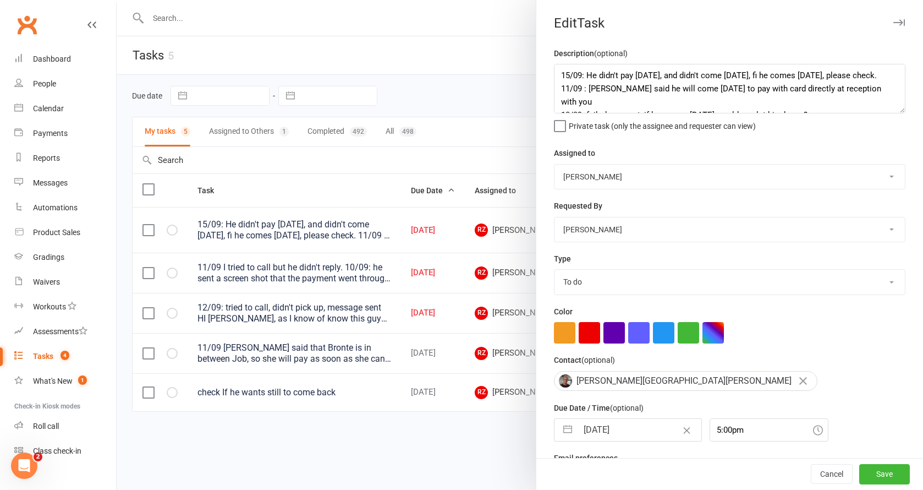
select select "8"
select select "2025"
select select "9"
select select "2025"
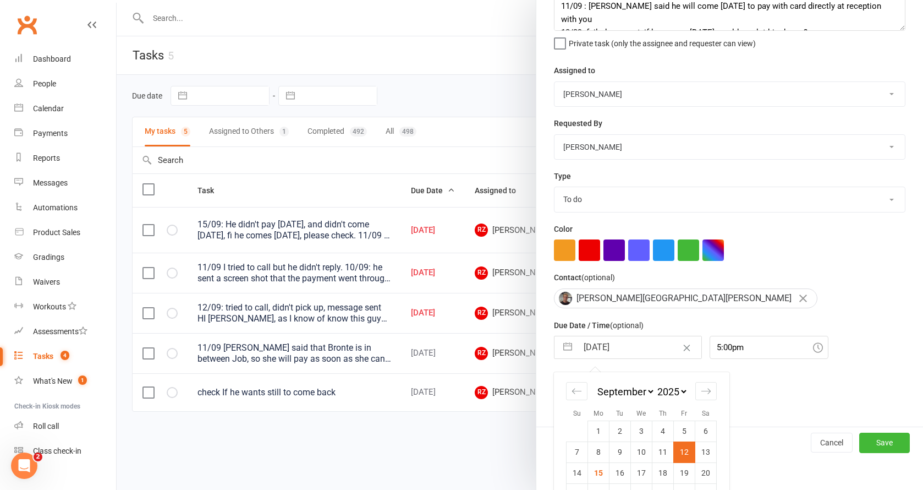
scroll to position [128, 0]
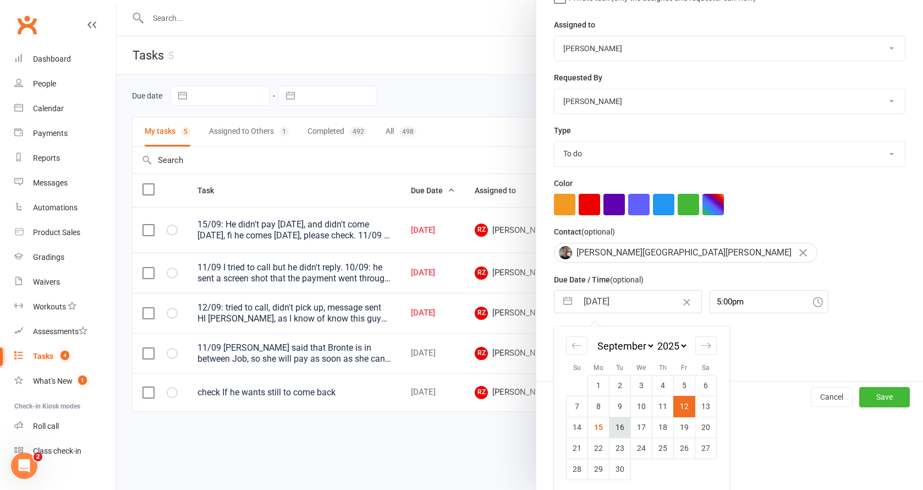
click at [618, 427] on td "16" at bounding box center [620, 427] width 21 height 21
type input "[DATE]"
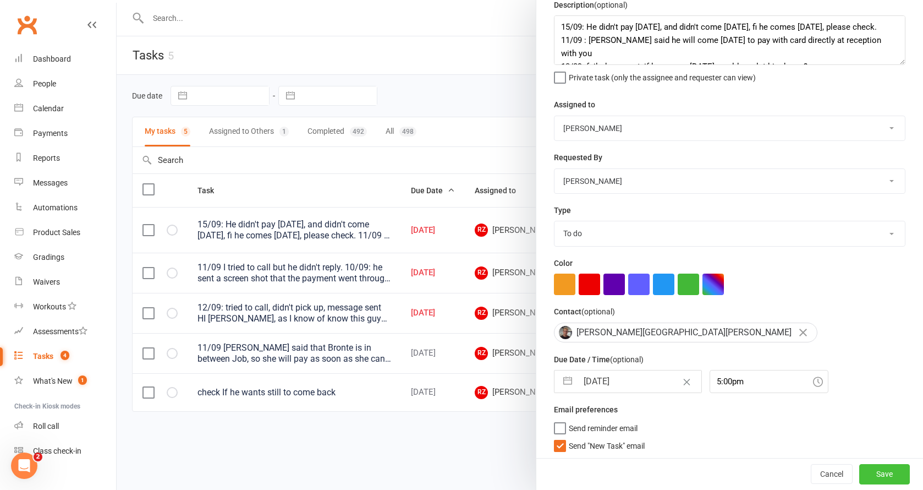
click at [890, 473] on button "Save" at bounding box center [885, 474] width 51 height 20
select select "started"
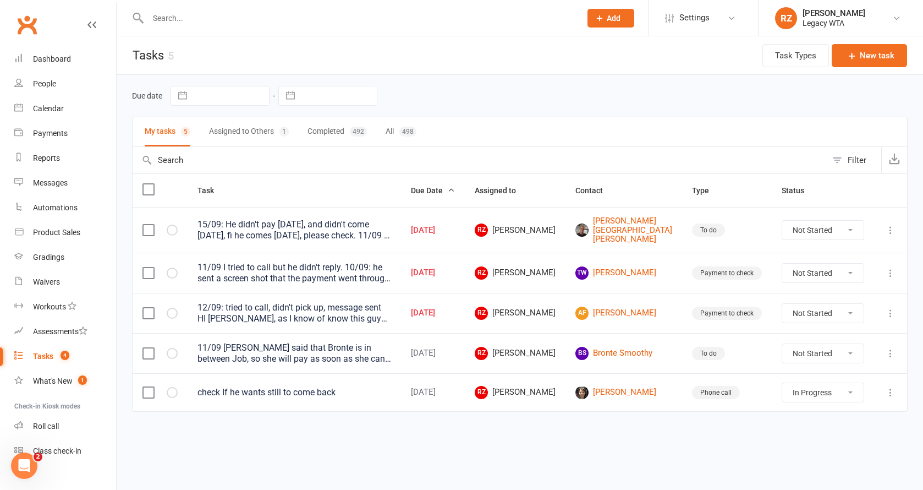
select select "started"
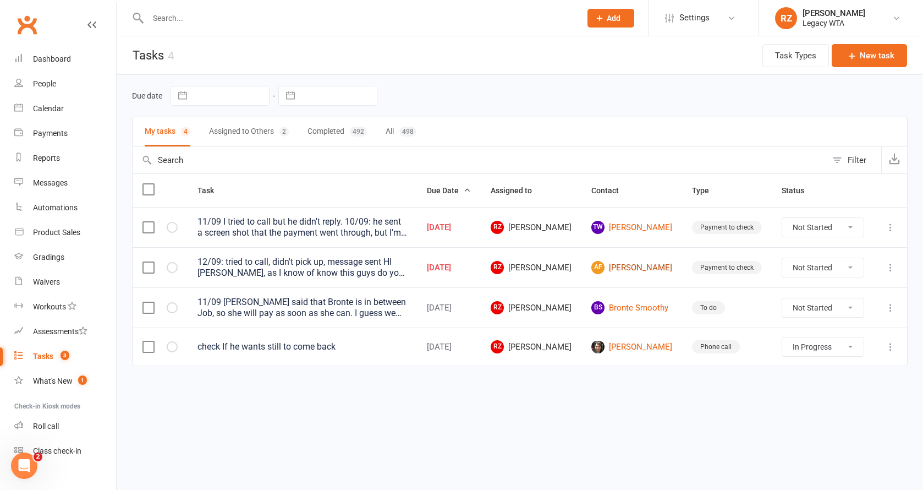
click at [648, 270] on link "AF [PERSON_NAME]" at bounding box center [632, 267] width 81 height 13
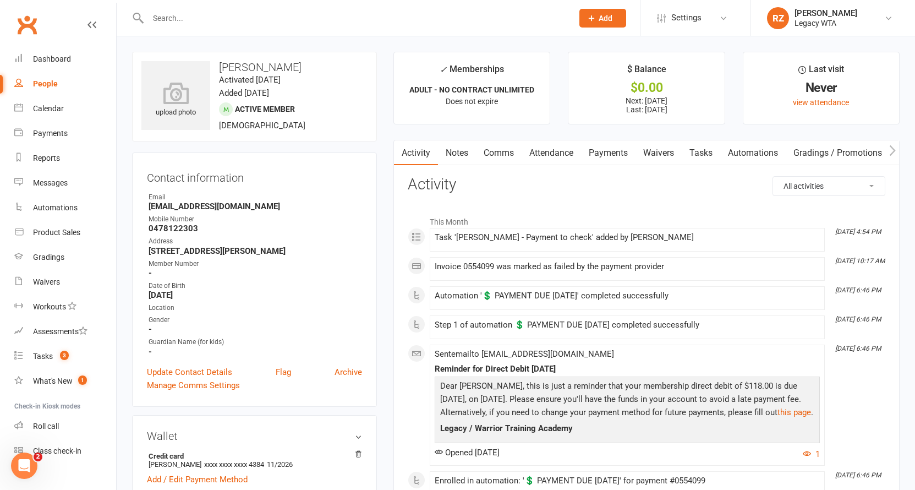
click at [603, 148] on link "Payments" at bounding box center [608, 152] width 54 height 25
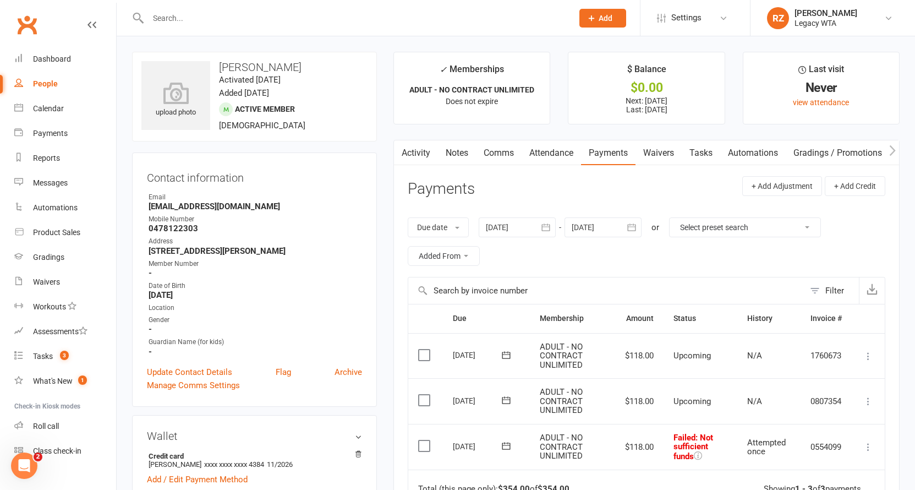
click at [698, 155] on link "Tasks" at bounding box center [701, 152] width 39 height 25
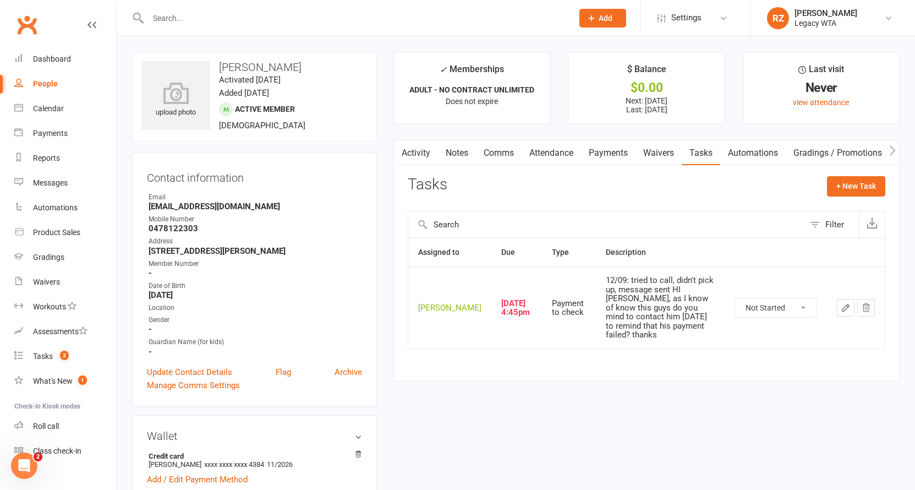
click at [847, 304] on icon "button" at bounding box center [846, 308] width 10 height 10
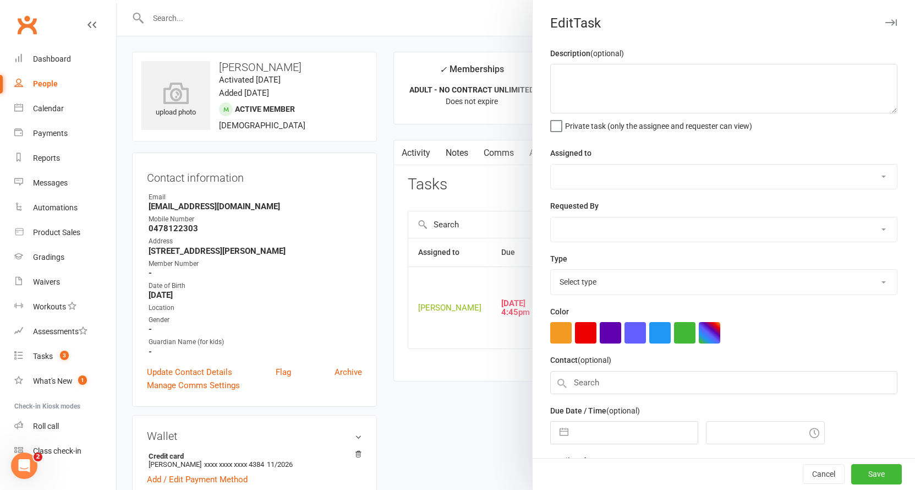
type textarea "12/09: tried to call, didn't pick up, message sent HI [PERSON_NAME], as I know …"
select select "51023"
select select "48918"
type input "[DATE]"
type input "4:45pm"
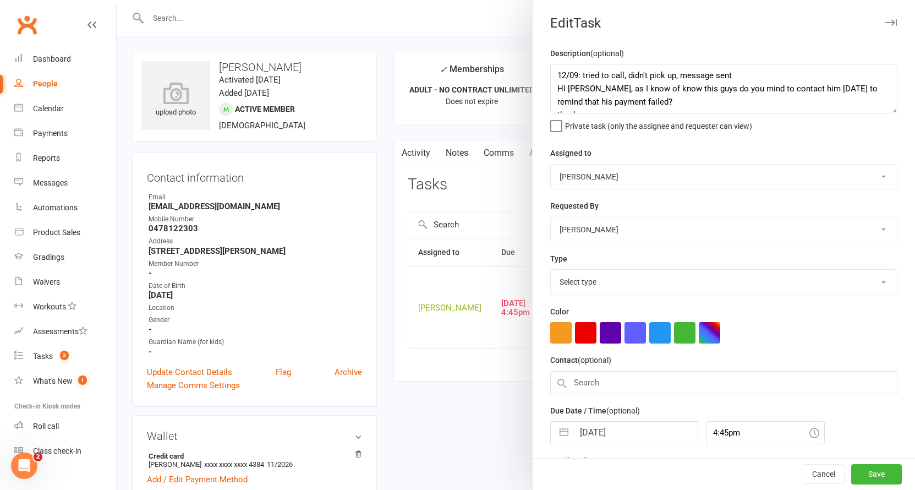
select select "27578"
click at [553, 74] on textarea "12/09: tried to call, didn't pick up, message sent HI [PERSON_NAME], as I know …" at bounding box center [723, 89] width 347 height 50
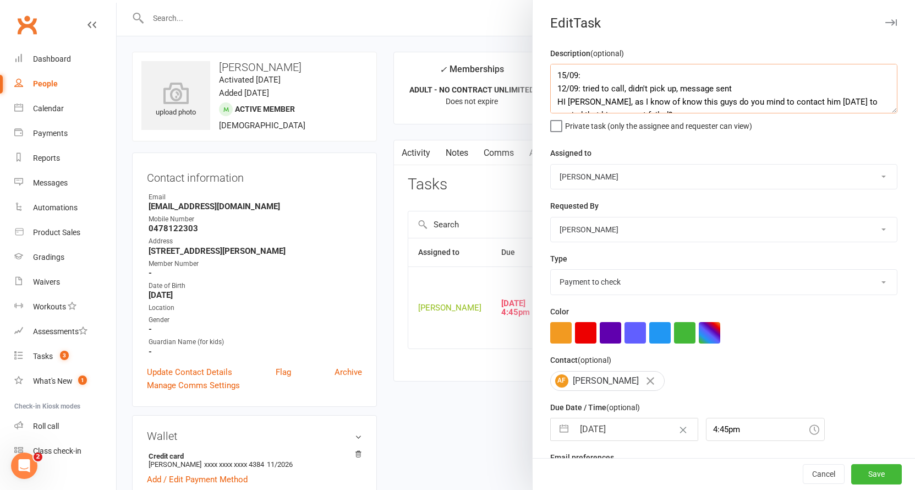
click at [620, 68] on textarea "15/09: 12/09: tried to call, didn't pick up, message sent HI [PERSON_NAME], as …" at bounding box center [723, 89] width 347 height 50
click at [619, 69] on textarea "15/09: 12/09: tried to call, didn't pick up, message sent HI [PERSON_NAME], as …" at bounding box center [723, 89] width 347 height 50
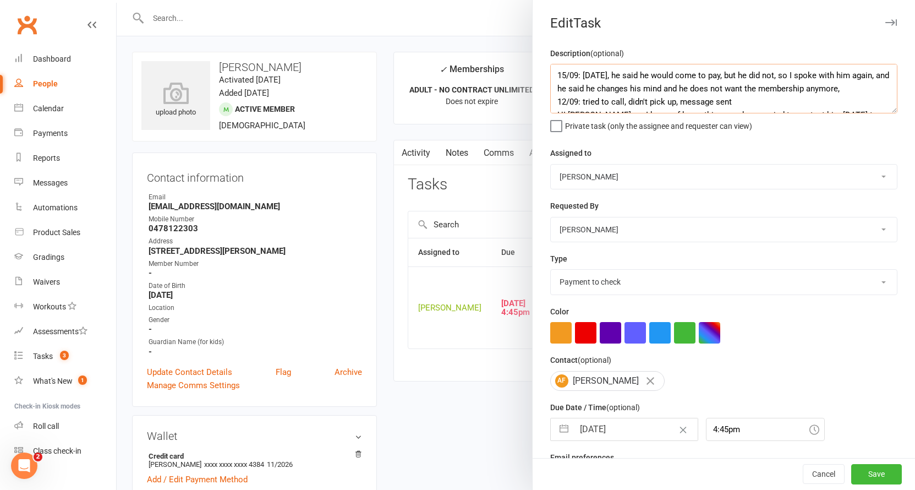
click at [664, 90] on textarea "15/09: [DATE], he said he would come to pay, but he did not, so I spoke with hi…" at bounding box center [723, 89] width 347 height 50
click at [623, 97] on textarea "15/09: [DATE], he said he would come to pay, but he did not, so I spoke with hi…" at bounding box center [723, 89] width 347 height 50
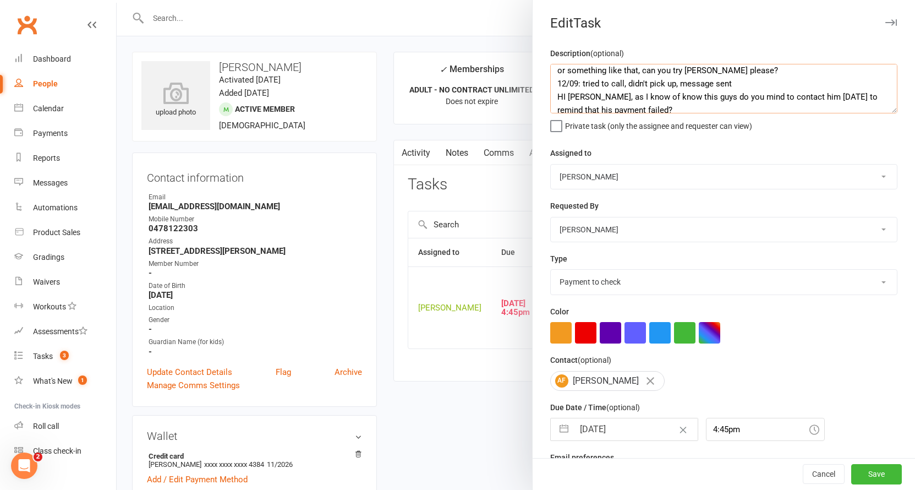
scroll to position [39, 0]
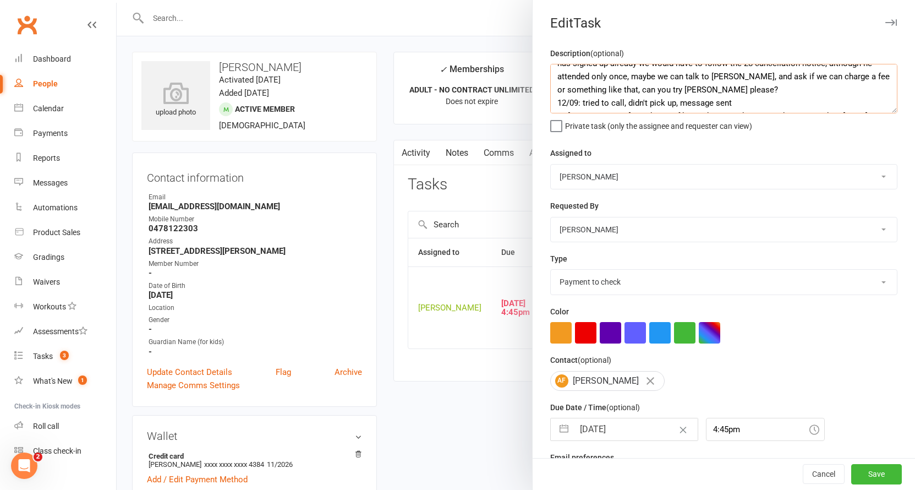
type textarea "15/09: [DATE], he said he would come to pay, but he did not, so I spoke with hi…"
select select "48918"
click at [613, 423] on input "[DATE]" at bounding box center [636, 429] width 124 height 22
select select "7"
select select "2025"
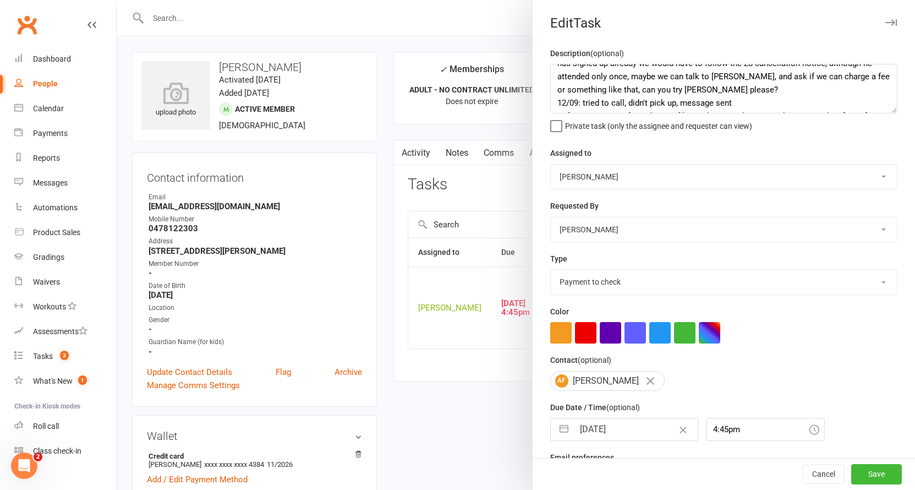
select select "8"
select select "2025"
select select "9"
select select "2025"
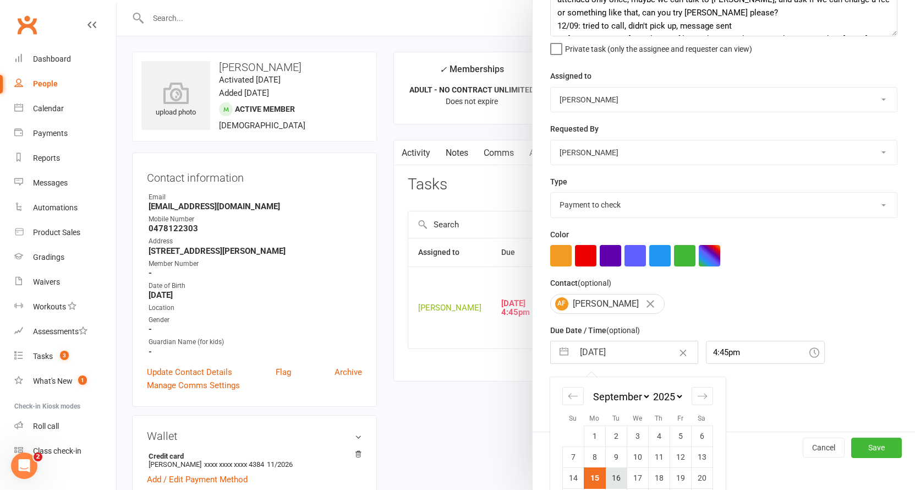
click at [616, 478] on td "16" at bounding box center [615, 477] width 21 height 21
type input "[DATE]"
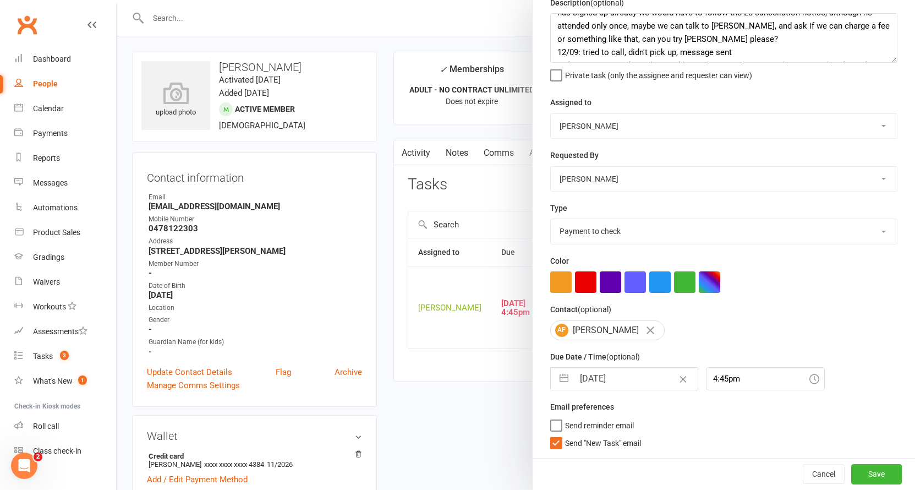
scroll to position [48, 0]
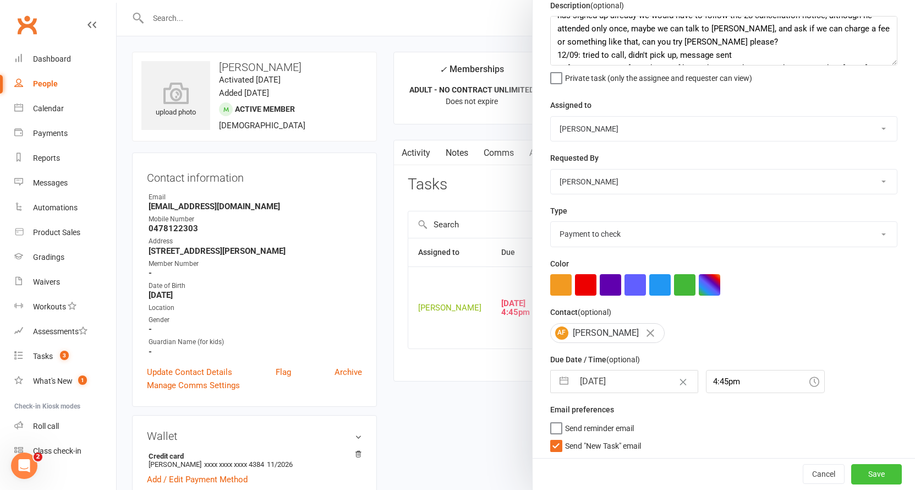
click at [854, 471] on button "Save" at bounding box center [876, 474] width 51 height 20
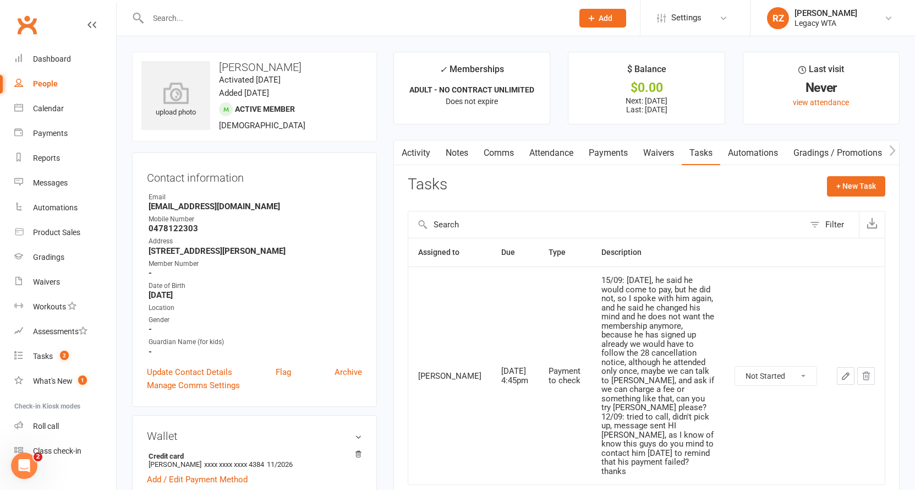
click at [259, 15] on input "text" at bounding box center [355, 17] width 420 height 15
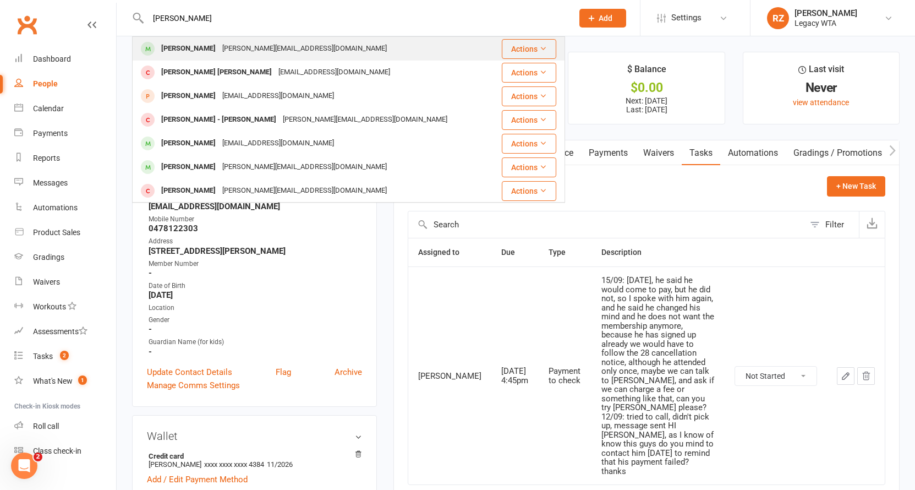
type input "[PERSON_NAME]"
click at [226, 36] on div "[PERSON_NAME] [PERSON_NAME] [PERSON_NAME][EMAIL_ADDRESS][DOMAIN_NAME] Actions […" at bounding box center [457, 18] width 915 height 36
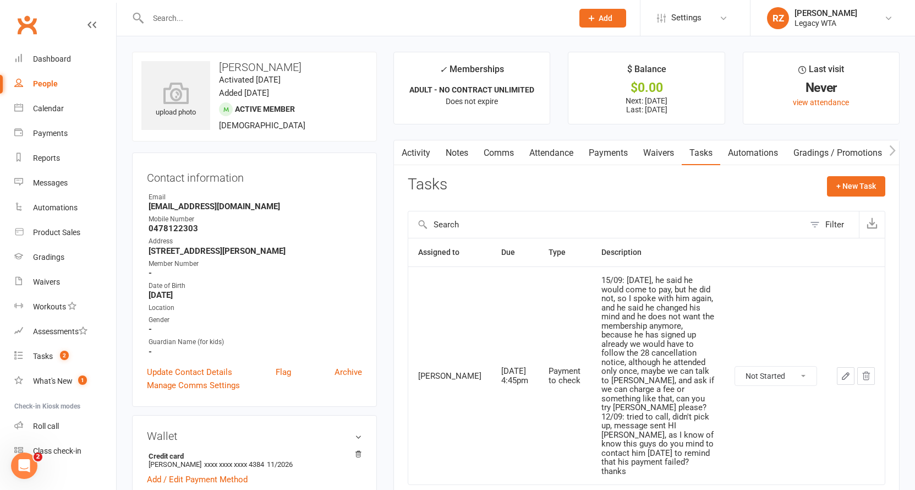
click at [188, 22] on input "text" at bounding box center [355, 17] width 420 height 15
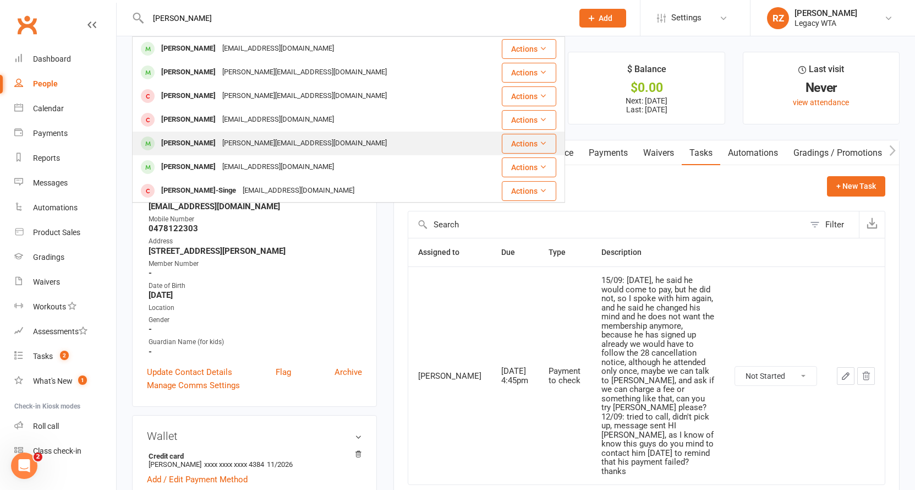
type input "[PERSON_NAME]"
click at [190, 138] on div "[PERSON_NAME]" at bounding box center [188, 143] width 61 height 16
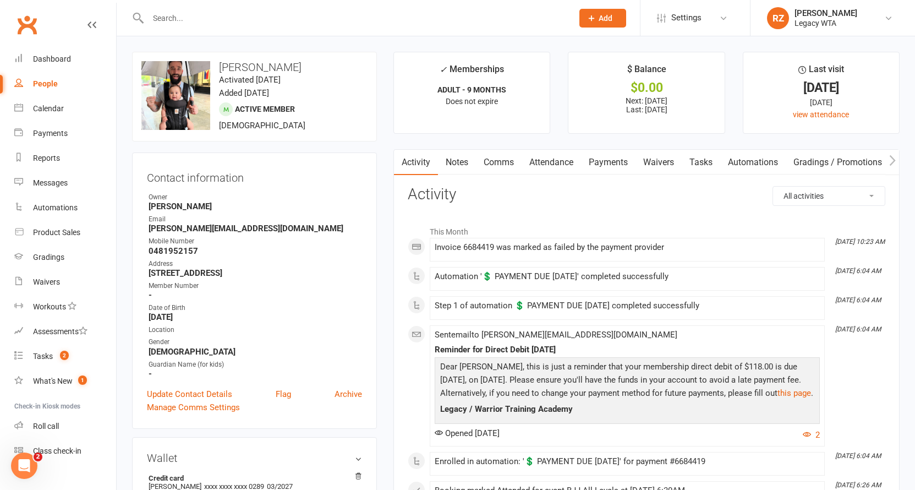
click at [603, 162] on link "Payments" at bounding box center [608, 162] width 54 height 25
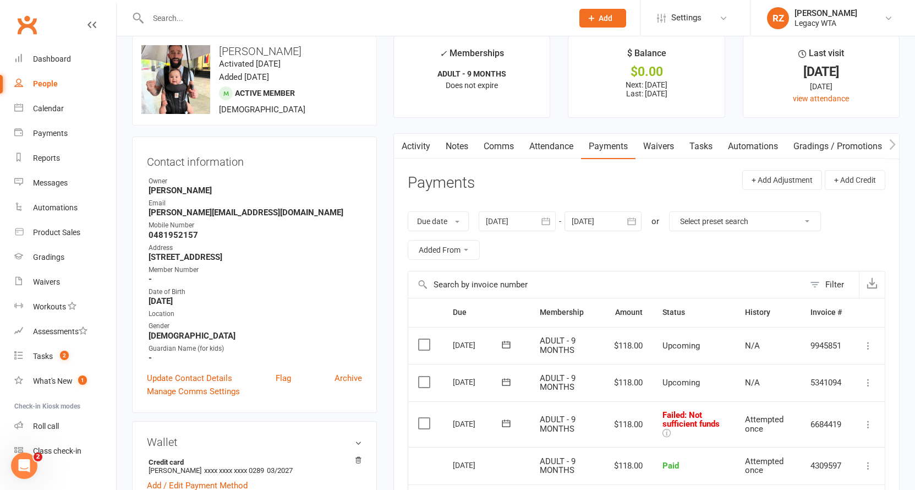
scroll to position [41, 0]
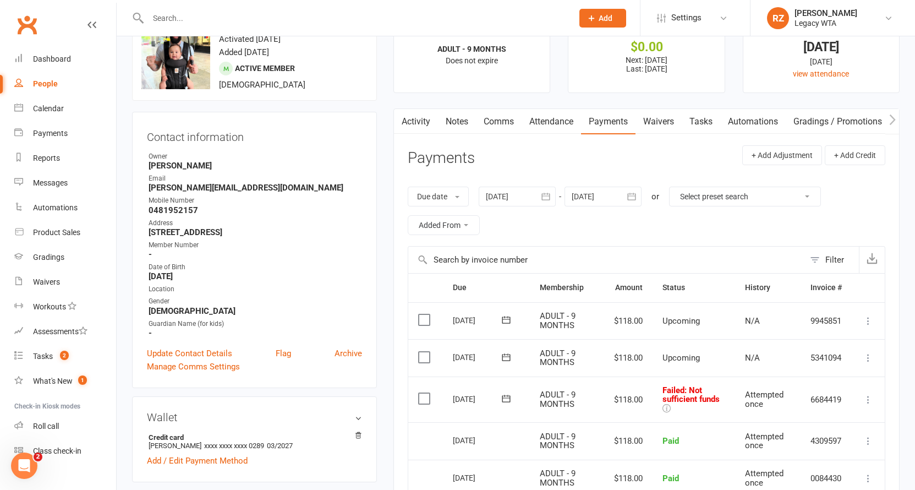
click at [234, 19] on input "text" at bounding box center [355, 17] width 420 height 15
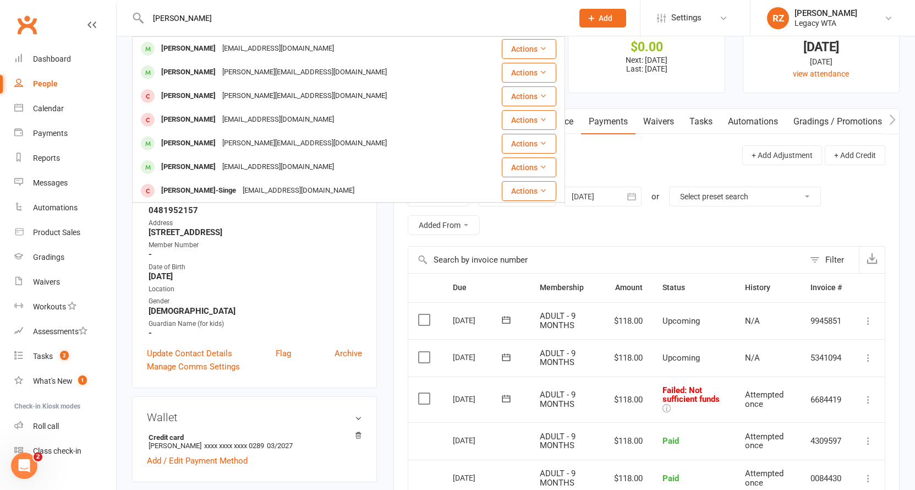
type input "[PERSON_NAME]"
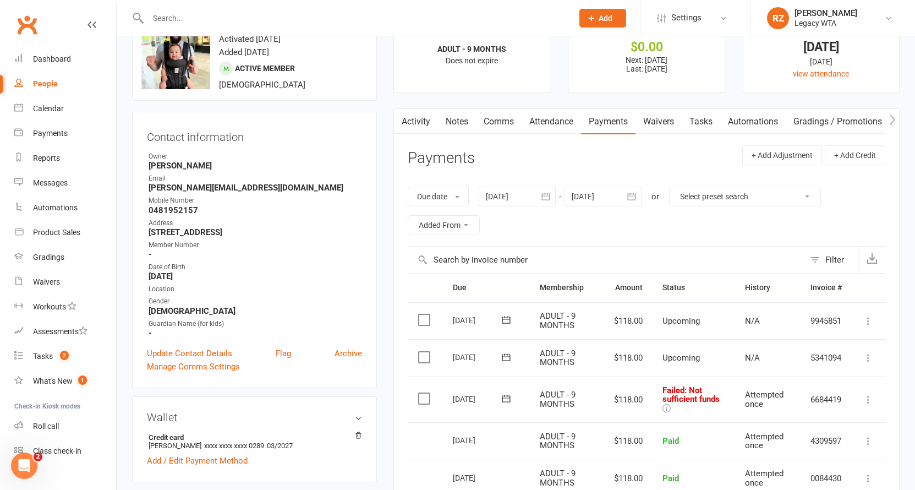
click at [715, 124] on link "Tasks" at bounding box center [701, 121] width 39 height 25
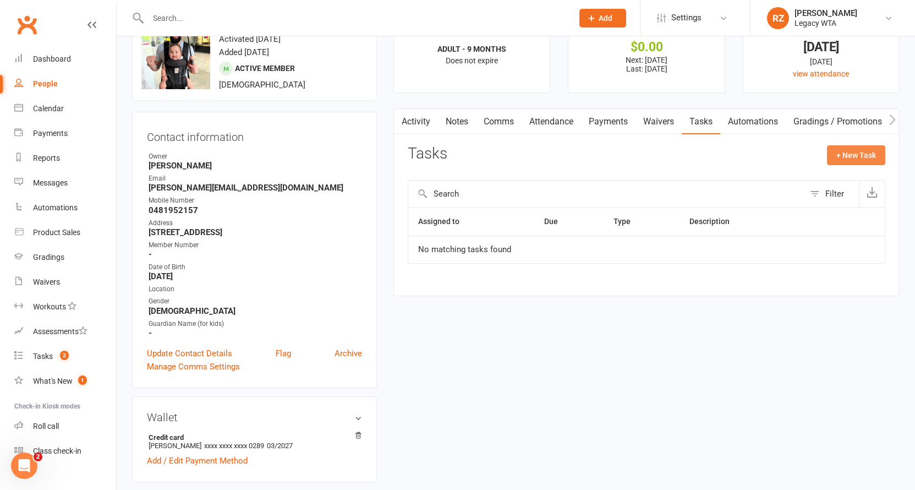
click at [874, 159] on button "+ New Task" at bounding box center [856, 155] width 58 height 20
select select "51023"
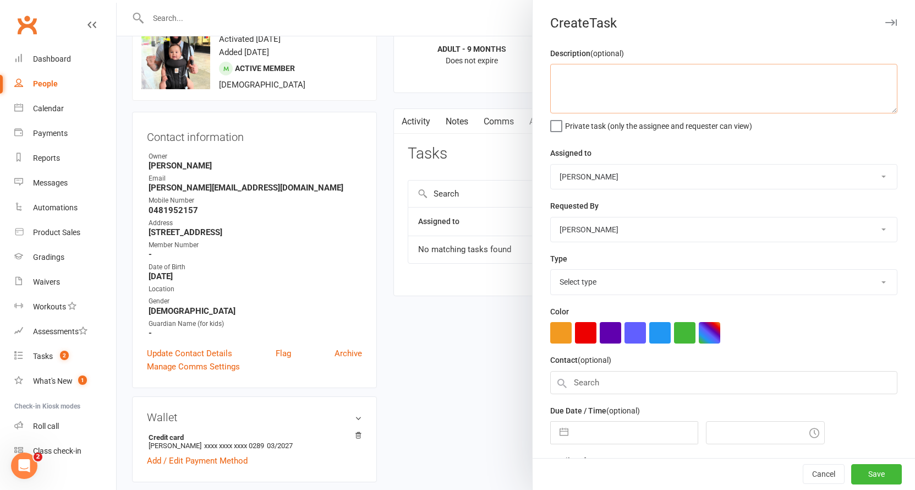
click at [639, 86] on textarea at bounding box center [723, 89] width 347 height 50
type textarea "15/09: failed payment, message sent"
select select "48918"
click at [699, 83] on textarea "15/09: failed payment, message sent" at bounding box center [723, 89] width 347 height 50
type textarea "15/09: failed payment, message sent, please check"
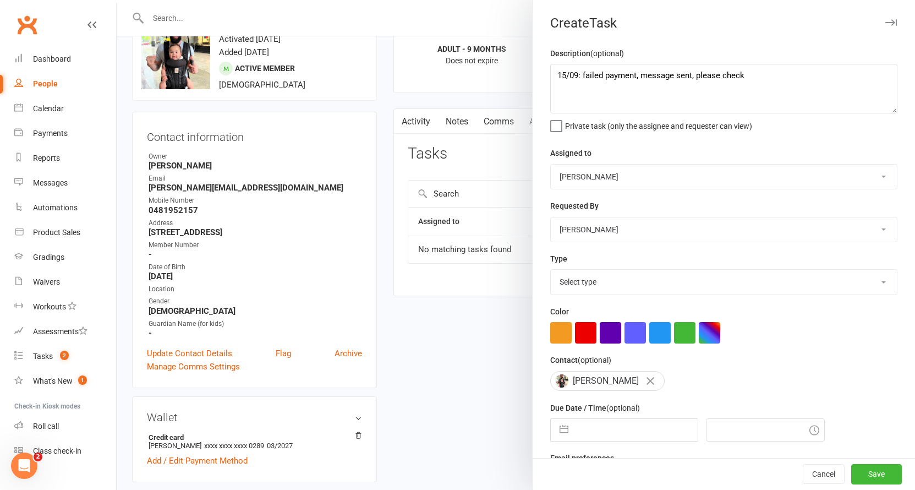
select select "27658"
select select "7"
select select "2025"
select select "8"
select select "2025"
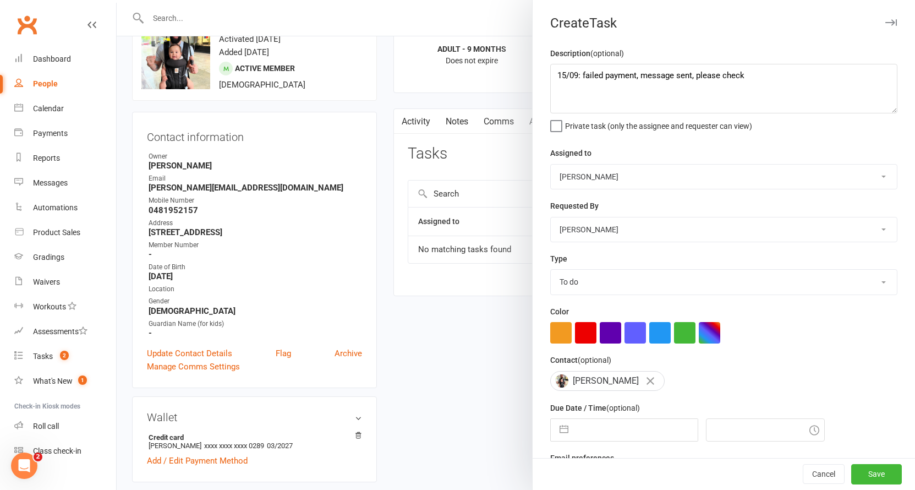
select select "9"
select select "2025"
click at [601, 433] on input "text" at bounding box center [636, 430] width 124 height 22
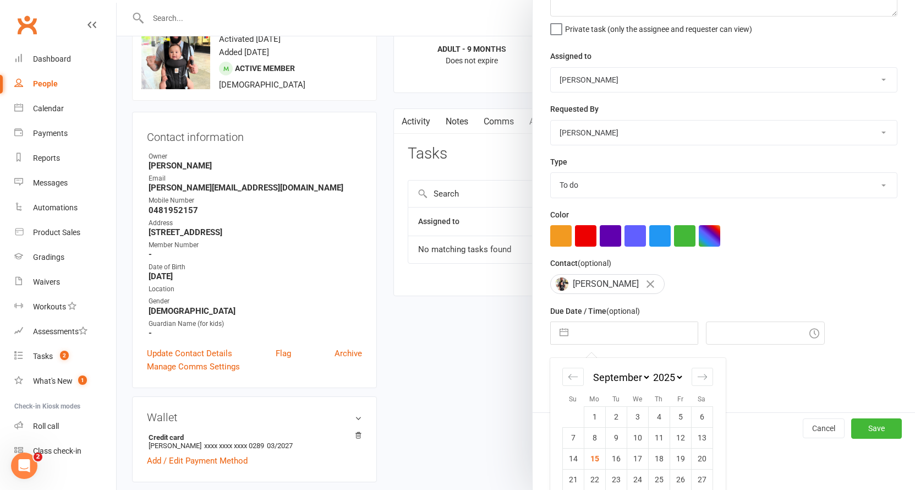
scroll to position [160, 0]
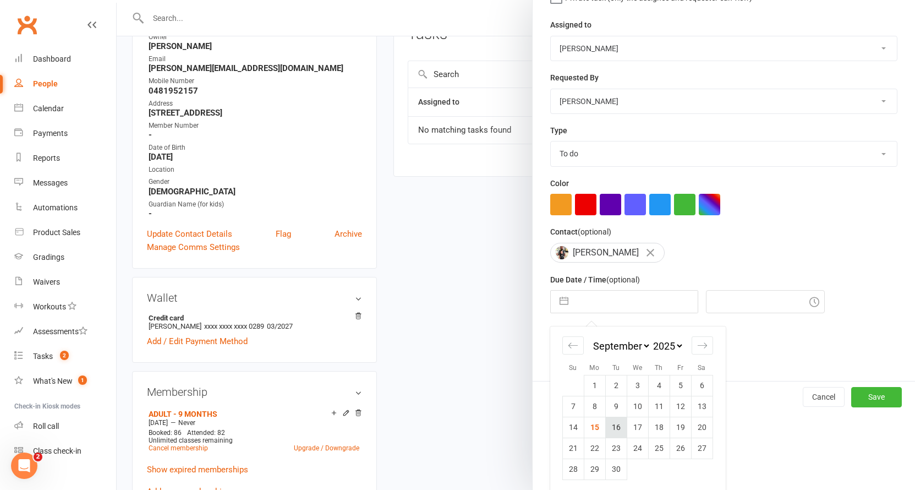
click at [610, 426] on td "16" at bounding box center [615, 427] width 21 height 21
type input "[DATE]"
type input "6:30pm"
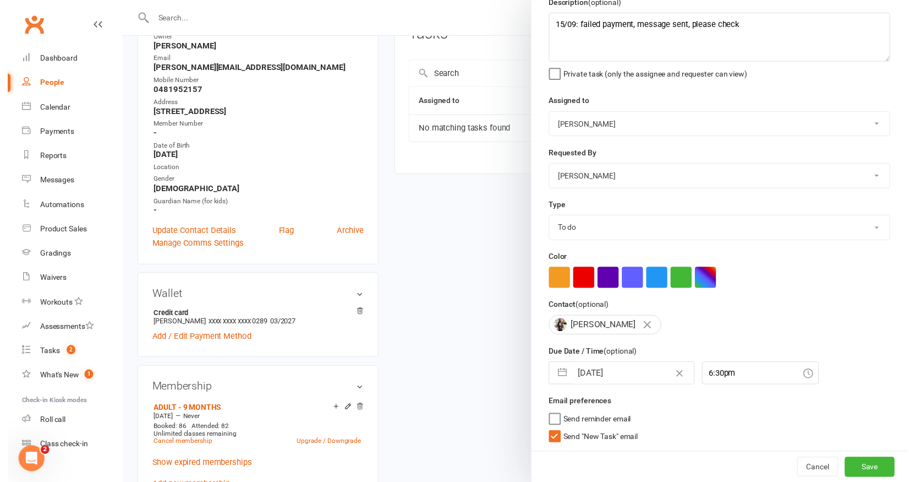
scroll to position [48, 0]
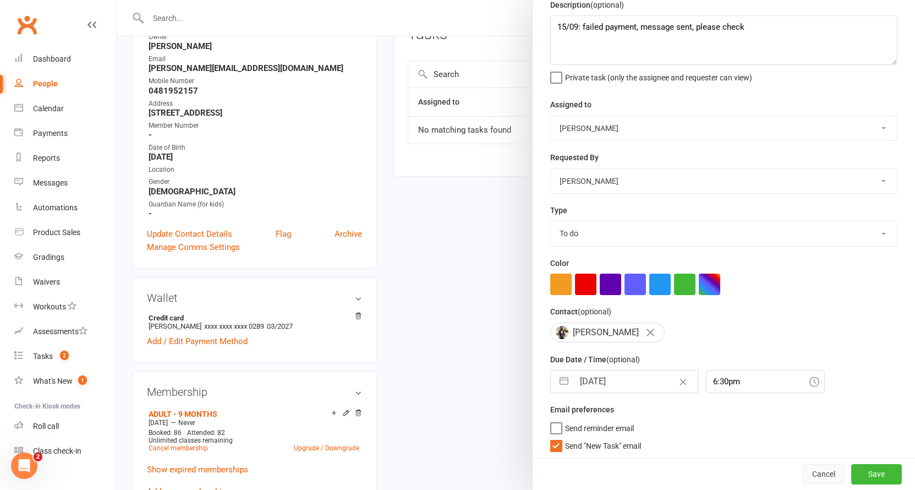
drag, startPoint x: 864, startPoint y: 479, endPoint x: 827, endPoint y: 471, distance: 37.7
click at [864, 479] on button "Save" at bounding box center [876, 474] width 51 height 20
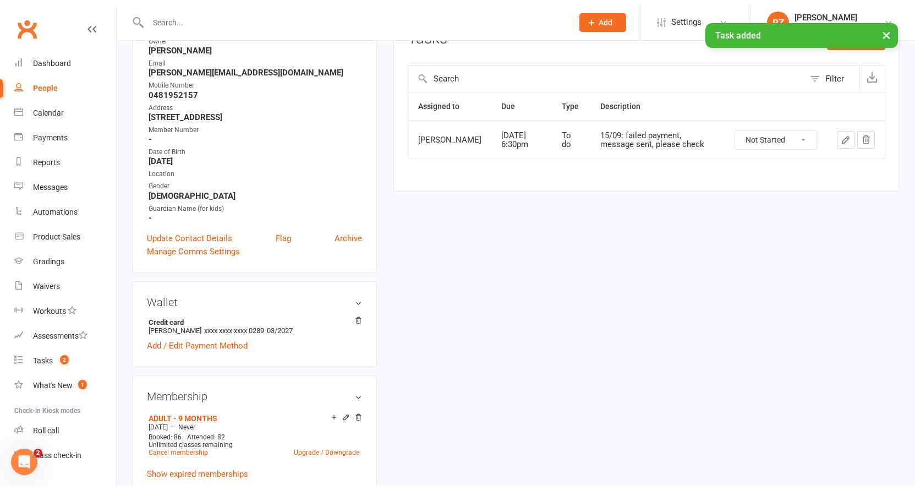
scroll to position [0, 0]
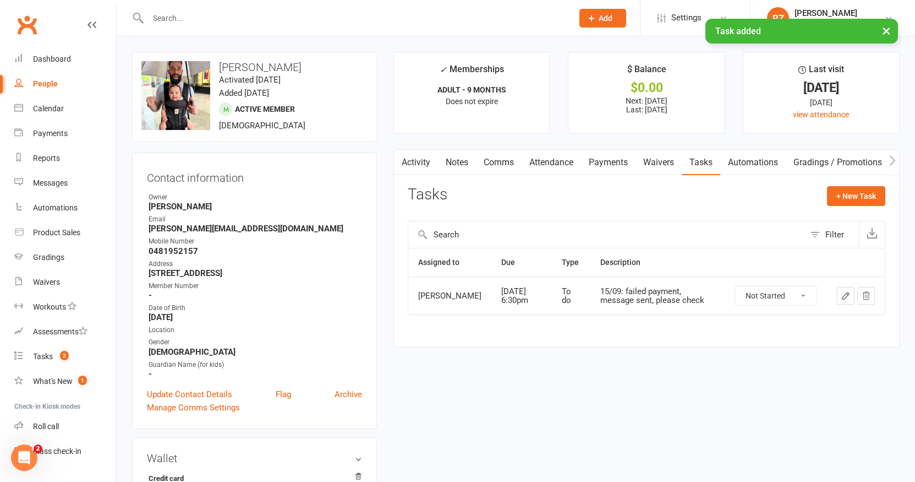
click at [203, 19] on div "× Task added" at bounding box center [450, 19] width 901 height 0
click at [198, 15] on input "text" at bounding box center [355, 17] width 420 height 15
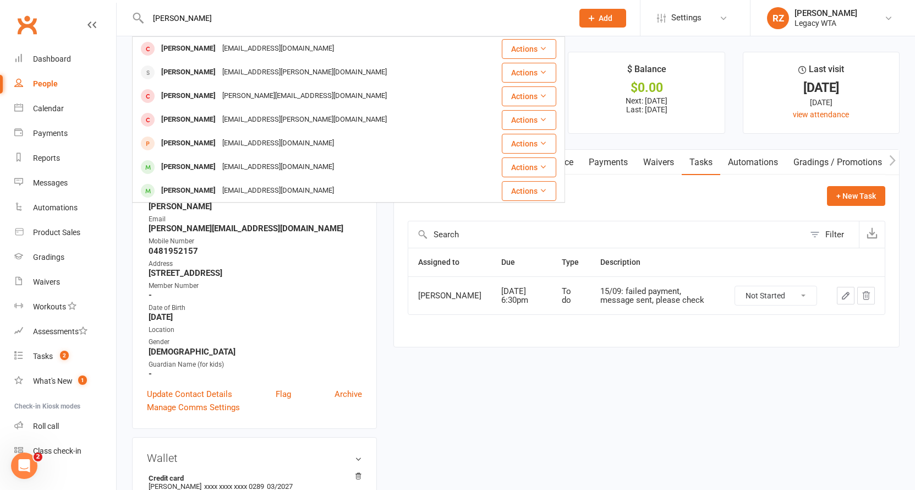
type input "[PERSON_NAME]"
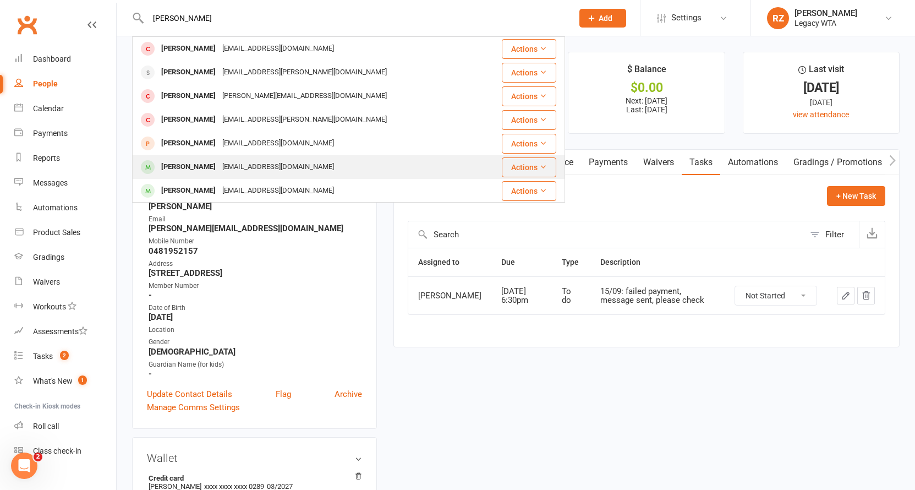
drag, startPoint x: 198, startPoint y: 15, endPoint x: 194, endPoint y: 167, distance: 151.9
click at [194, 167] on div "[PERSON_NAME]" at bounding box center [188, 167] width 61 height 16
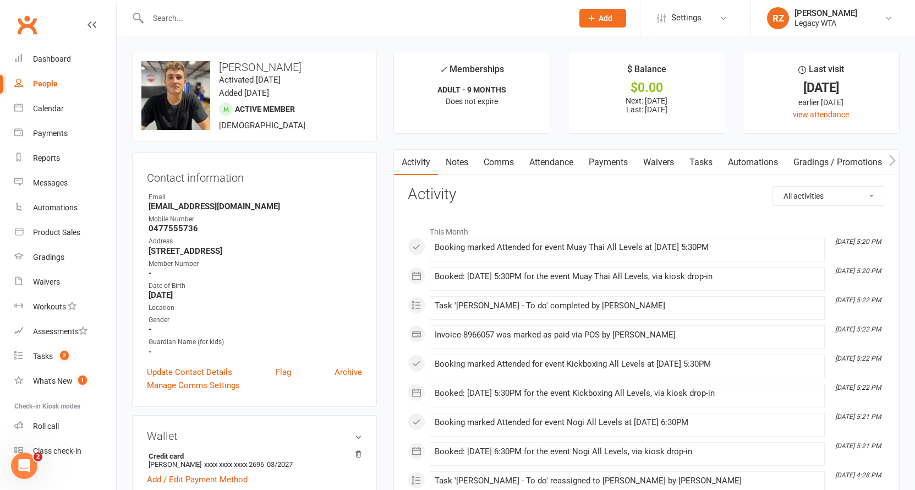
click at [616, 162] on link "Payments" at bounding box center [608, 162] width 54 height 25
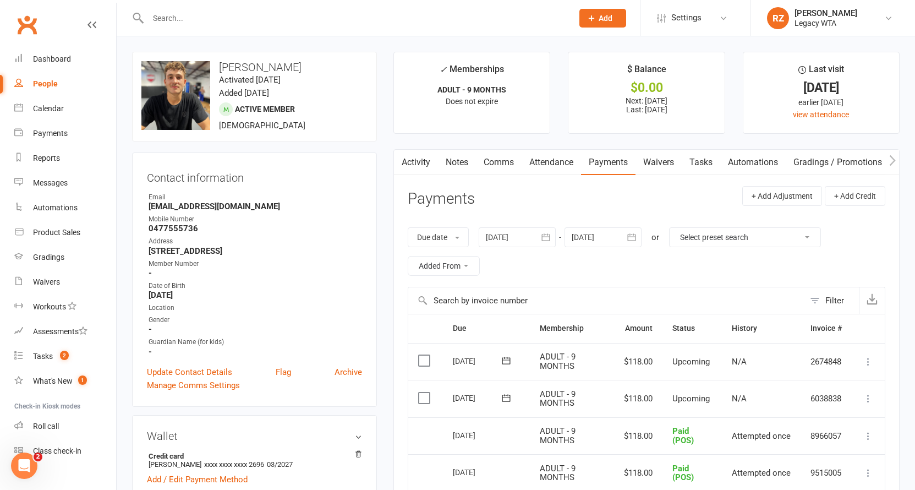
click at [253, 24] on input "text" at bounding box center [355, 17] width 420 height 15
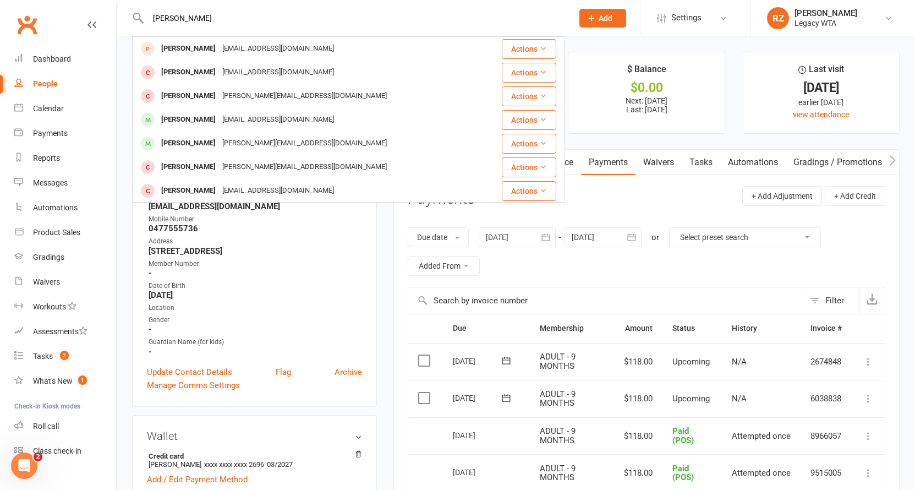
type input "[PERSON_NAME]"
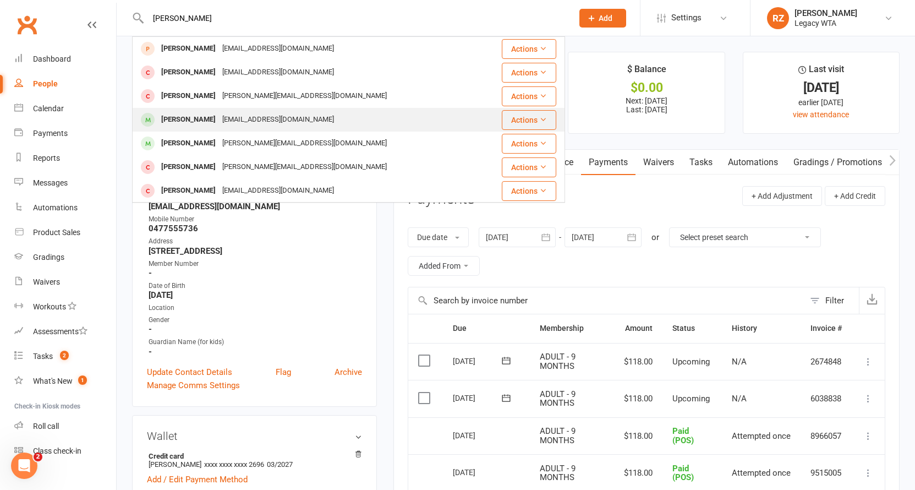
drag, startPoint x: 253, startPoint y: 24, endPoint x: 196, endPoint y: 119, distance: 111.3
click at [196, 119] on div "[PERSON_NAME]" at bounding box center [188, 120] width 61 height 16
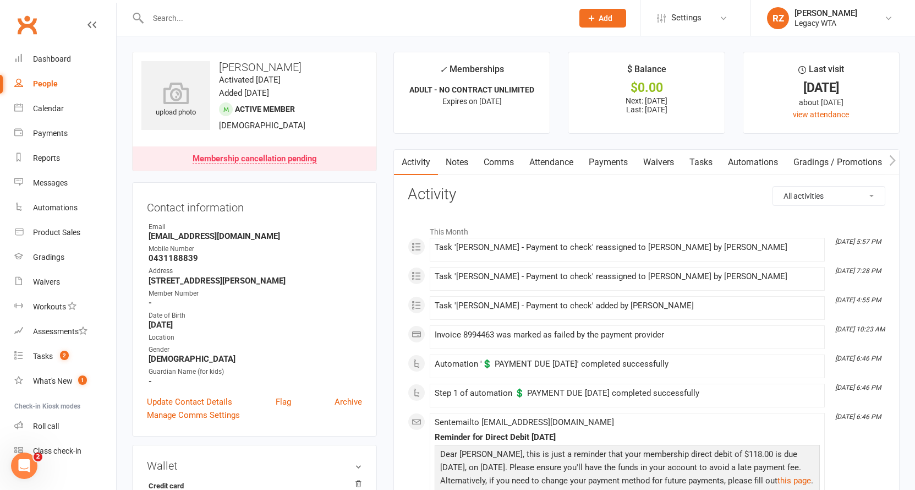
click at [654, 162] on link "Waivers" at bounding box center [659, 162] width 46 height 25
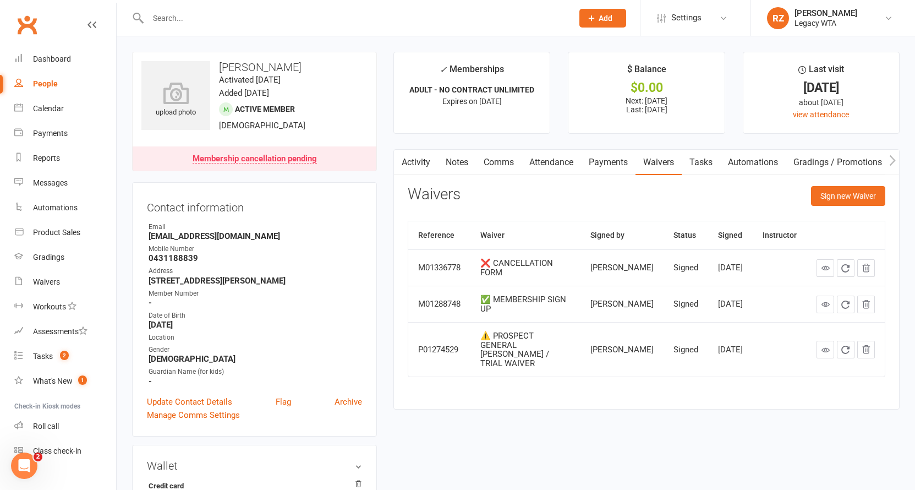
click at [701, 161] on link "Tasks" at bounding box center [701, 162] width 39 height 25
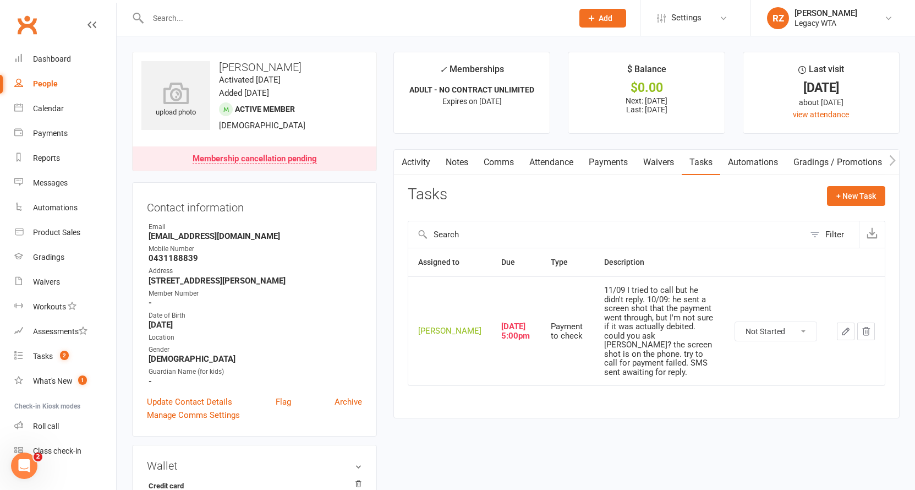
click at [847, 326] on icon "button" at bounding box center [846, 331] width 10 height 10
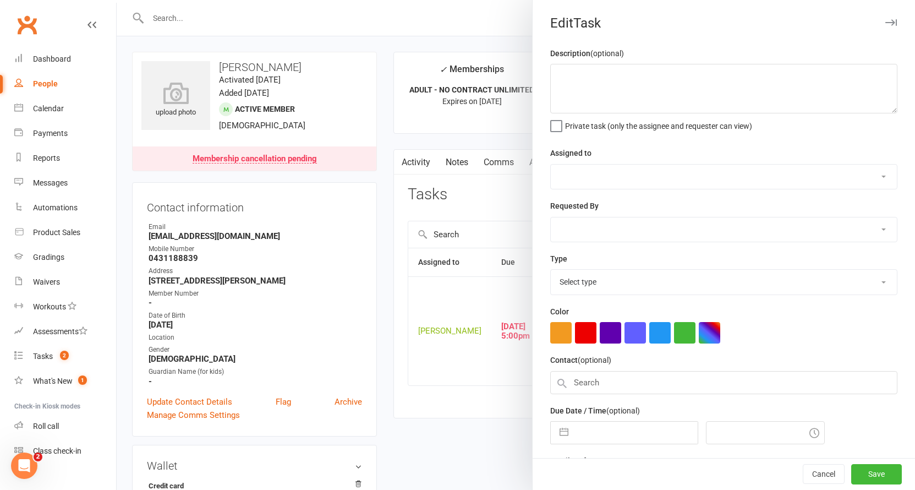
type textarea "11/09 I tried to call but he didn't reply. 10/09: he sent a screen shot that th…"
select select "51023"
select select "48918"
type input "[DATE]"
type input "5:00pm"
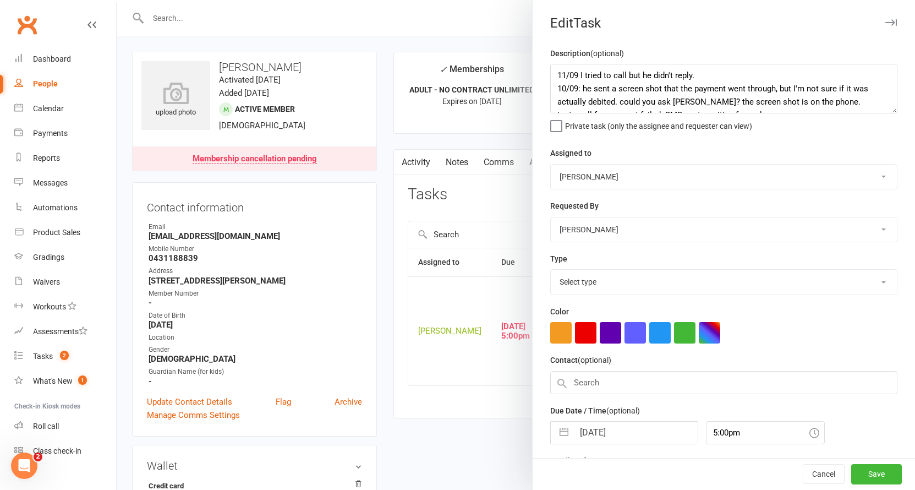
select select "27578"
drag, startPoint x: 554, startPoint y: 76, endPoint x: 569, endPoint y: 79, distance: 15.7
click at [554, 76] on textarea "11/09 I tried to call but he didn't reply. 10/09: he sent a screen shot that th…" at bounding box center [723, 89] width 347 height 50
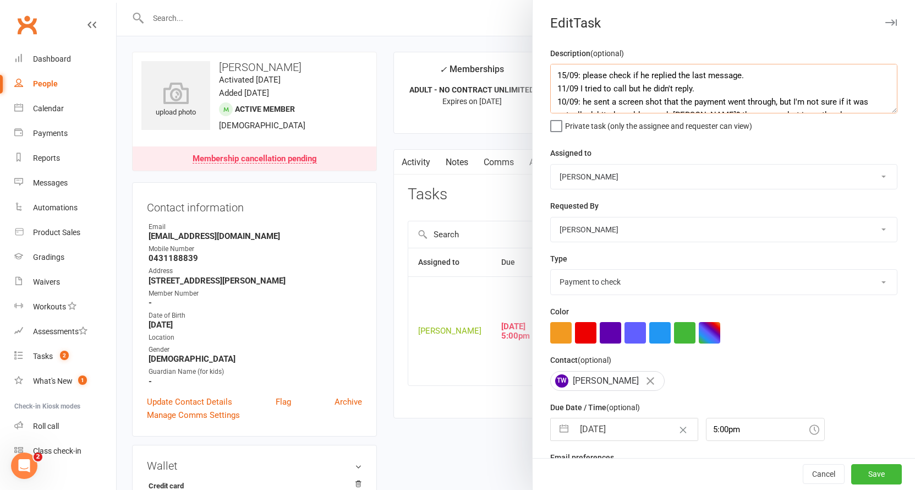
type textarea "15/09: please check if he replied the last message. 11/09 I tried to call but h…"
select select "7"
select select "2025"
select select "8"
select select "2025"
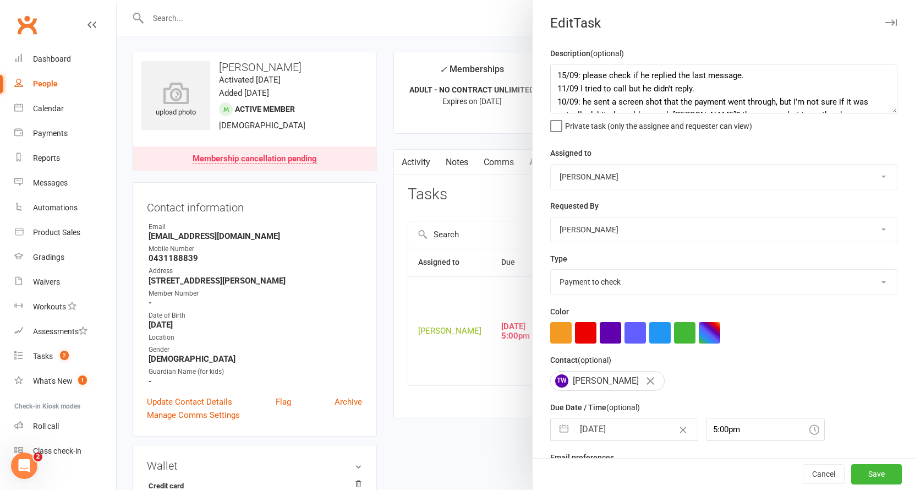
select select "9"
select select "2025"
drag, startPoint x: 630, startPoint y: 434, endPoint x: 632, endPoint y: 406, distance: 27.7
click at [630, 433] on input "[DATE]" at bounding box center [636, 429] width 124 height 22
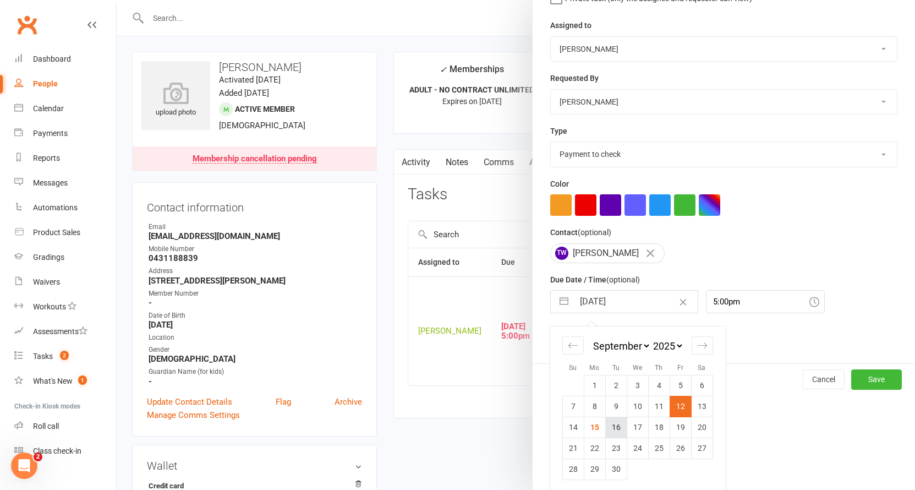
click at [610, 428] on td "16" at bounding box center [615, 427] width 21 height 21
type input "[DATE]"
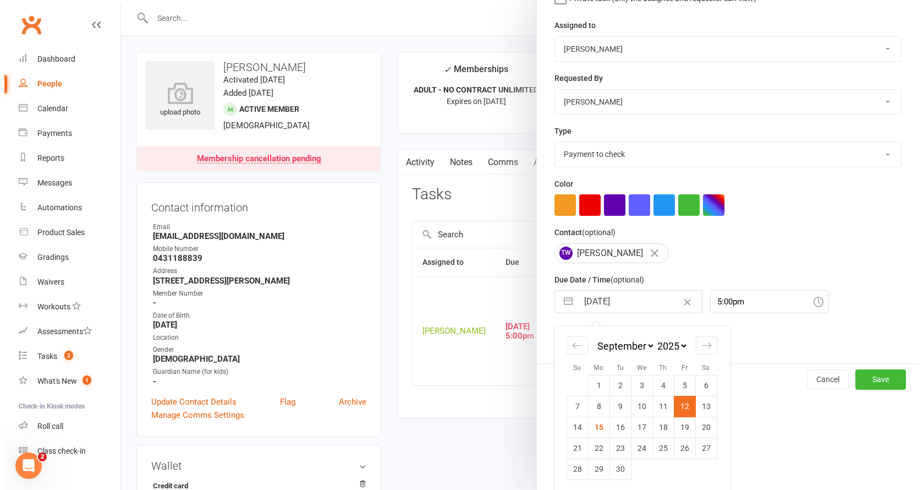
scroll to position [30, 0]
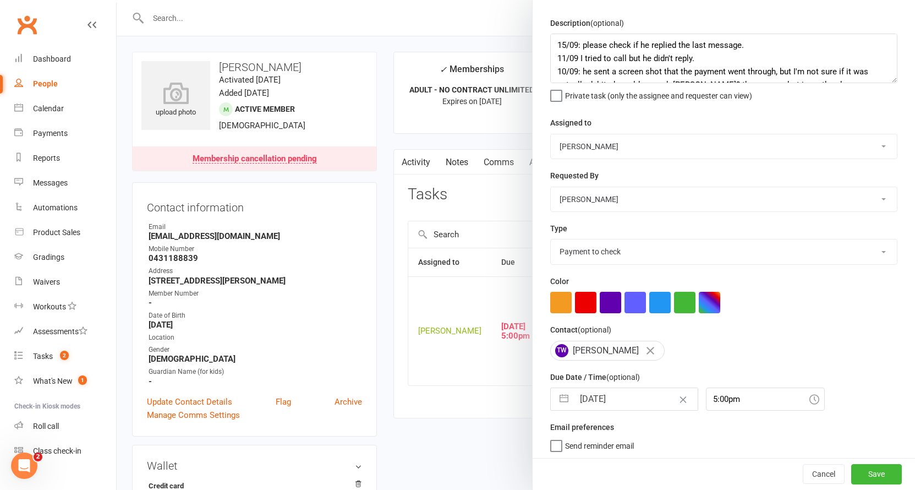
select select "48918"
click at [874, 487] on div "Cancel Save" at bounding box center [724, 473] width 382 height 31
click at [857, 471] on button "Save" at bounding box center [876, 474] width 51 height 20
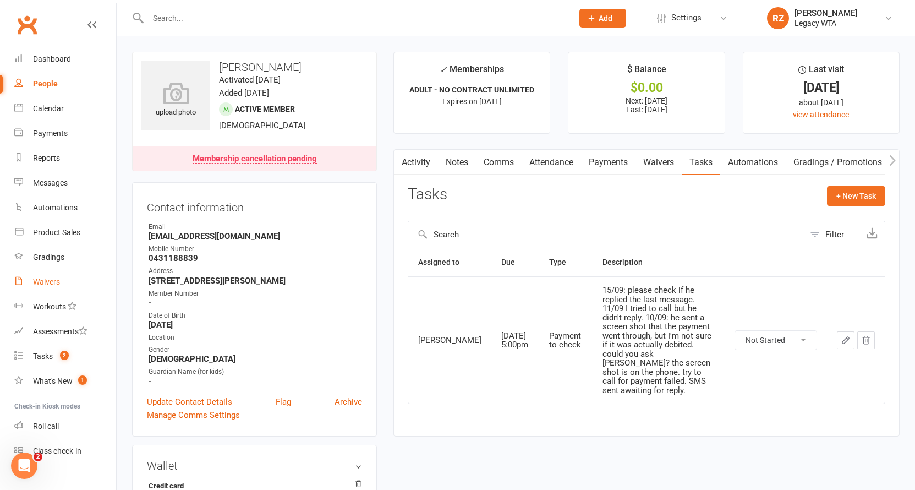
click at [47, 285] on div "Waivers" at bounding box center [46, 281] width 27 height 9
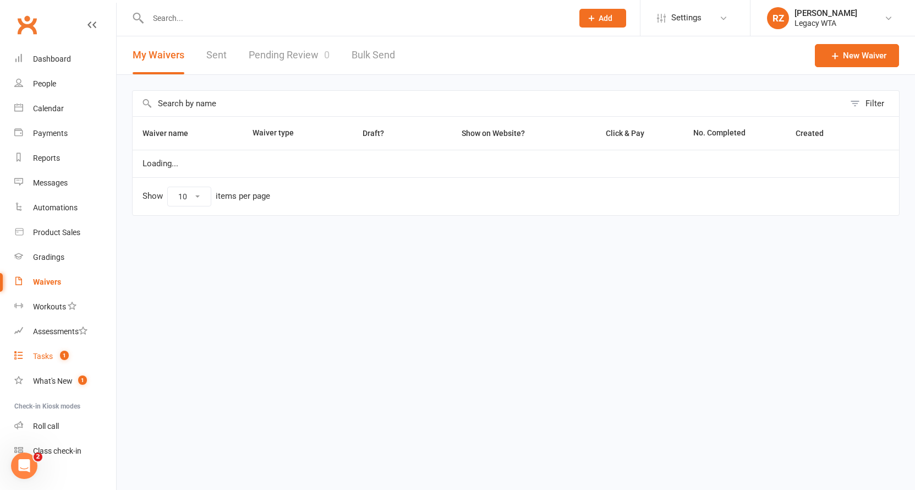
click at [50, 354] on div "Tasks" at bounding box center [43, 356] width 20 height 9
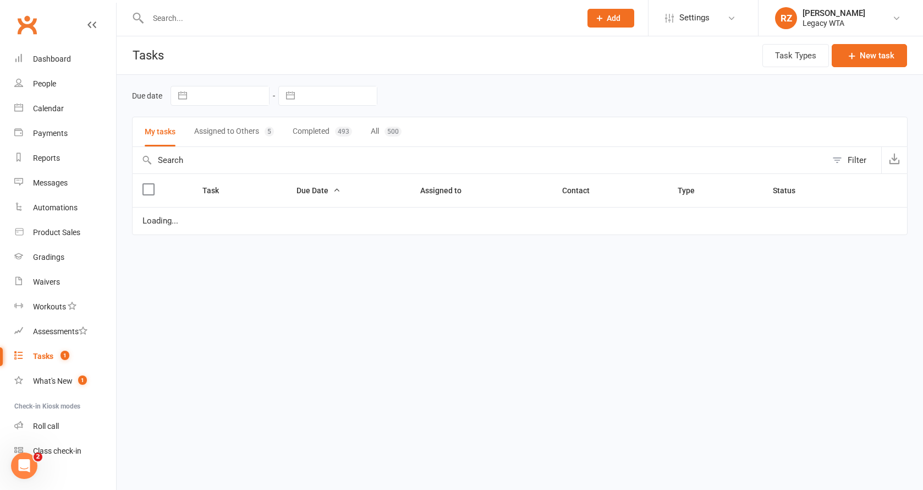
select select "started"
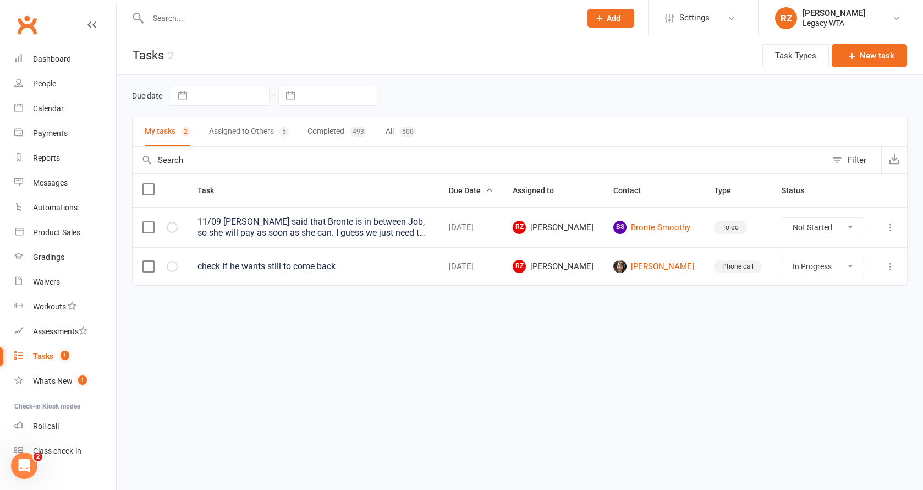
click at [270, 132] on button "Assigned to Others 5" at bounding box center [249, 131] width 80 height 29
select select "started"
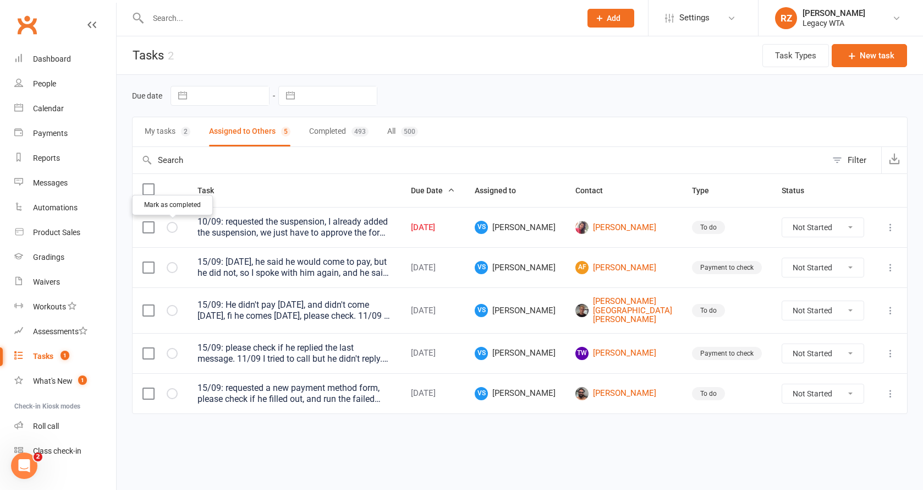
click at [0, 0] on icon "button" at bounding box center [0, 0] width 0 height 0
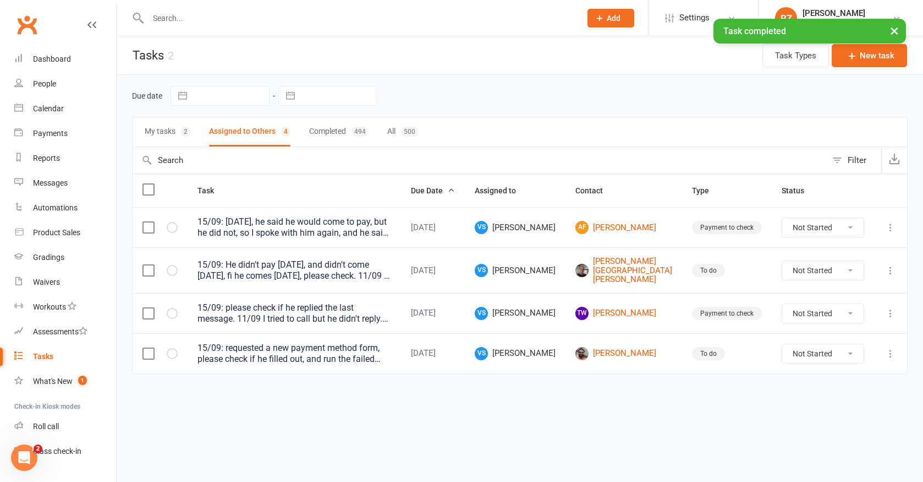
click at [177, 135] on button "My tasks 2" at bounding box center [168, 131] width 46 height 29
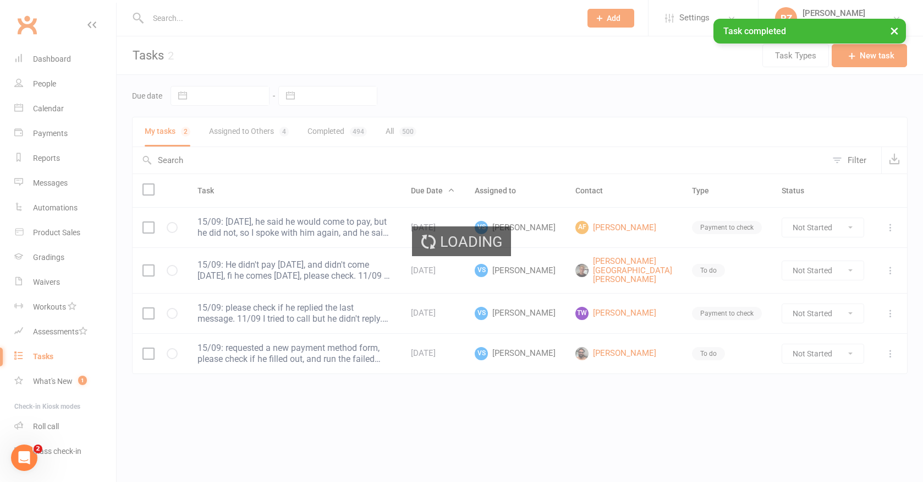
select select "started"
